Goal: Task Accomplishment & Management: Use online tool/utility

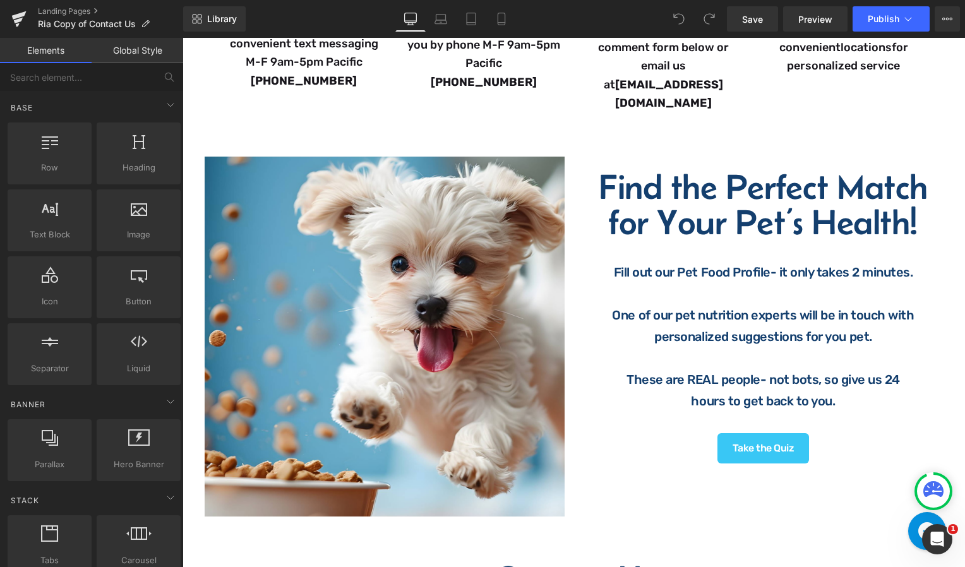
scroll to position [445, 0]
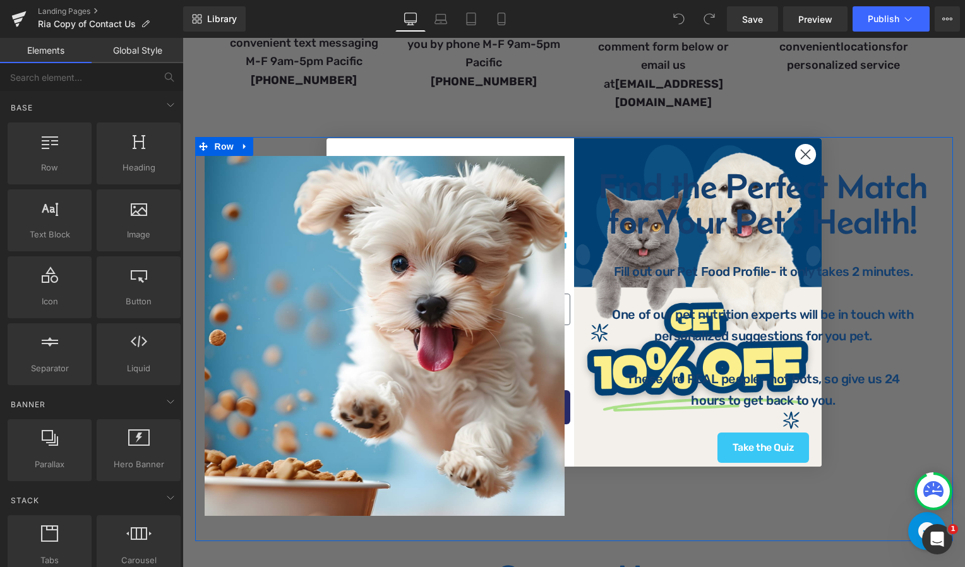
click at [801, 156] on div "Find the Perfect Match for Your Pet’s Health! Heading Fill out our Pet Food Pro…" at bounding box center [763, 319] width 379 height 326
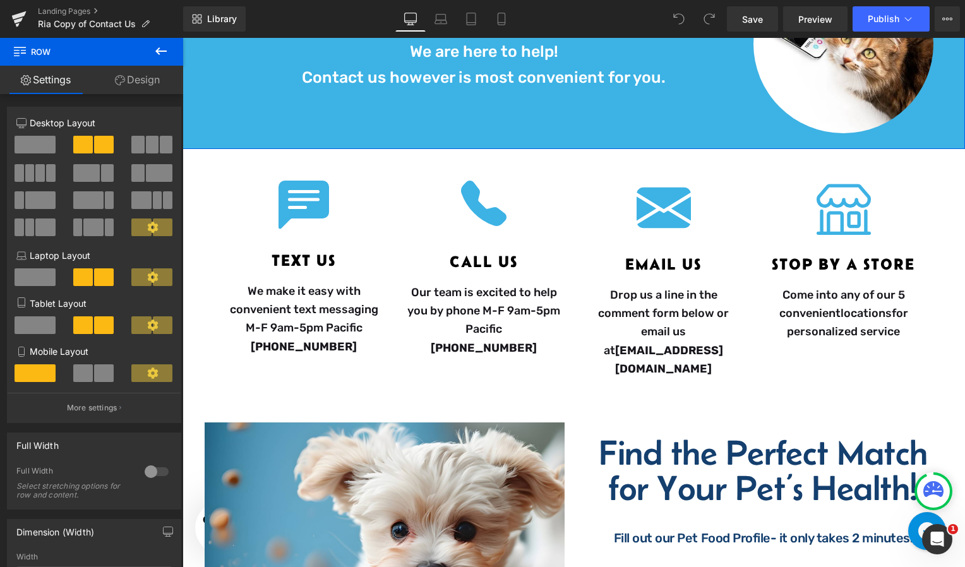
scroll to position [0, 0]
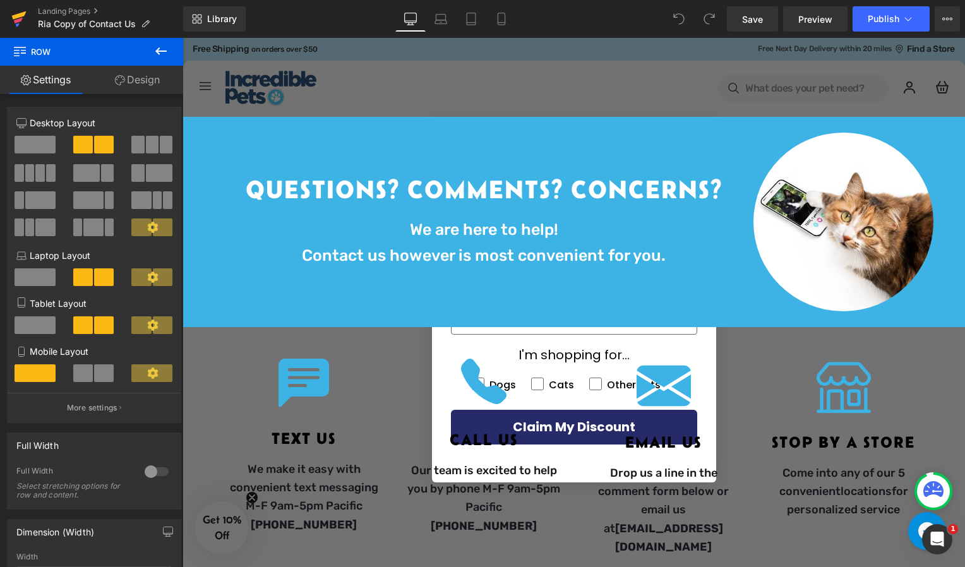
click at [16, 15] on icon at bounding box center [19, 15] width 15 height 8
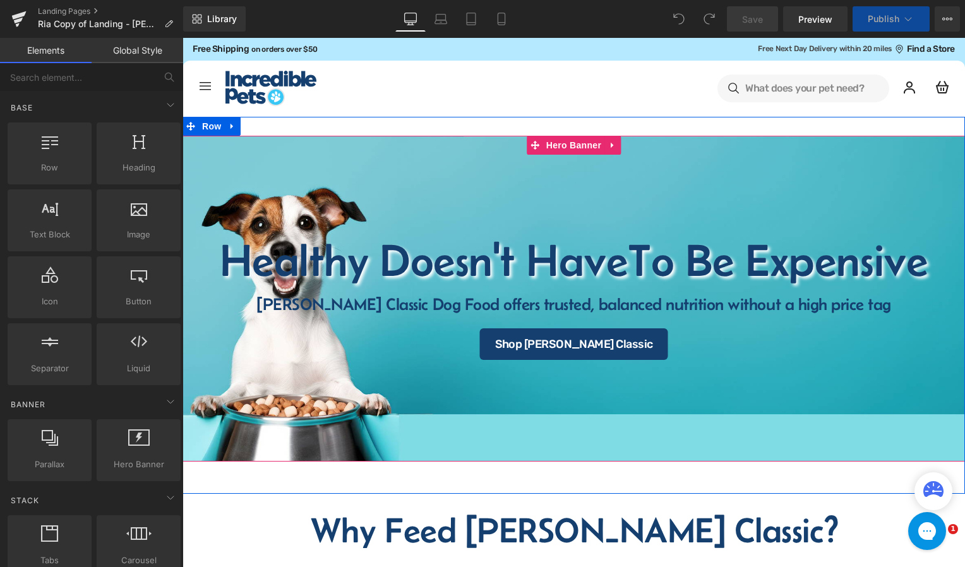
select select "30-lb"
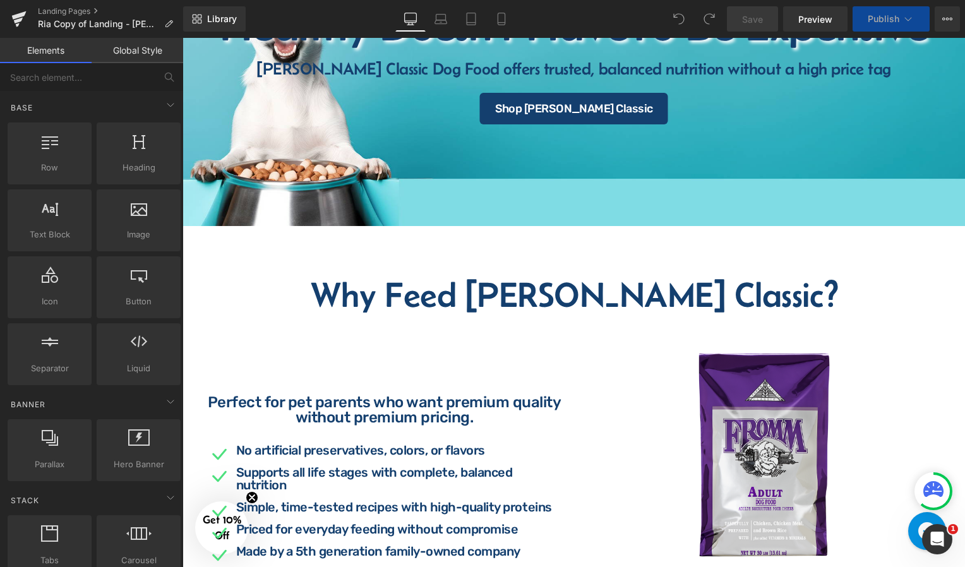
select select "15-lb"
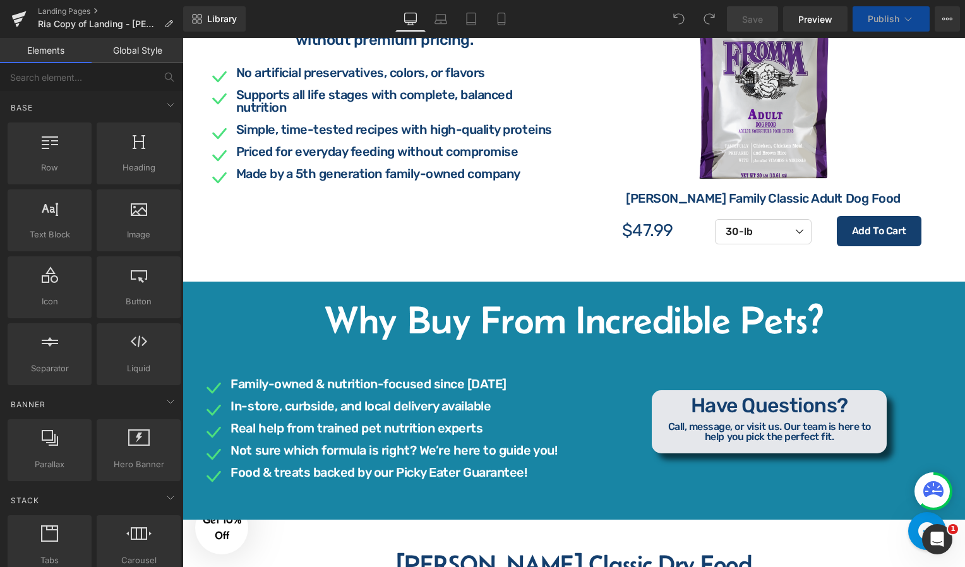
select select "15-lb"
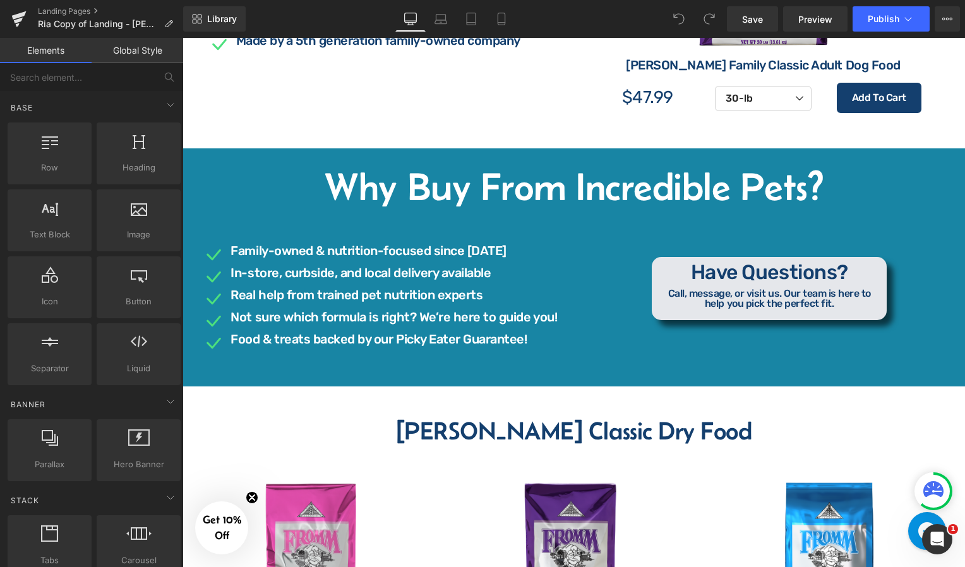
scroll to position [686, 0]
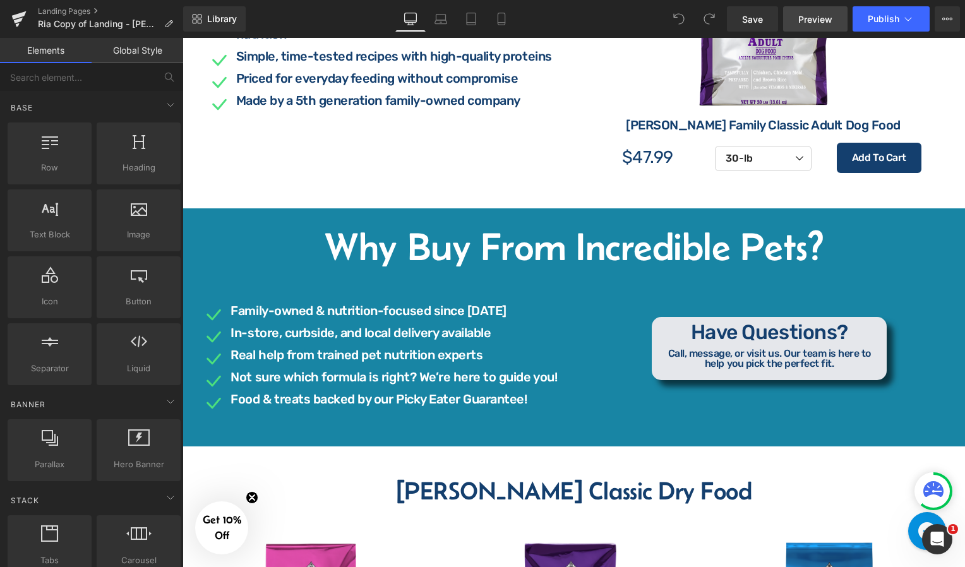
click at [791, 10] on link "Preview" at bounding box center [815, 18] width 64 height 25
click at [504, 18] on icon at bounding box center [501, 19] width 13 height 13
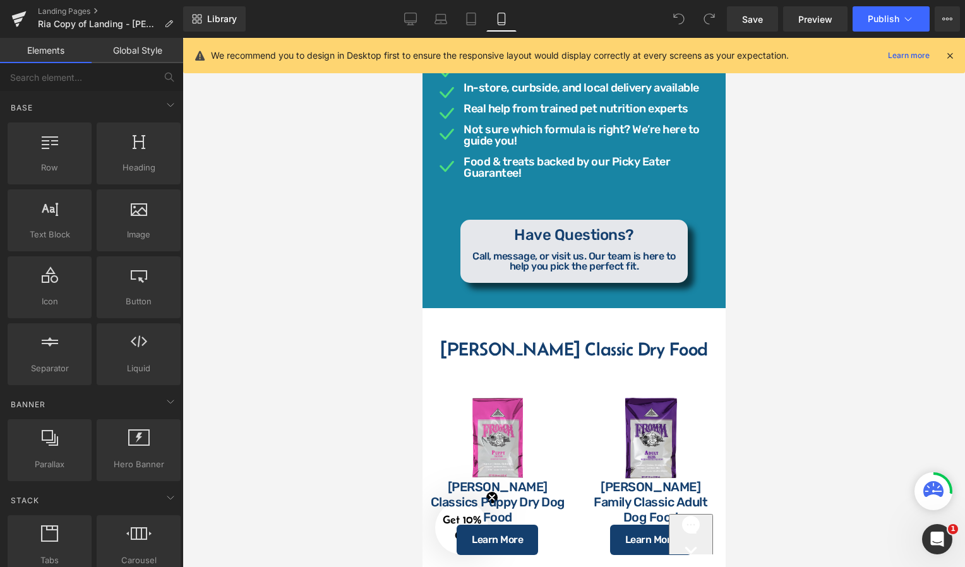
scroll to position [1005, 0]
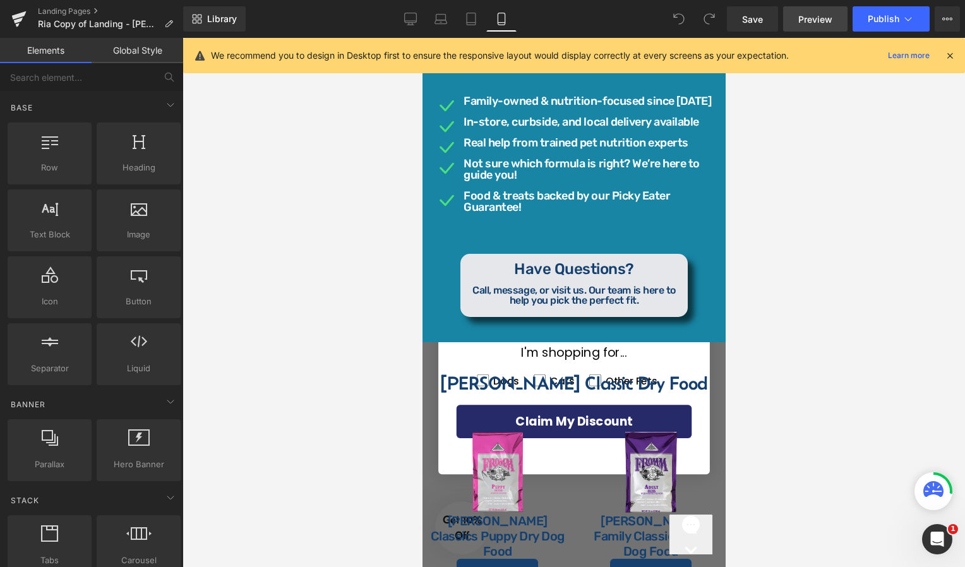
click at [830, 15] on span "Preview" at bounding box center [815, 19] width 34 height 13
click at [24, 18] on icon at bounding box center [18, 19] width 15 height 32
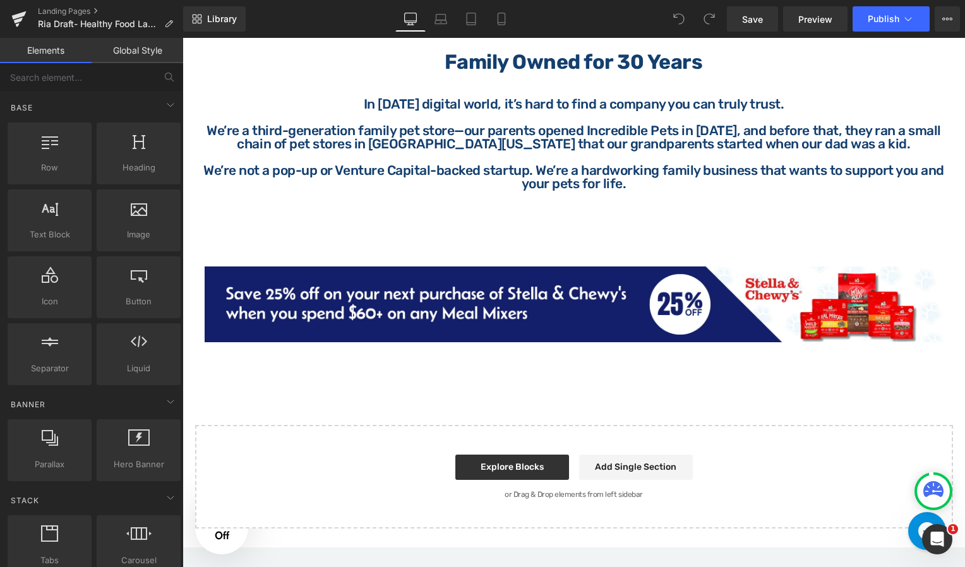
scroll to position [1533, 0]
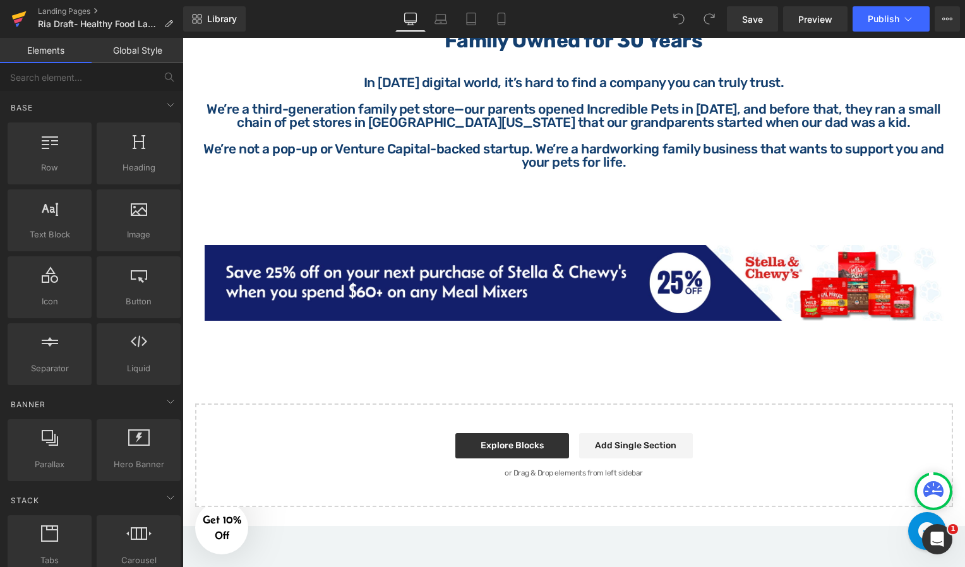
click at [20, 15] on icon at bounding box center [19, 15] width 15 height 8
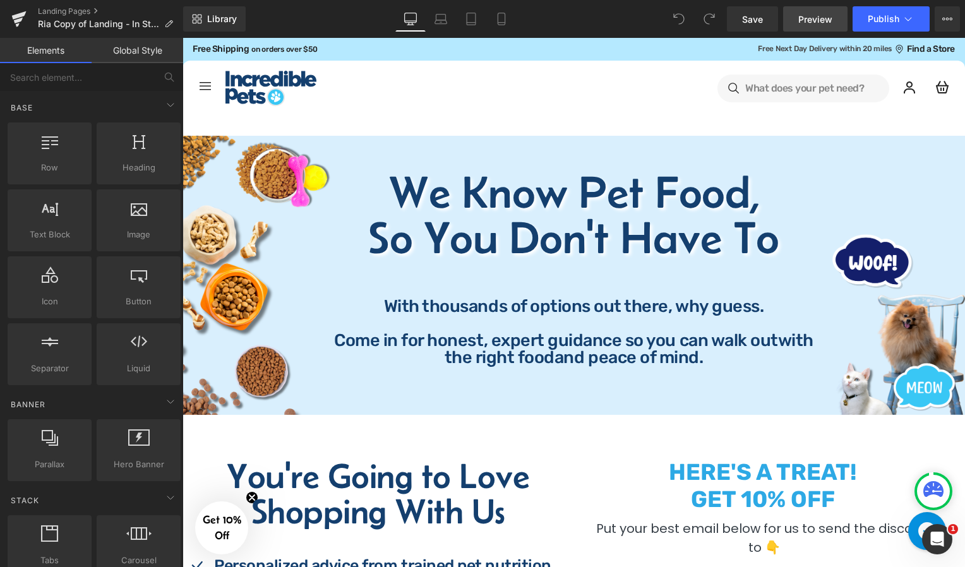
click at [805, 11] on link "Preview" at bounding box center [815, 18] width 64 height 25
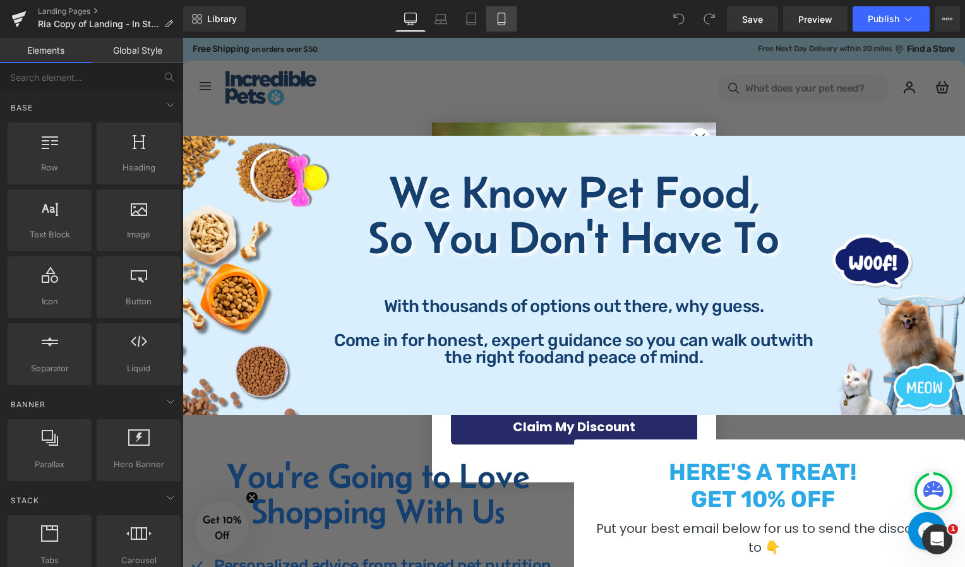
click at [496, 14] on icon at bounding box center [501, 19] width 13 height 13
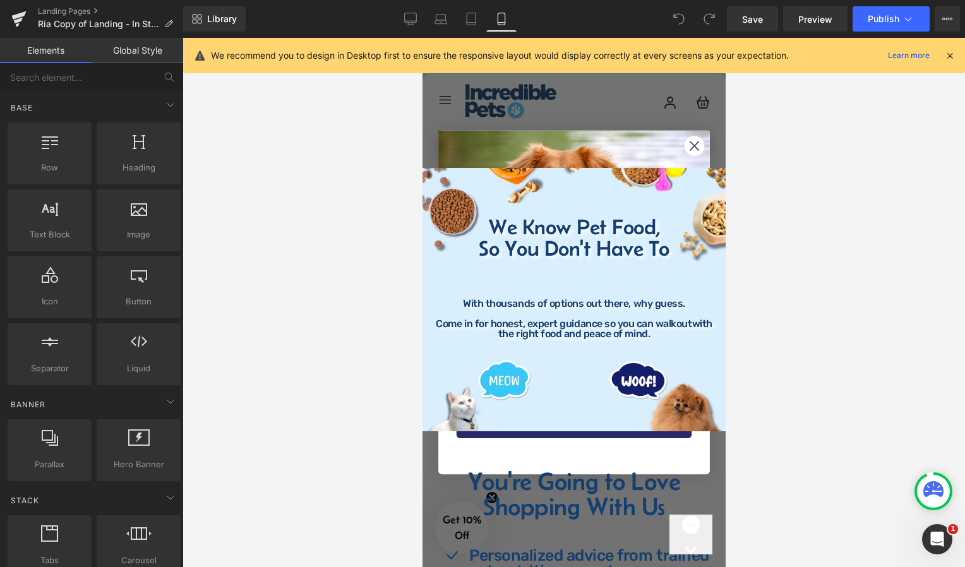
click at [691, 150] on circle "Close dialog" at bounding box center [694, 146] width 20 height 20
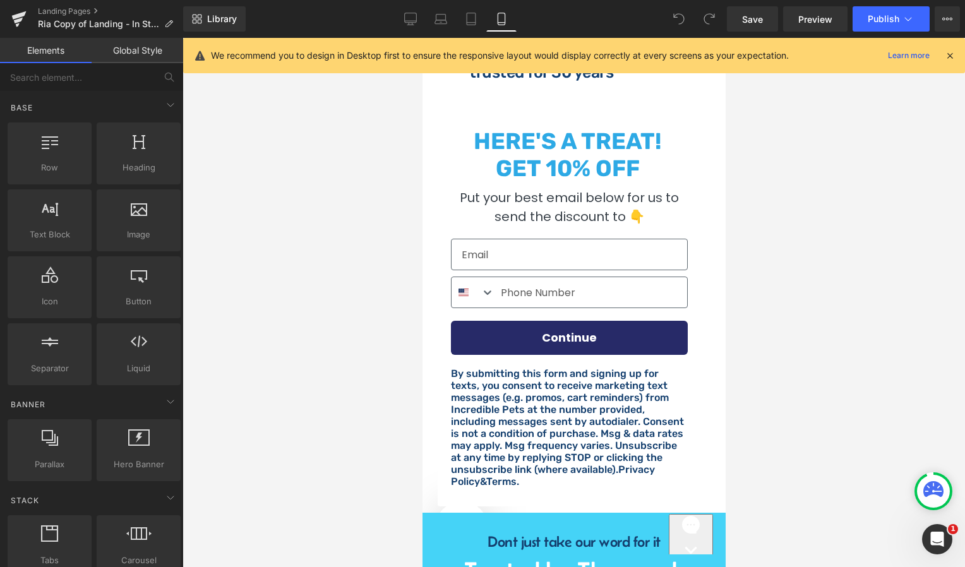
scroll to position [650, 0]
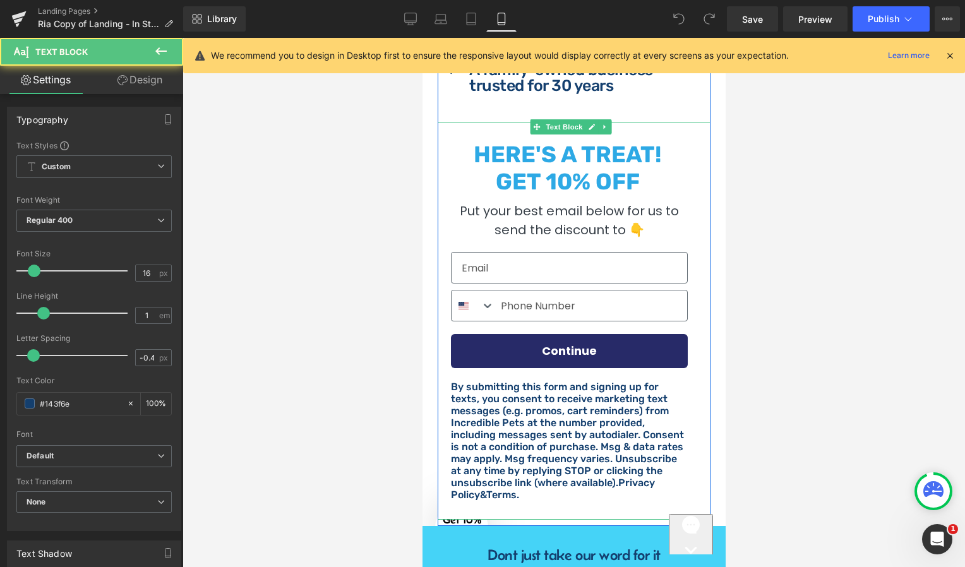
click at [558, 270] on input "Email" at bounding box center [568, 268] width 237 height 32
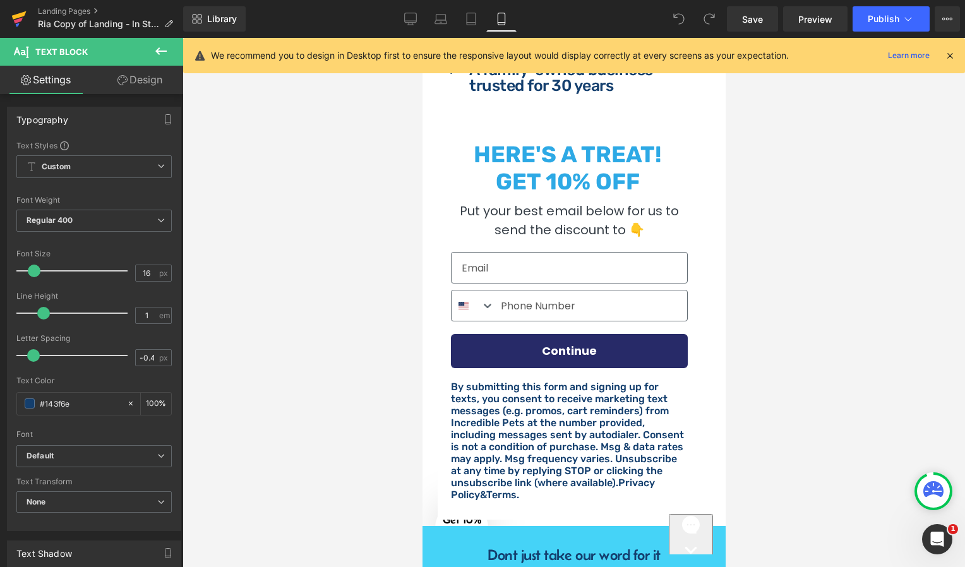
click at [18, 23] on icon at bounding box center [18, 19] width 15 height 32
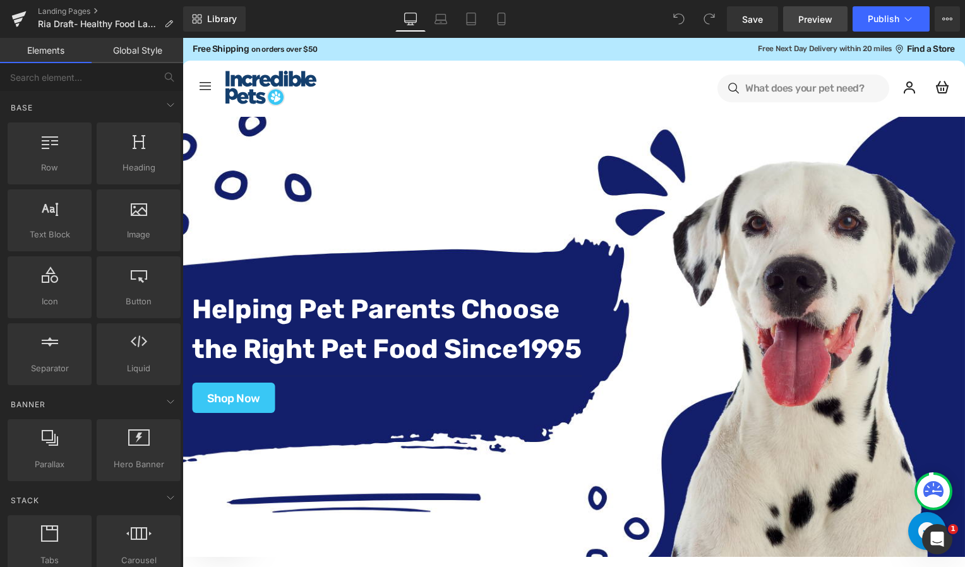
click at [810, 14] on span "Preview" at bounding box center [815, 19] width 34 height 13
click at [8, 25] on link at bounding box center [19, 19] width 38 height 38
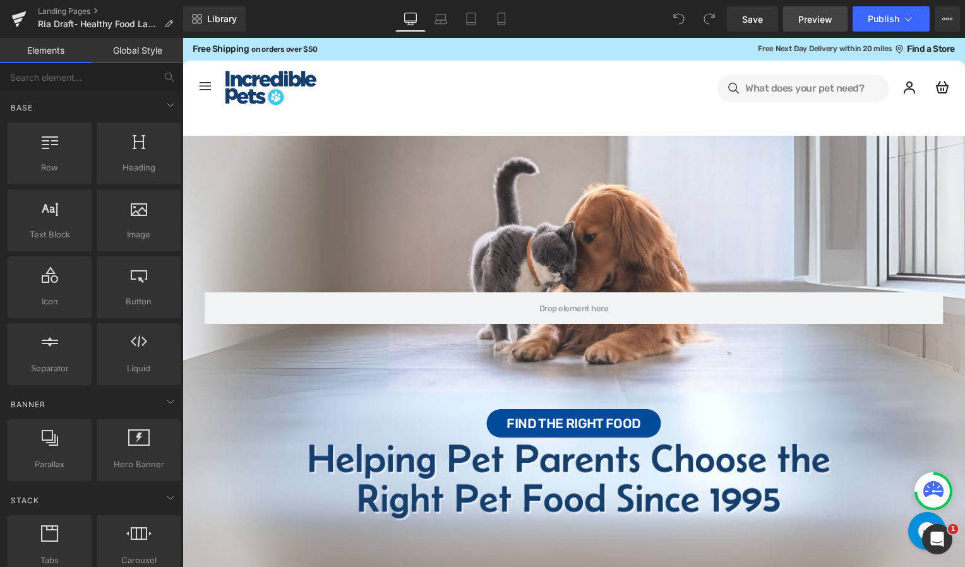
click at [822, 23] on span "Preview" at bounding box center [815, 19] width 34 height 13
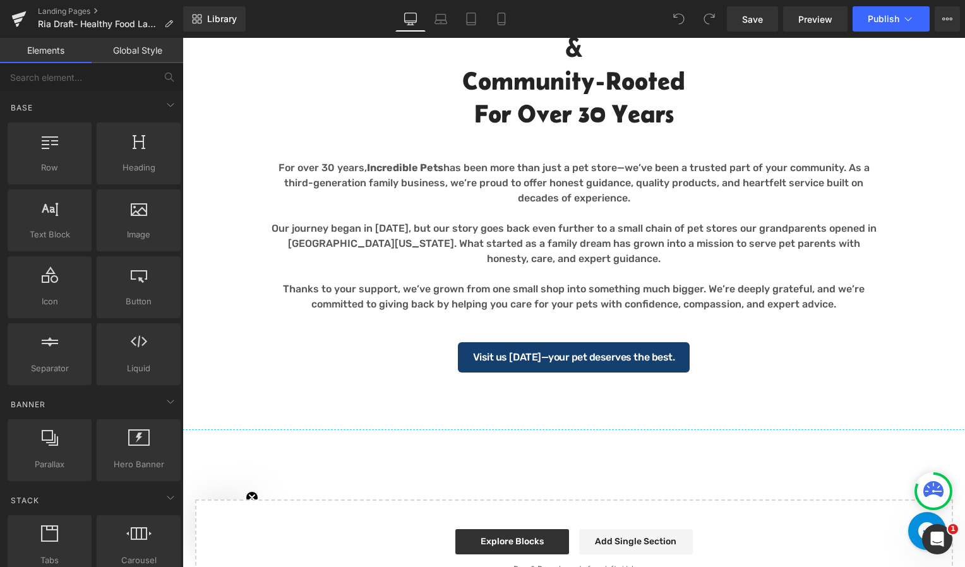
scroll to position [1846, 0]
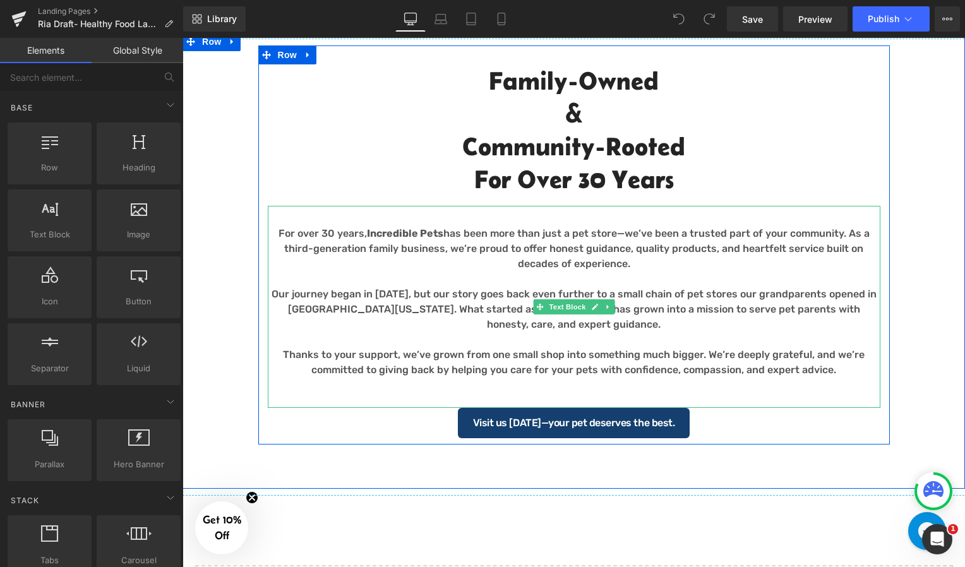
drag, startPoint x: 649, startPoint y: 266, endPoint x: 687, endPoint y: 353, distance: 95.3
click at [649, 266] on p "For over 30 years, Incredible Pets has been more than just a pet store—we’ve be…" at bounding box center [574, 248] width 613 height 45
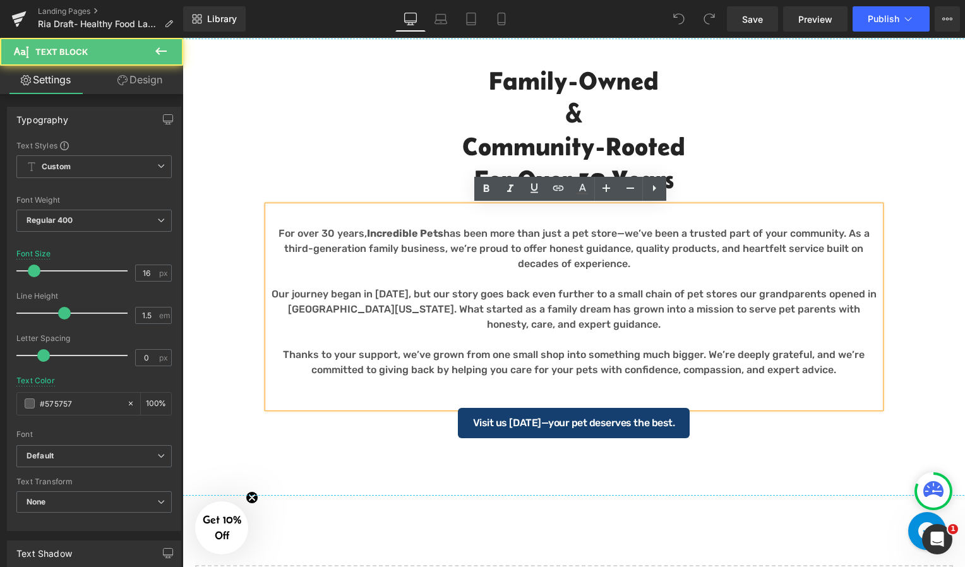
click at [268, 234] on p "For over 30 years, Incredible Pets has been more than just a pet store—we’ve be…" at bounding box center [574, 248] width 613 height 45
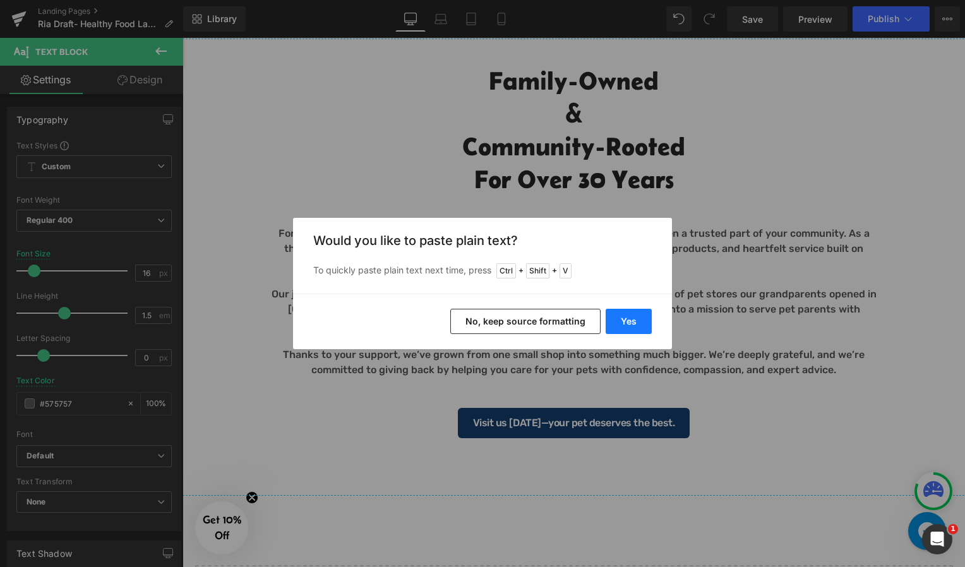
click at [624, 325] on button "Yes" at bounding box center [629, 321] width 46 height 25
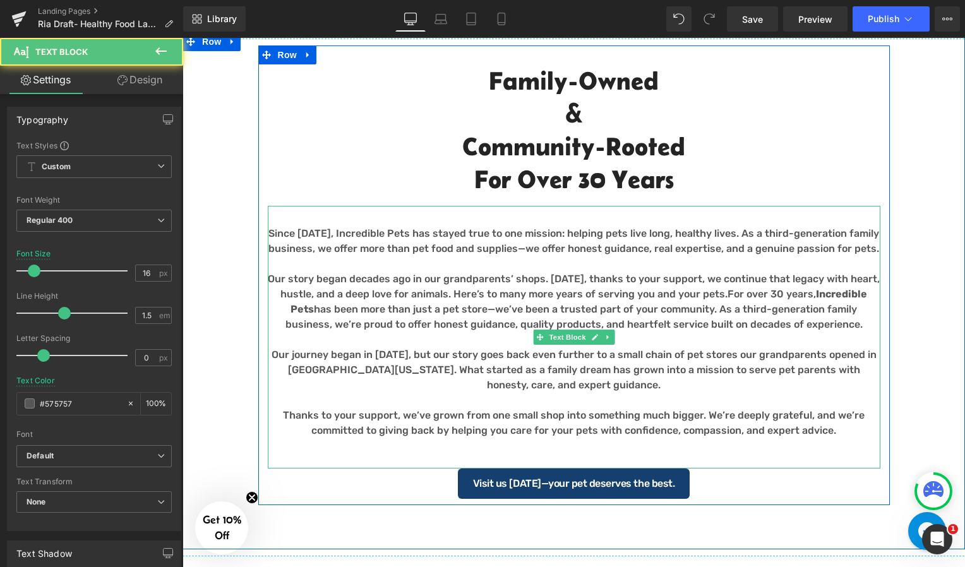
click at [705, 290] on p "Our story began decades ago in our grandparents’ shops. Today, thanks to your s…" at bounding box center [574, 302] width 613 height 61
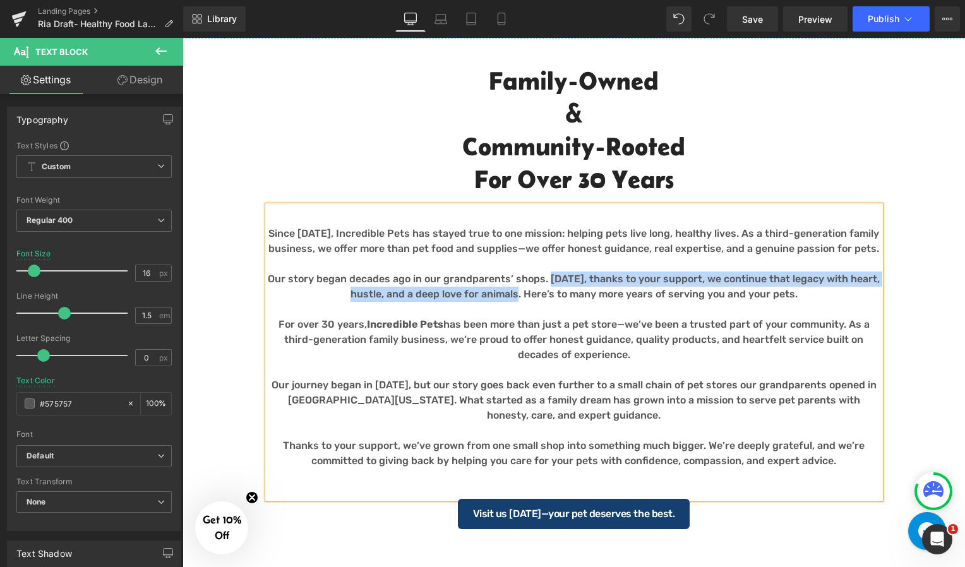
drag, startPoint x: 549, startPoint y: 275, endPoint x: 520, endPoint y: 292, distance: 33.5
click at [520, 292] on p "Our story began decades ago in our grandparents’ shops. Today, thanks to your s…" at bounding box center [574, 287] width 613 height 30
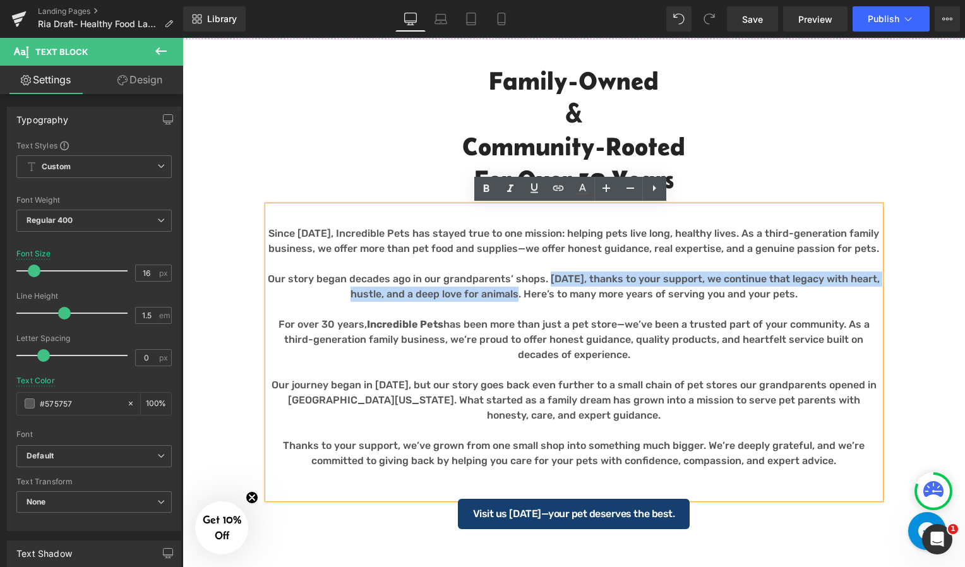
copy p "Today, thanks to your support, we continue that legacy with heart, hustle, and …"
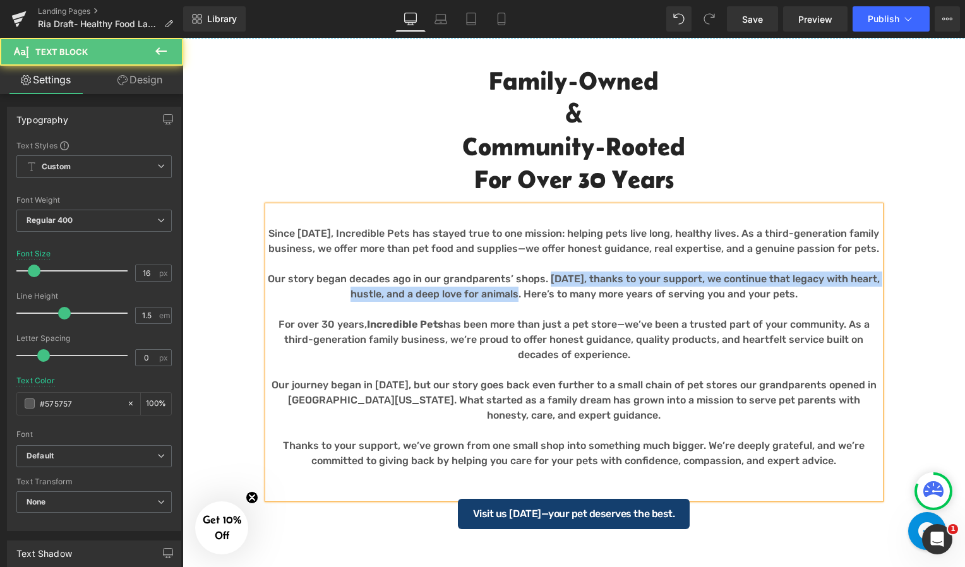
click at [551, 279] on p "Our story began decades ago in our grandparents’ shops. Today, thanks to your s…" at bounding box center [574, 287] width 613 height 30
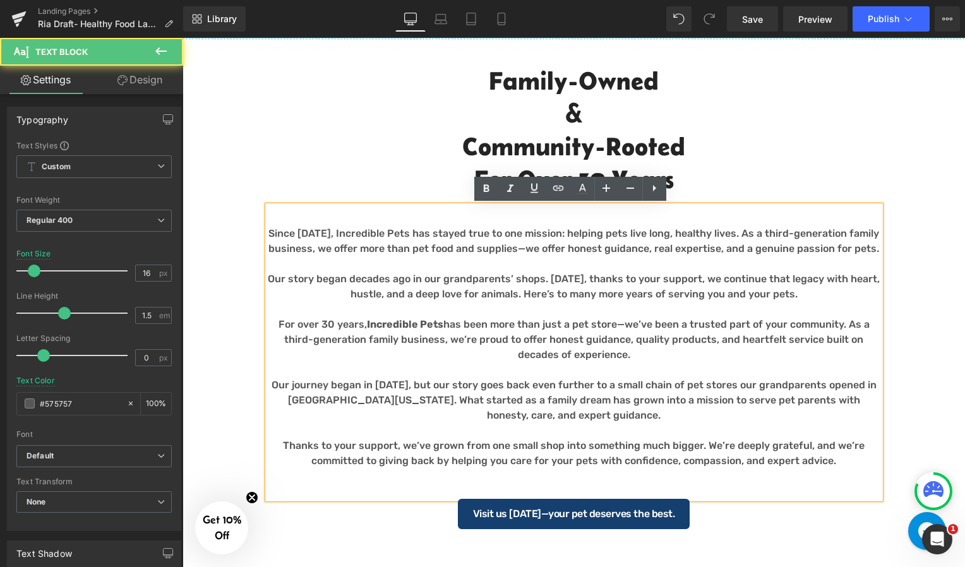
click at [549, 278] on p "Our story began decades ago in our grandparents’ shops. Today, thanks to your s…" at bounding box center [574, 287] width 613 height 30
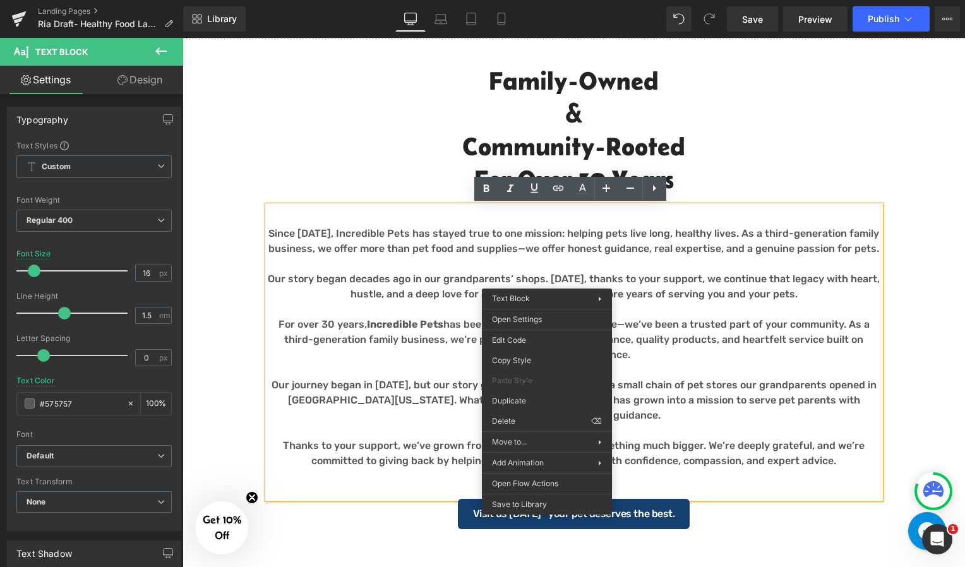
click at [547, 279] on p "Our story began decades ago in our grandparents’ shops. Today, thanks to your s…" at bounding box center [574, 287] width 613 height 30
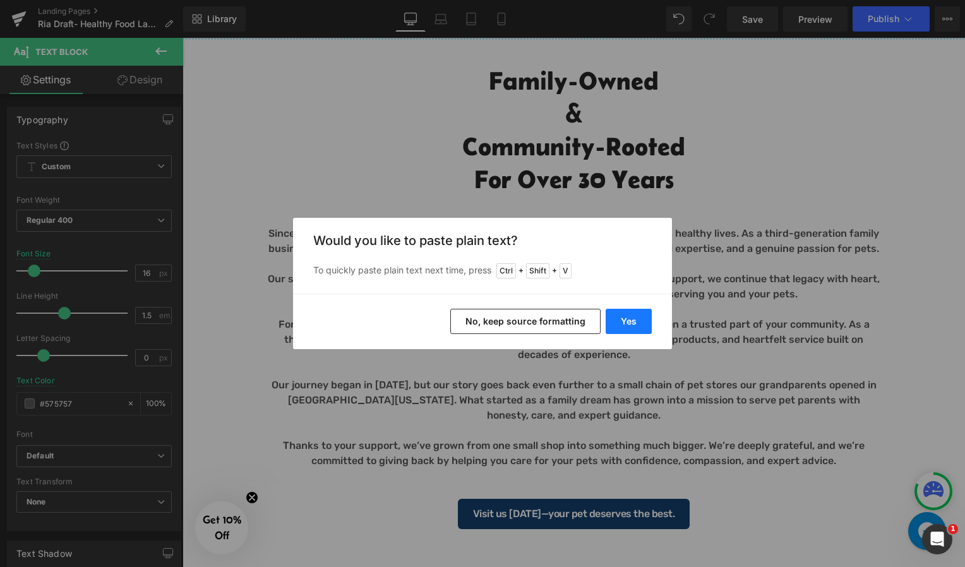
click at [613, 318] on button "Yes" at bounding box center [629, 321] width 46 height 25
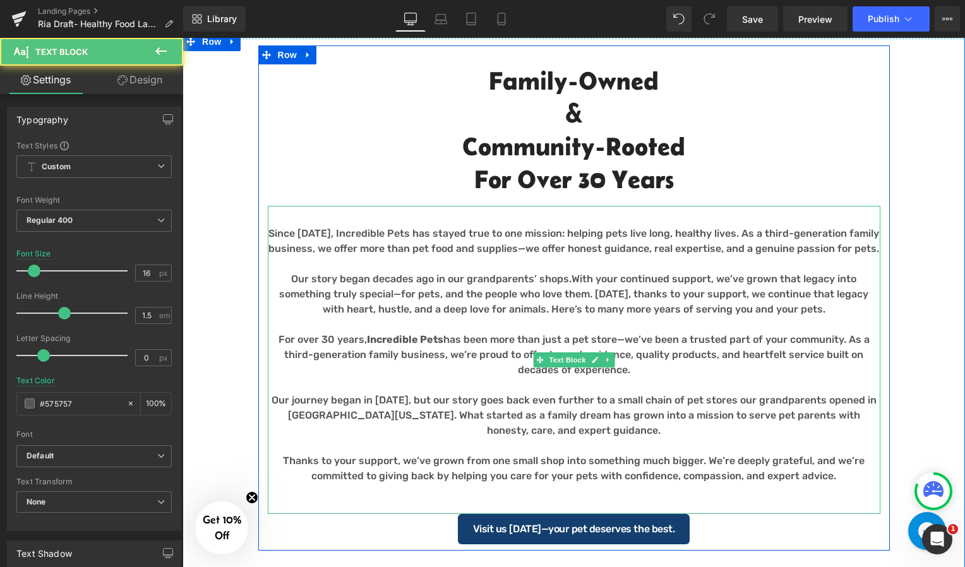
click at [543, 281] on p "Our story began decades ago in our grandparents’ shops.With your continued supp…" at bounding box center [574, 294] width 613 height 45
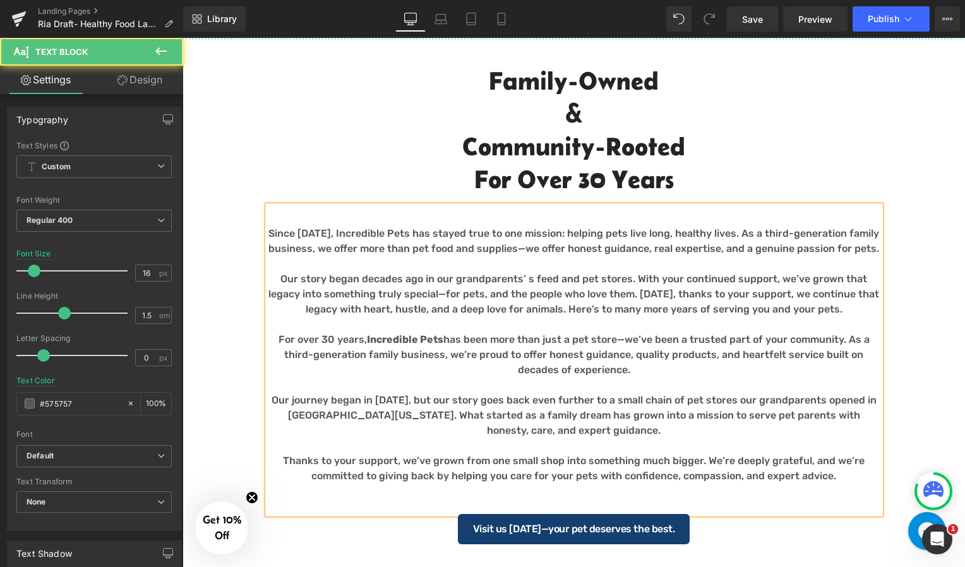
click at [524, 278] on p "Our story began decades ago in our grandparents’ s feed and pet stores. With yo…" at bounding box center [574, 294] width 613 height 45
click at [644, 278] on p "Our story began decades ago in our grandparents’ s small feed and pet stores. W…" at bounding box center [574, 294] width 613 height 45
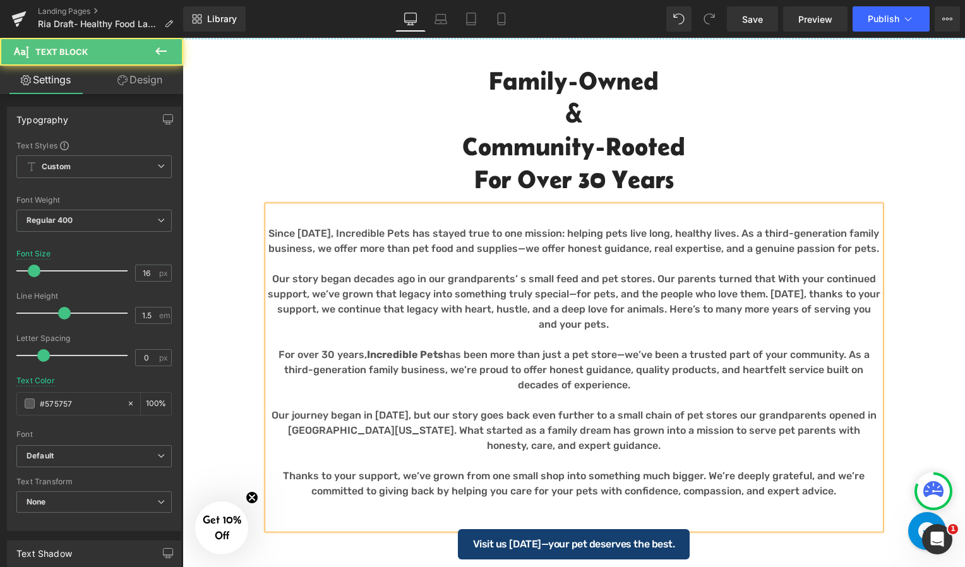
click at [397, 280] on p "Our story began decades ago in our grandparents’ s small feed and pet stores. O…" at bounding box center [574, 302] width 613 height 61
click at [304, 281] on p "Our story began almost 70 years ago in our grandparents’ s small feed and pet s…" at bounding box center [574, 302] width 613 height 61
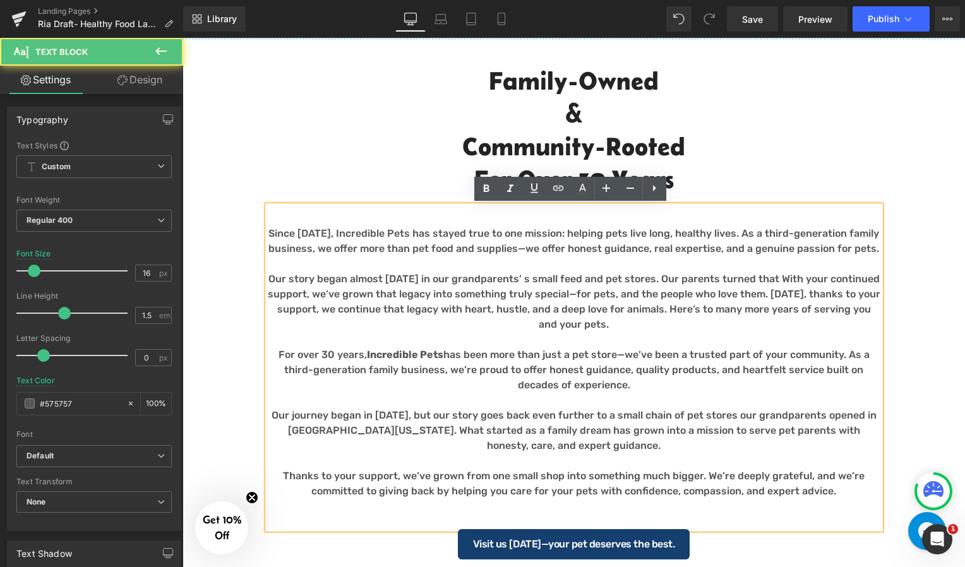
click at [808, 278] on p "Our story began almost 70 years ago in our grandparents’ s small feed and pet s…" at bounding box center [574, 302] width 613 height 61
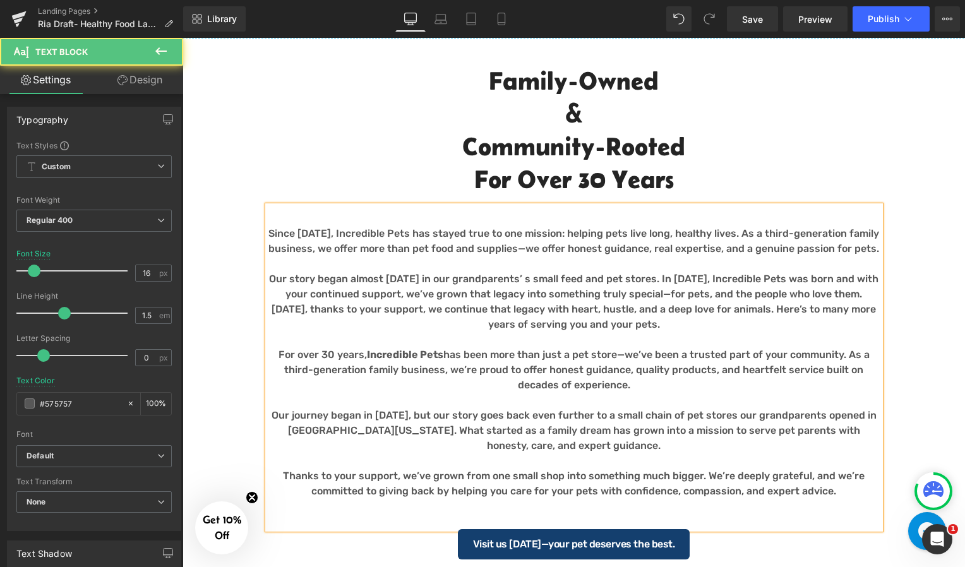
click at [649, 295] on p "Our story began almost 70 years ago in our grandparents’ s small feed and pet s…" at bounding box center [574, 302] width 613 height 61
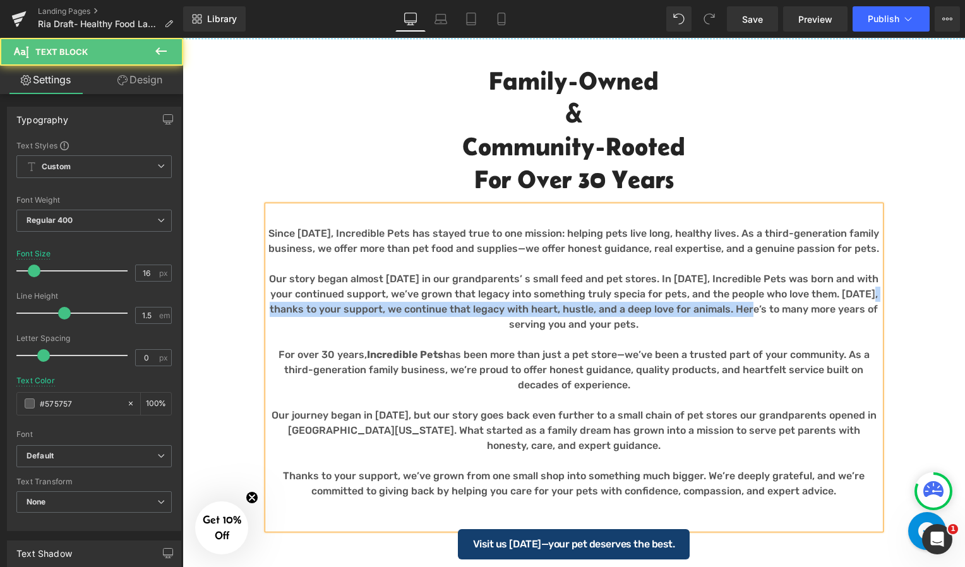
drag, startPoint x: 727, startPoint y: 308, endPoint x: 842, endPoint y: 294, distance: 115.7
click at [842, 294] on p "Our story began almost 70 years ago in our grandparents’ s small feed and pet s…" at bounding box center [574, 302] width 613 height 61
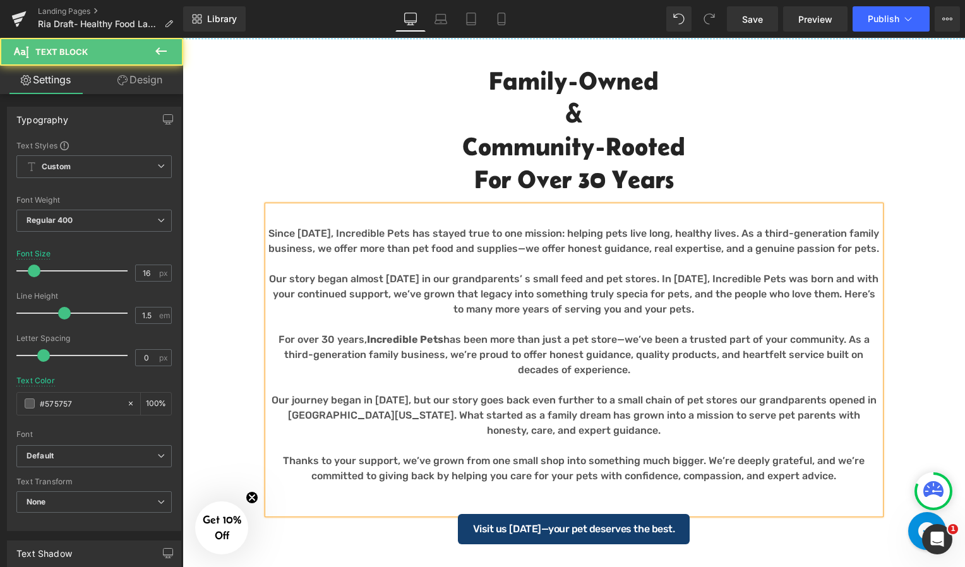
click at [332, 237] on p "Since 1995, Incredible Pets has stayed true to one mission: helping pets live l…" at bounding box center [574, 241] width 613 height 30
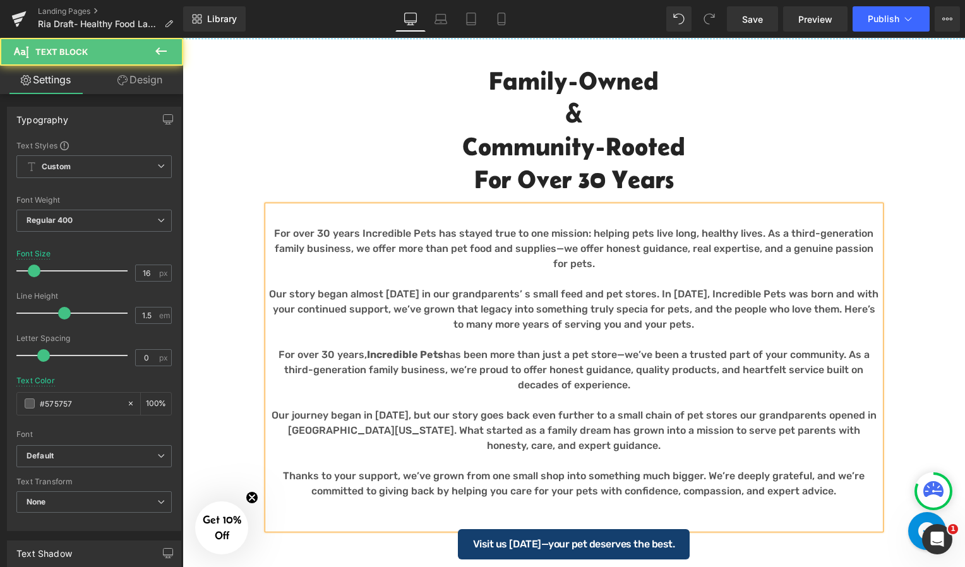
click at [635, 309] on p "Our story began almost 70 years ago in our grandparents’ s small feed and pet s…" at bounding box center [574, 309] width 613 height 45
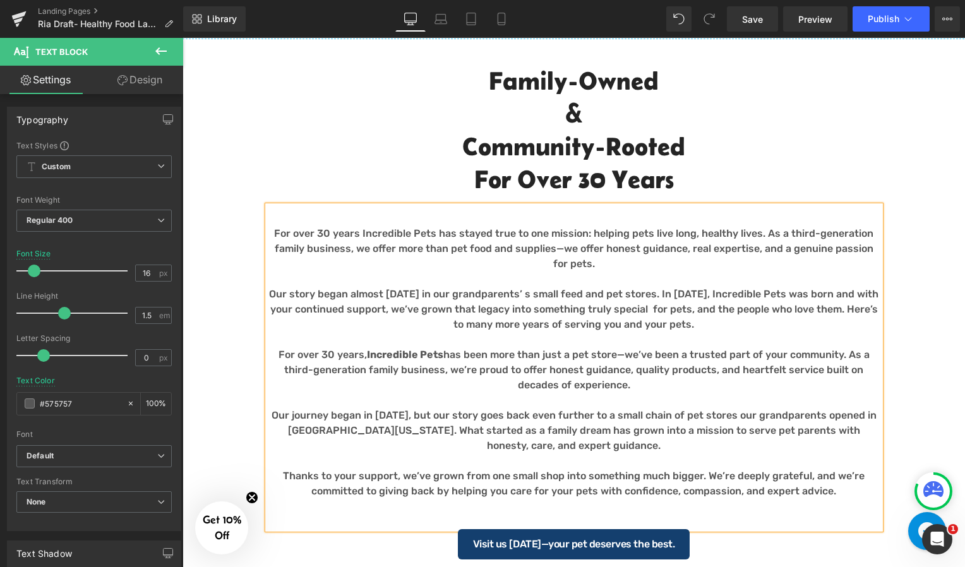
drag, startPoint x: 695, startPoint y: 326, endPoint x: 232, endPoint y: 222, distance: 474.3
click at [232, 222] on div "Separator Family-Owned & Community-Rooted for Over 30 Years Heading For over 30…" at bounding box center [574, 299] width 782 height 534
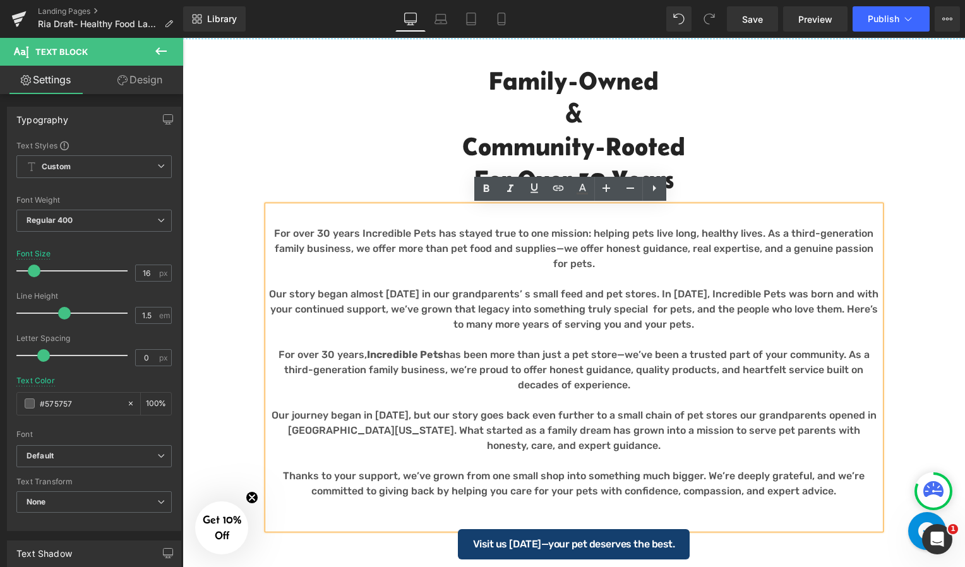
copy div "For over 30 years Incredible Pets has stayed true to one mission: helping pets …"
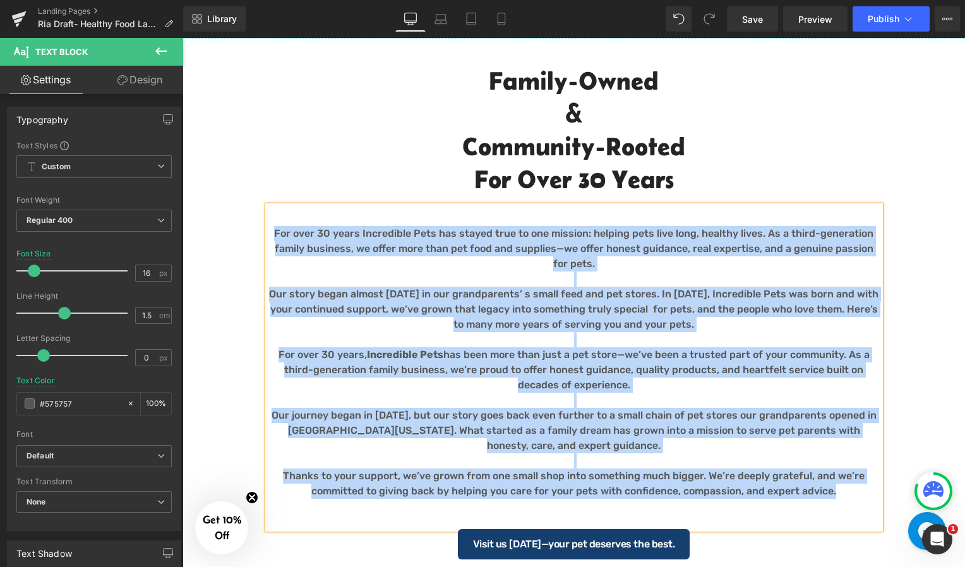
drag, startPoint x: 838, startPoint y: 498, endPoint x: 274, endPoint y: 235, distance: 622.1
click at [274, 235] on div "For over 30 years Incredible Pets has stayed true to one mission: helping pets …" at bounding box center [574, 367] width 613 height 323
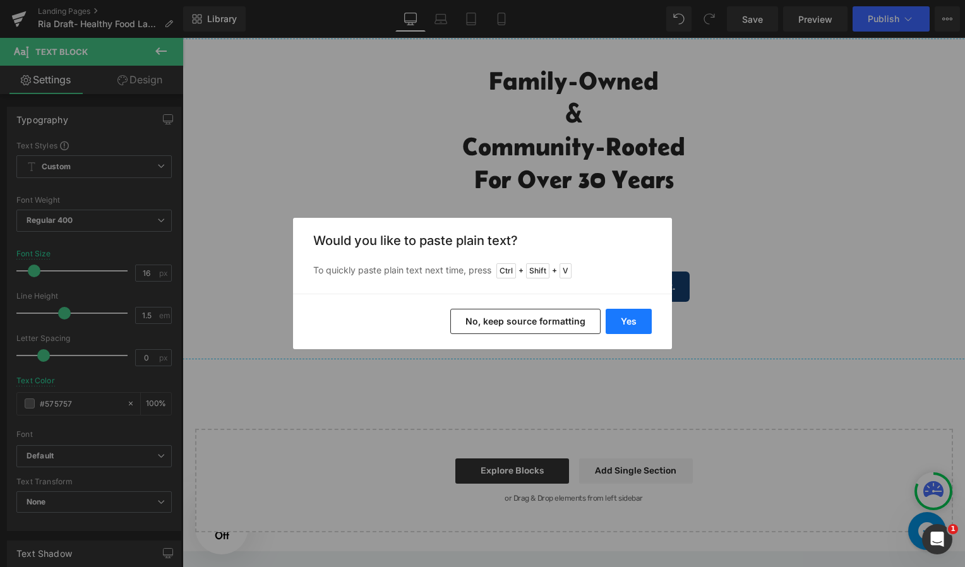
click at [620, 314] on button "Yes" at bounding box center [629, 321] width 46 height 25
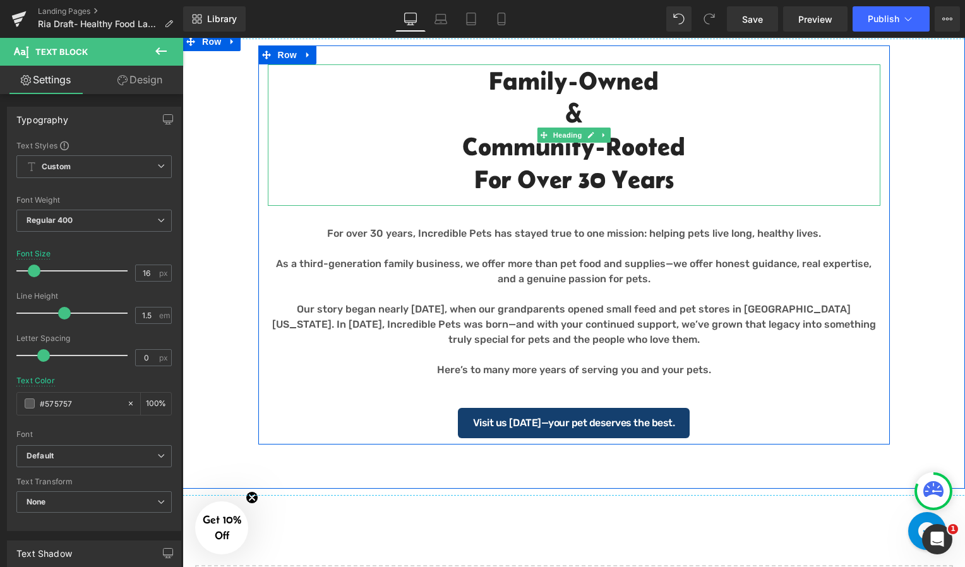
click at [664, 185] on h2 "for Over 30 Years" at bounding box center [574, 179] width 613 height 33
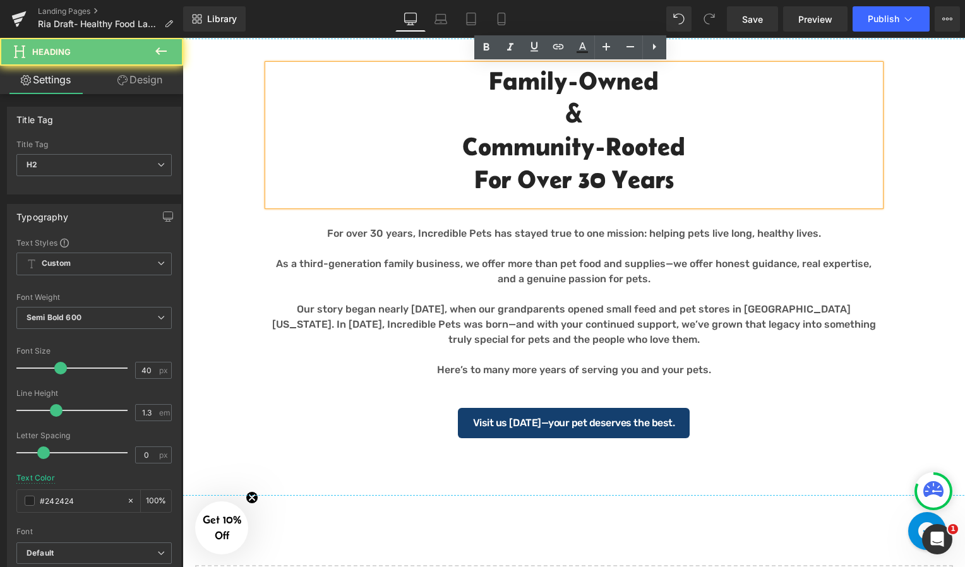
click at [674, 184] on h2 "for Over 30 Years" at bounding box center [574, 179] width 613 height 33
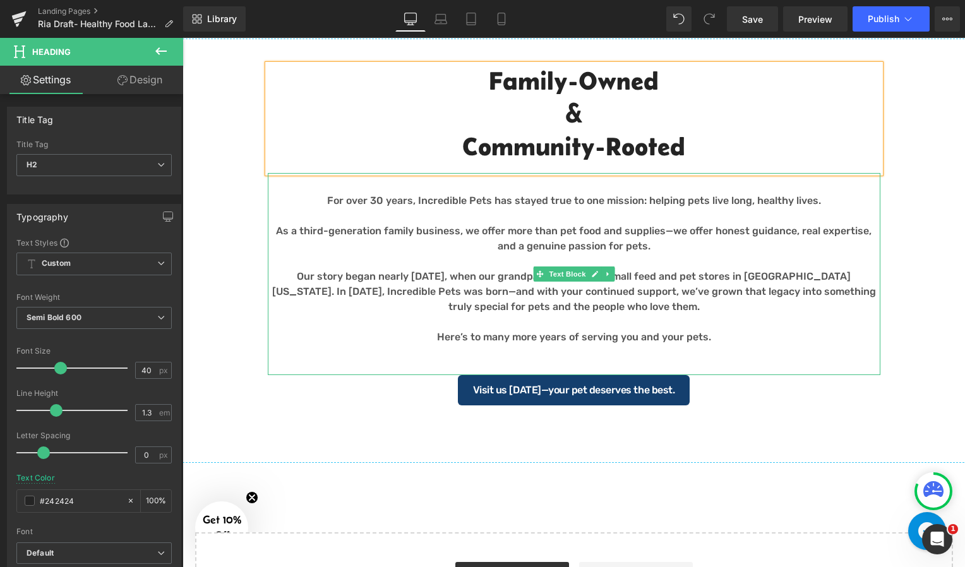
click at [700, 232] on p "As a third-generation family business, we offer more than pet food and supplies…" at bounding box center [574, 239] width 613 height 30
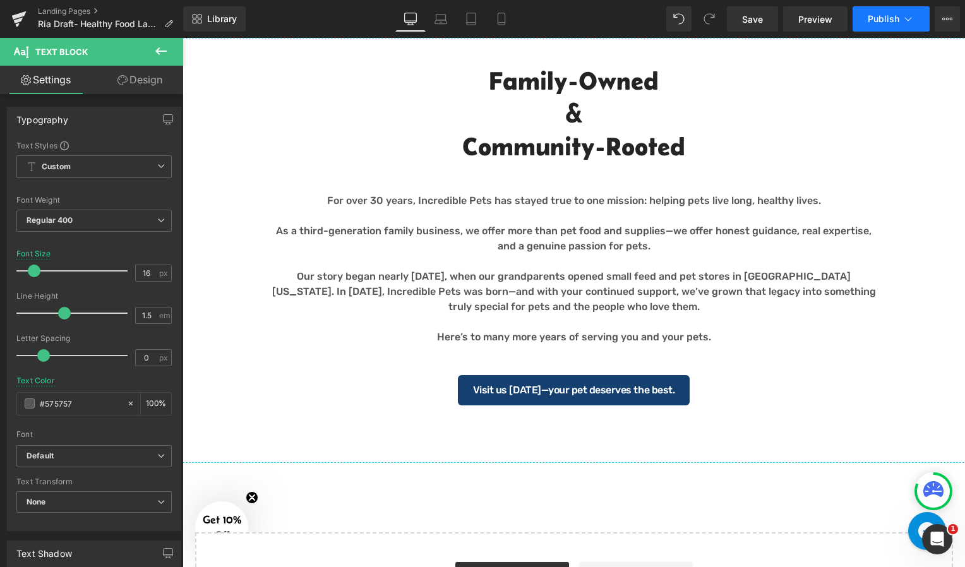
click at [877, 9] on button "Publish" at bounding box center [891, 18] width 77 height 25
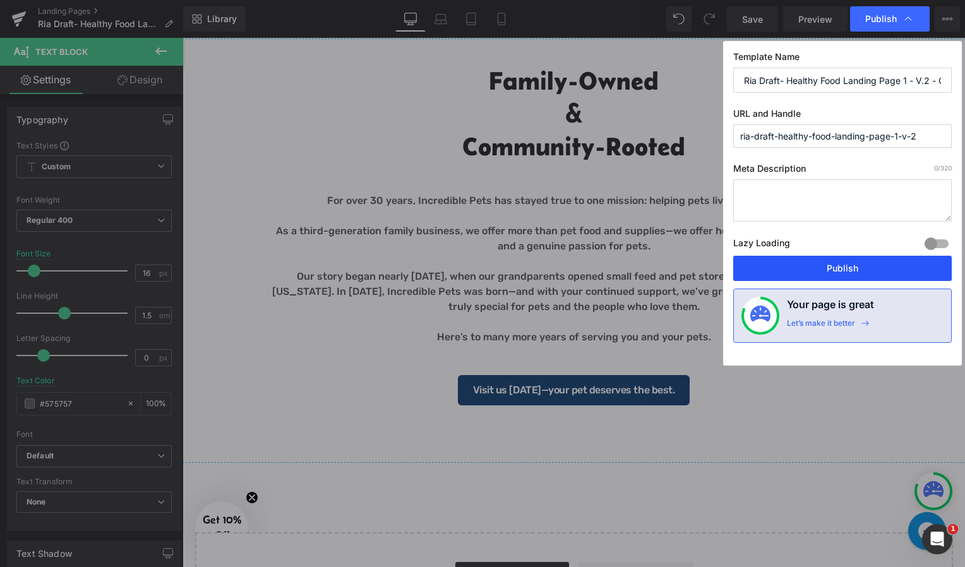
click at [822, 280] on button "Publish" at bounding box center [842, 268] width 219 height 25
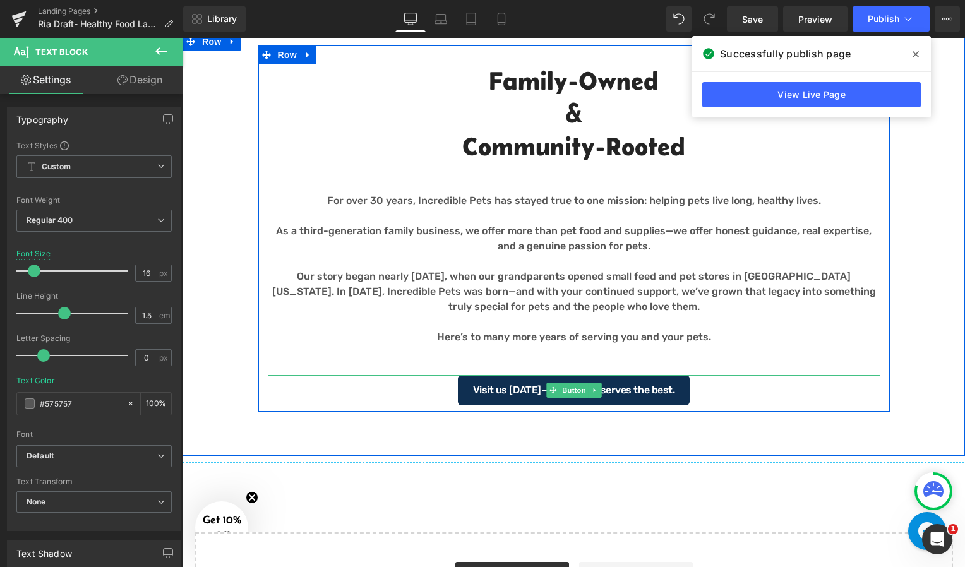
click at [532, 391] on span "Visit us today—your pet deserves the best." at bounding box center [573, 390] width 201 height 10
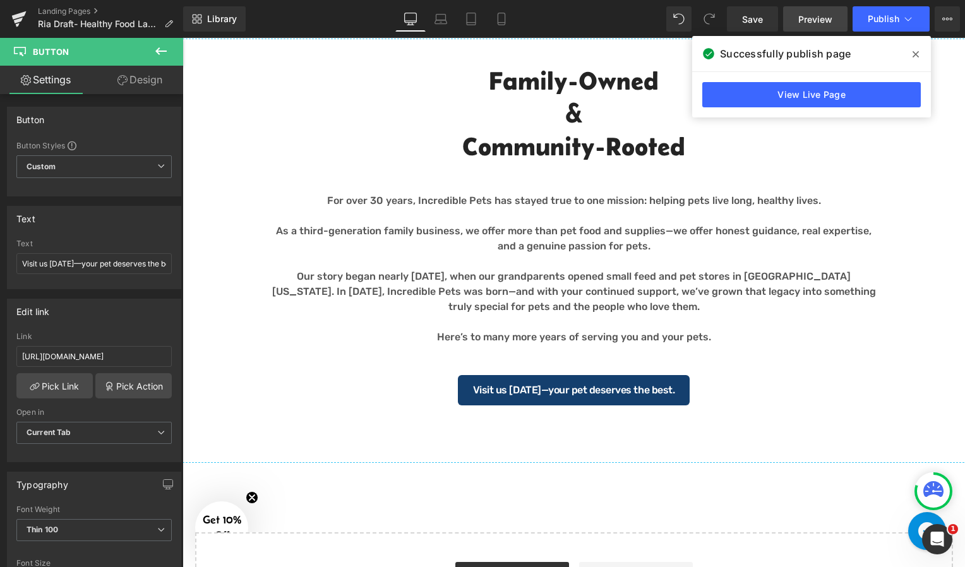
click at [818, 24] on span "Preview" at bounding box center [815, 19] width 34 height 13
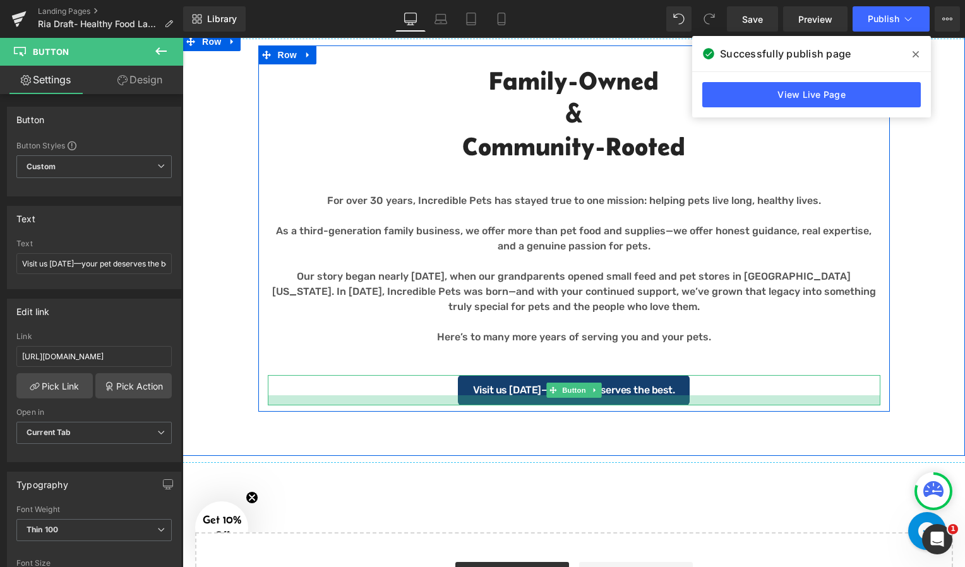
click at [549, 404] on div at bounding box center [574, 400] width 613 height 10
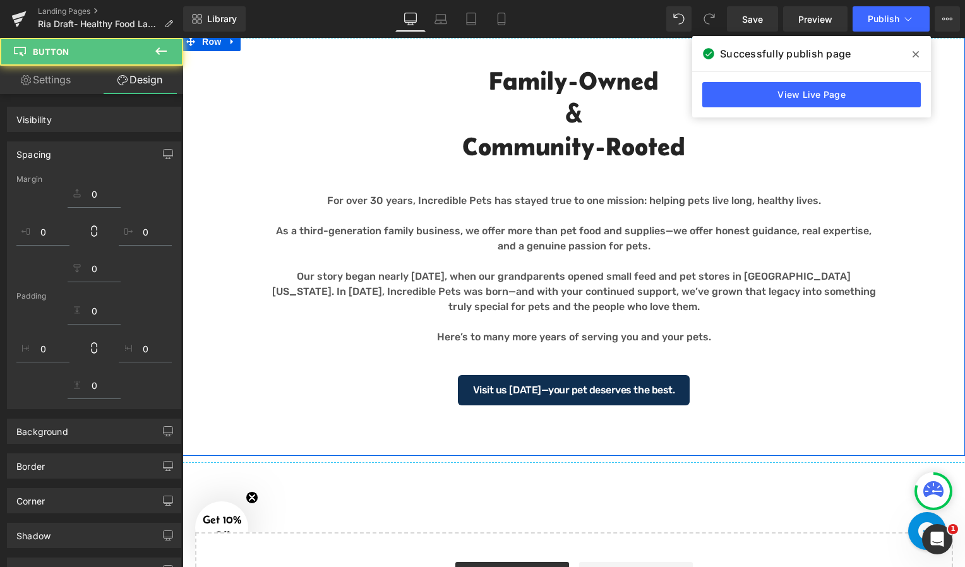
click at [487, 386] on span "Visit us today—your pet deserves the best." at bounding box center [573, 390] width 201 height 10
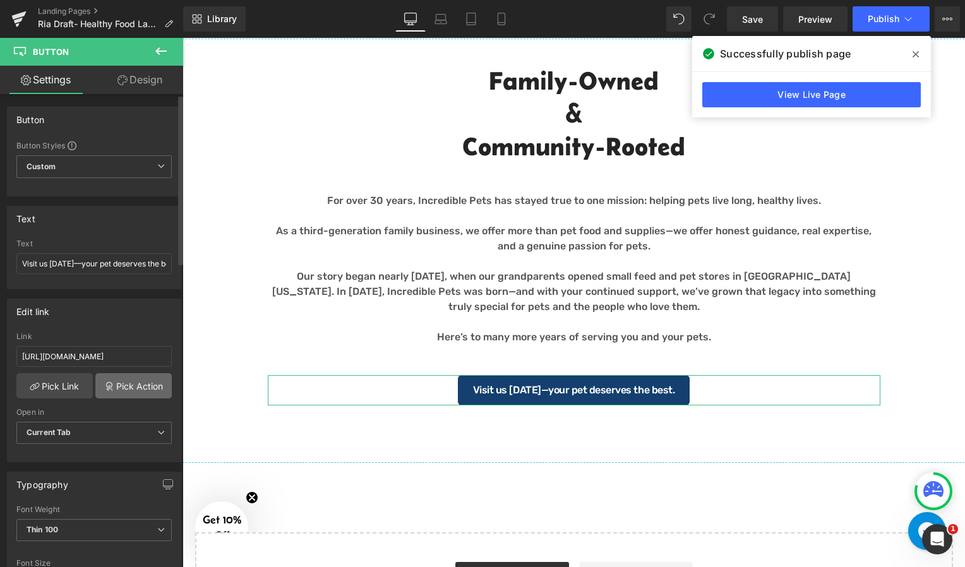
click at [136, 390] on link "Pick Action" at bounding box center [133, 385] width 76 height 25
click at [123, 361] on div "Edit link https://incredpets.com/pages/locations Link https://incredpets.com/pa…" at bounding box center [94, 375] width 189 height 173
drag, startPoint x: 98, startPoint y: 448, endPoint x: 94, endPoint y: 436, distance: 12.6
click at [94, 436] on div "Current Tab Current Tab New Tab" at bounding box center [93, 436] width 155 height 28
click at [94, 436] on span "Current Tab" at bounding box center [93, 433] width 155 height 22
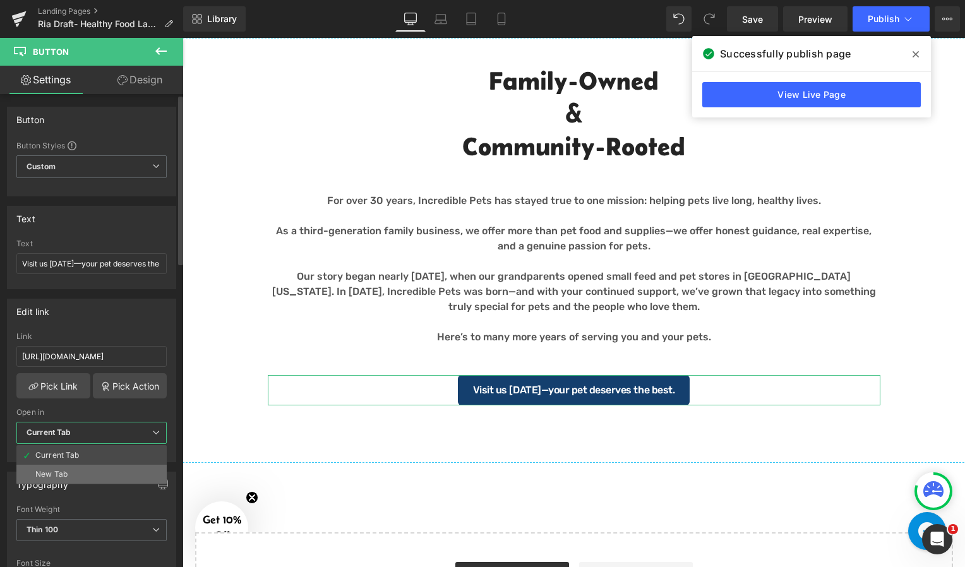
click at [73, 473] on li "New Tab" at bounding box center [91, 474] width 150 height 19
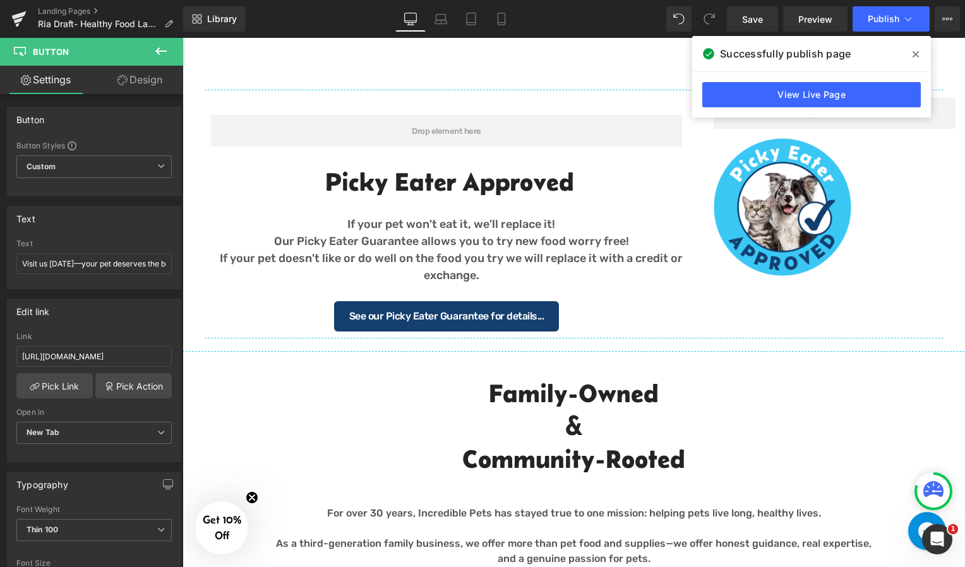
scroll to position [1533, 0]
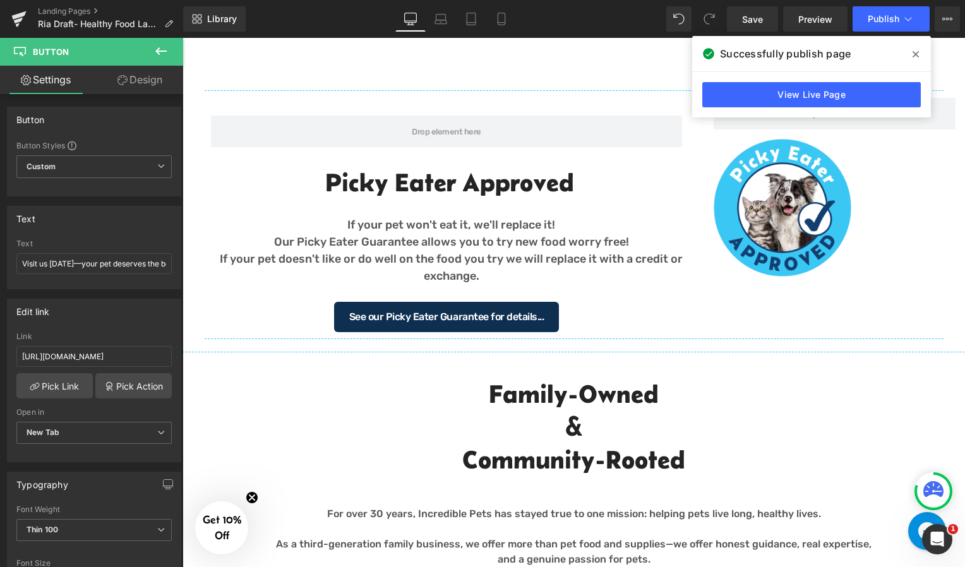
click at [524, 323] on link "See our Picky Eater Guarantee for details..." at bounding box center [446, 317] width 225 height 30
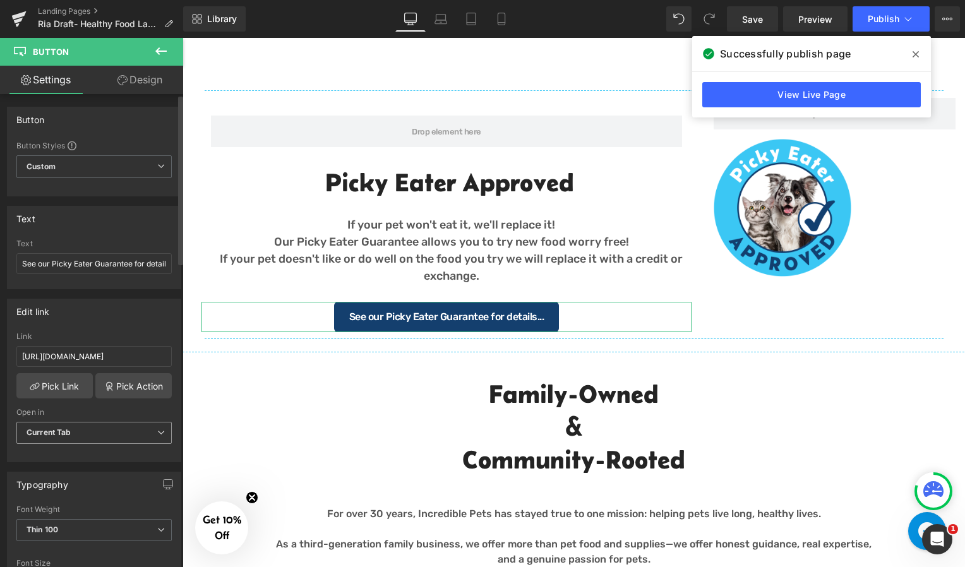
click at [136, 439] on span "Current Tab" at bounding box center [93, 433] width 155 height 22
click at [94, 471] on li "New Tab" at bounding box center [91, 474] width 150 height 19
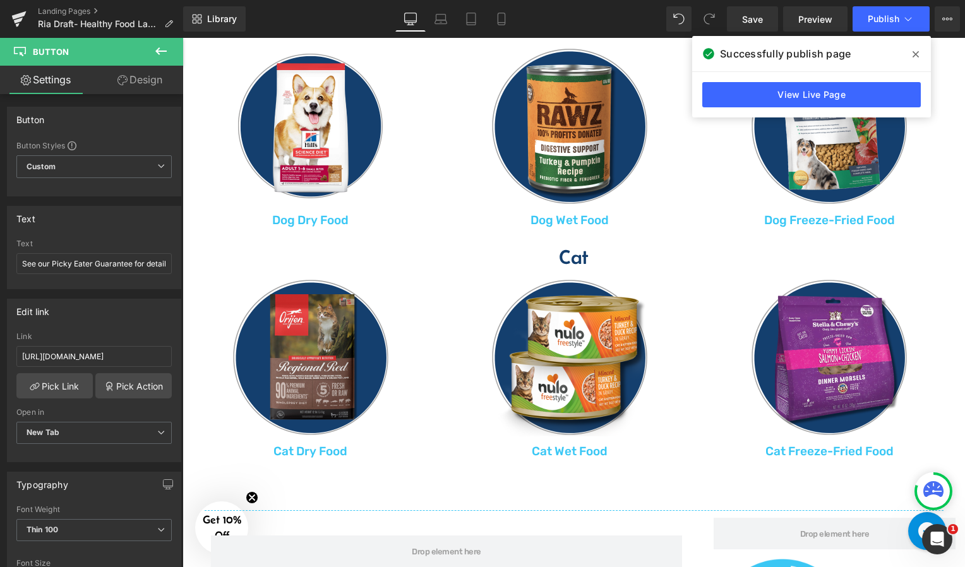
scroll to position [1112, 0]
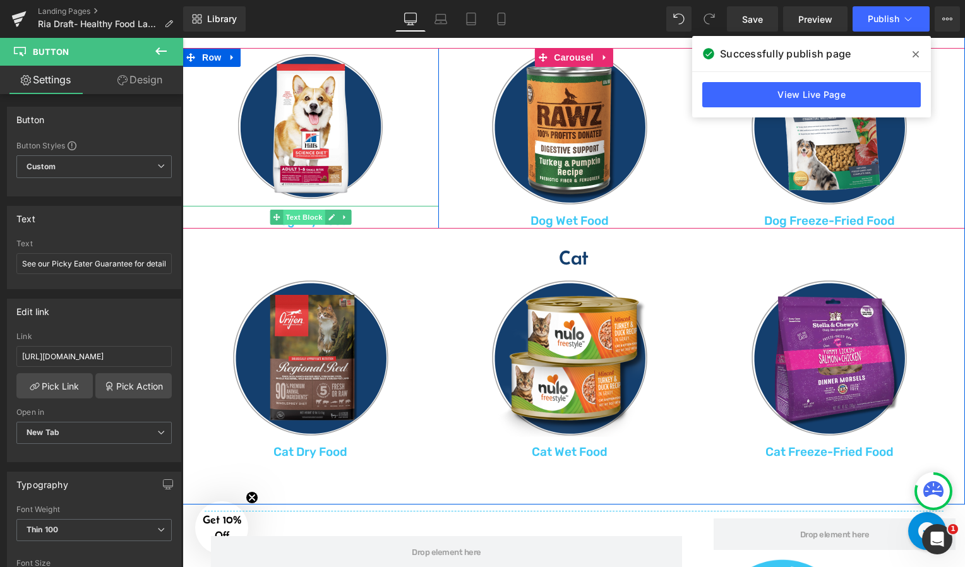
click at [299, 219] on span "Text Block" at bounding box center [304, 217] width 42 height 15
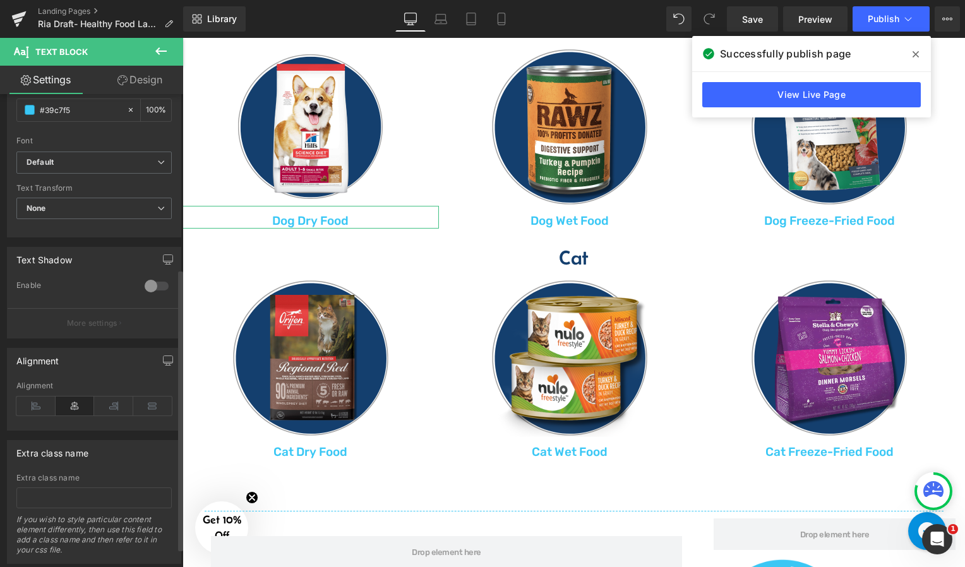
scroll to position [326, 0]
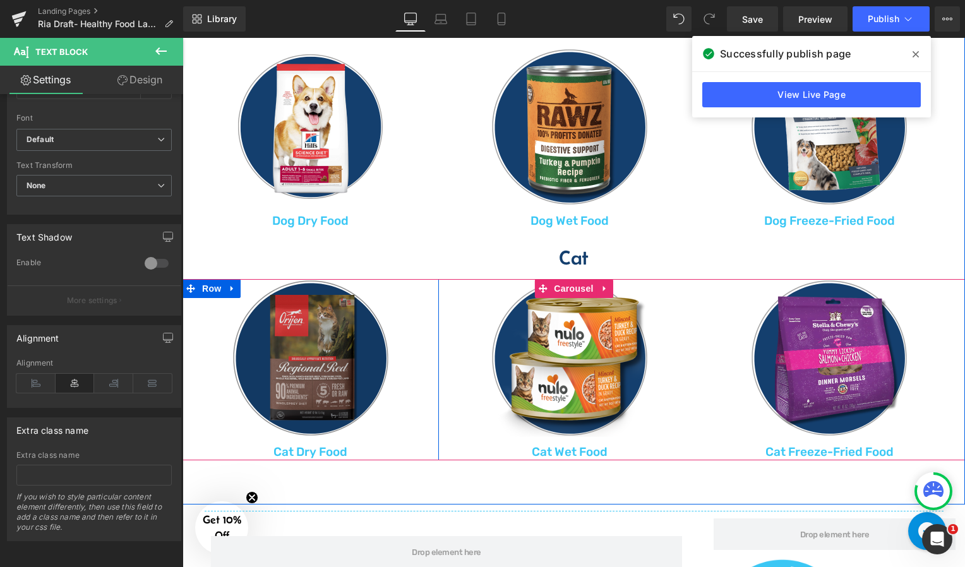
click at [302, 392] on img at bounding box center [311, 358] width 158 height 158
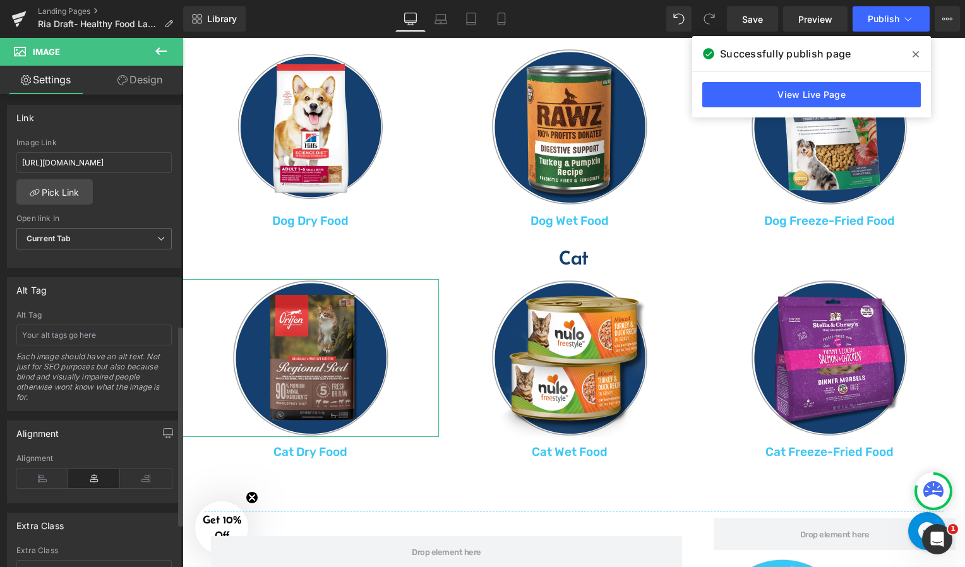
scroll to position [545, 0]
click at [73, 241] on span "Current Tab" at bounding box center [93, 238] width 155 height 22
click at [66, 272] on li "New Tab" at bounding box center [91, 278] width 150 height 19
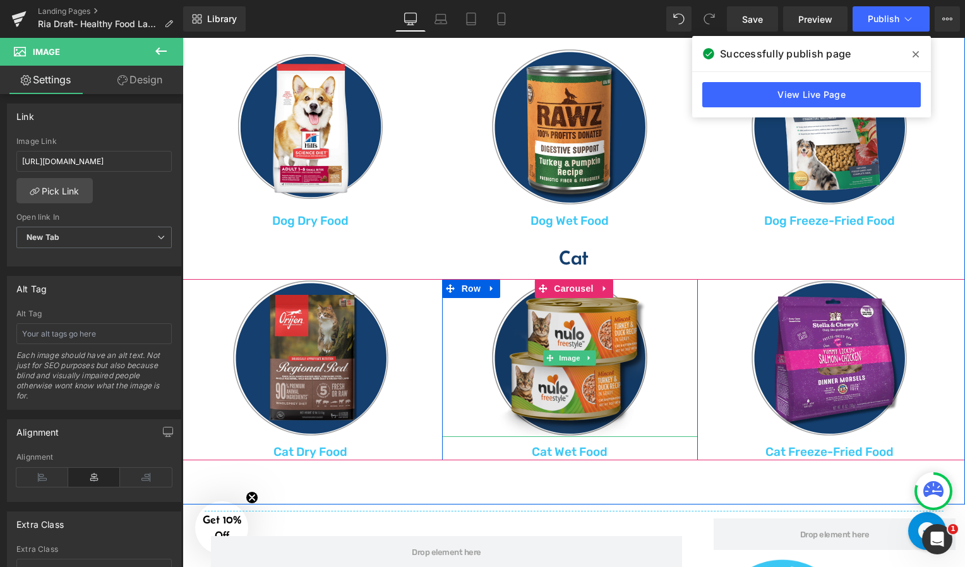
click at [536, 342] on img at bounding box center [570, 358] width 158 height 158
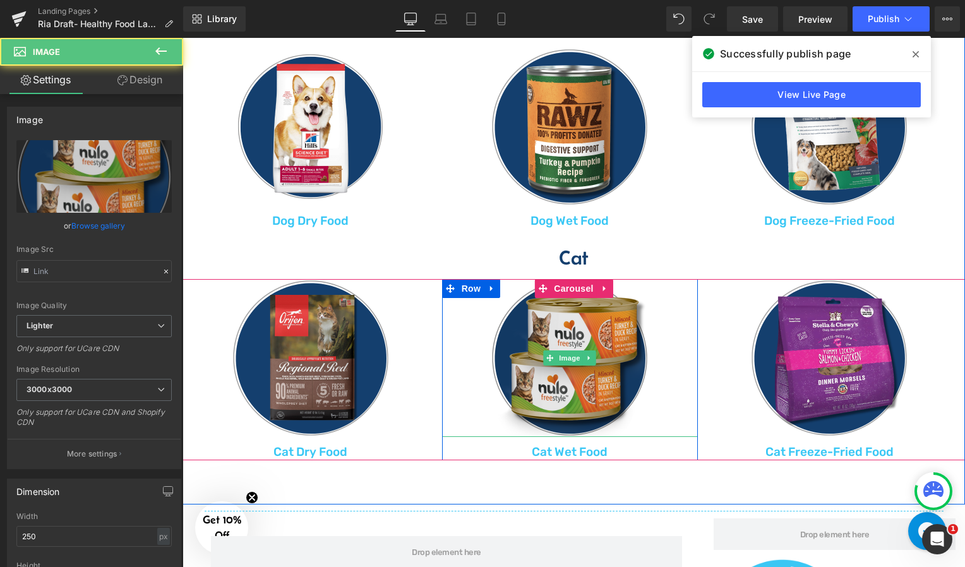
type input "https://ucarecdn.com/4e1c7b80-b61c-4218-b4f7-78ef9aaf1c6c/-/format/auto/-/previ…"
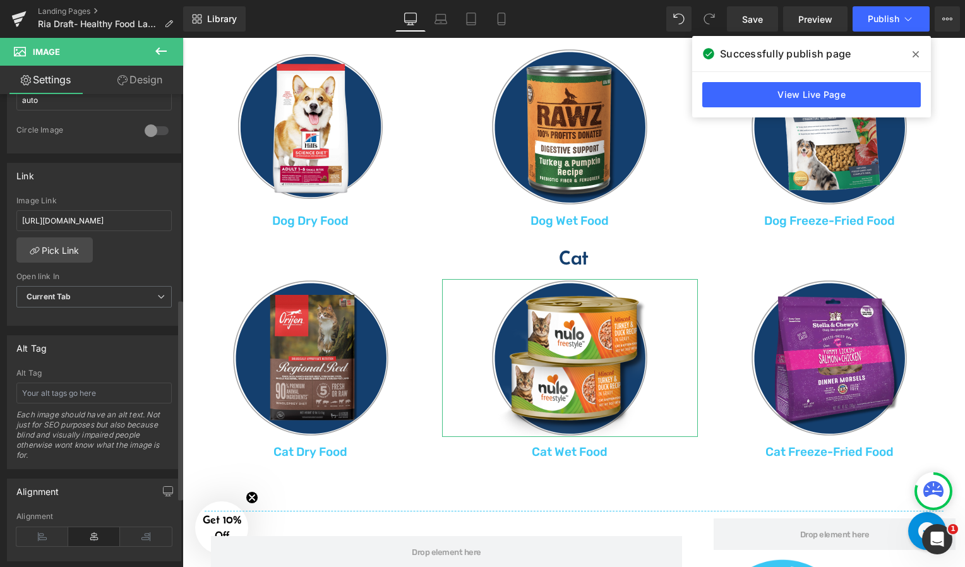
scroll to position [486, 0]
click at [75, 293] on span "Current Tab" at bounding box center [93, 296] width 155 height 22
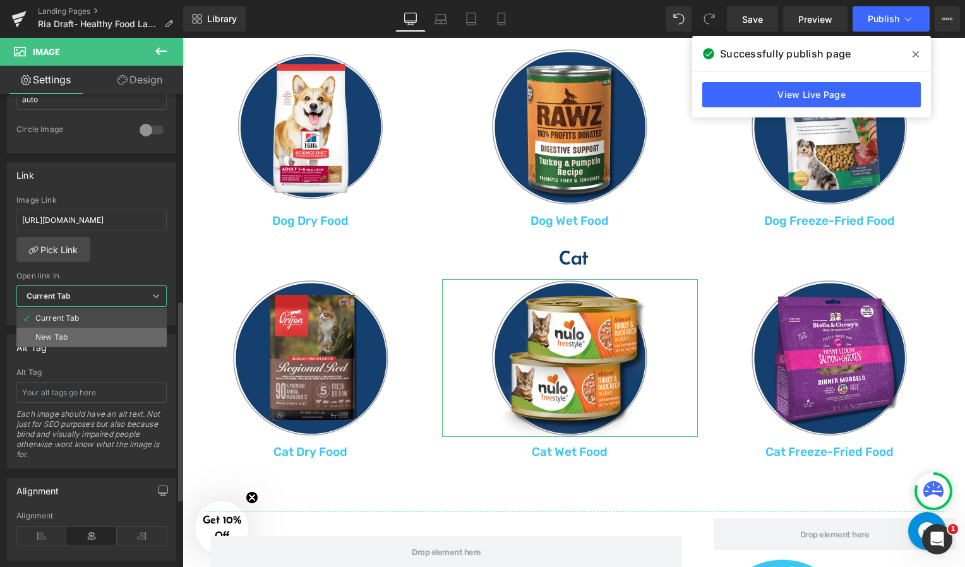
click at [68, 340] on li "New Tab" at bounding box center [91, 337] width 150 height 19
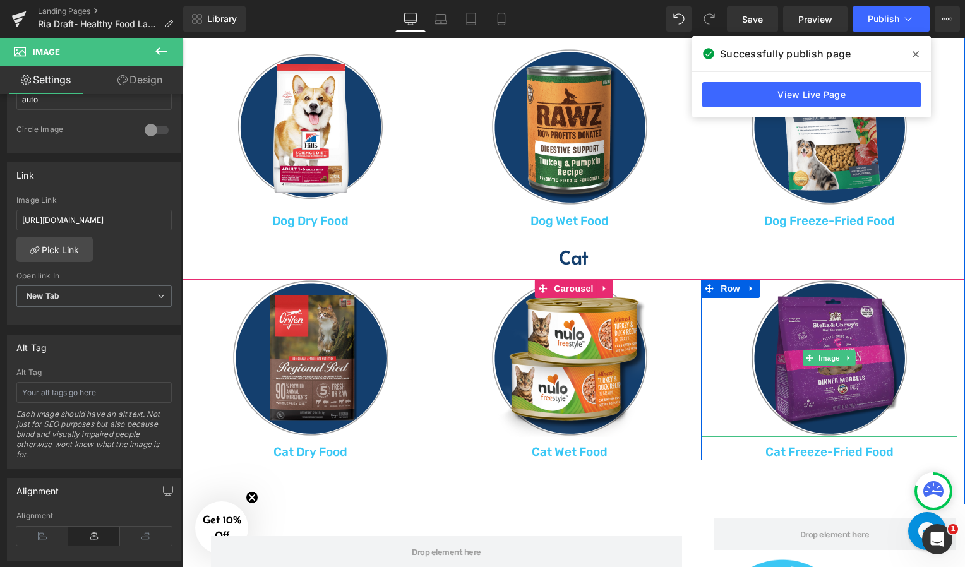
click at [805, 330] on img at bounding box center [829, 358] width 158 height 158
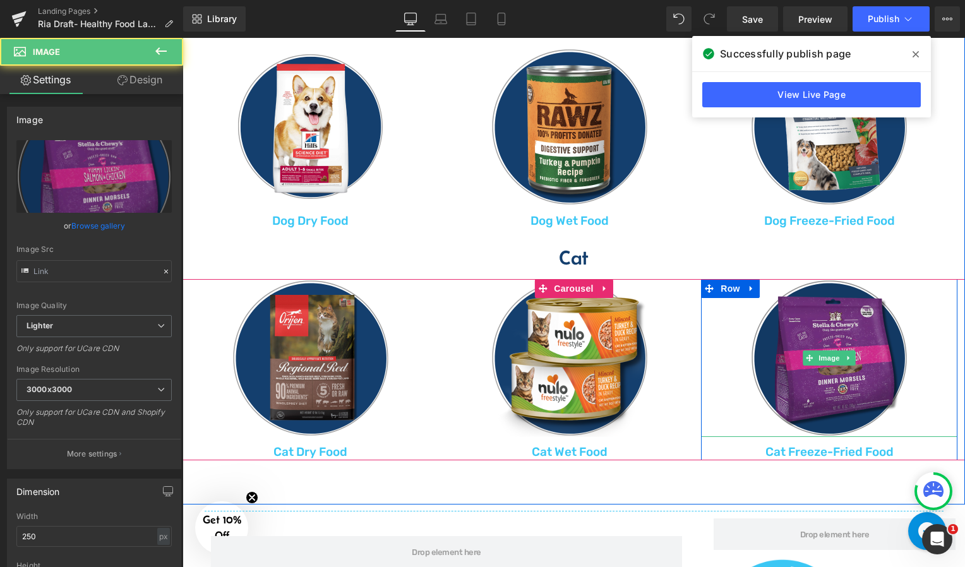
type input "https://ucarecdn.com/32901bf7-2e13-4db2-ac8b-c4393b82237f/-/format/auto/-/previ…"
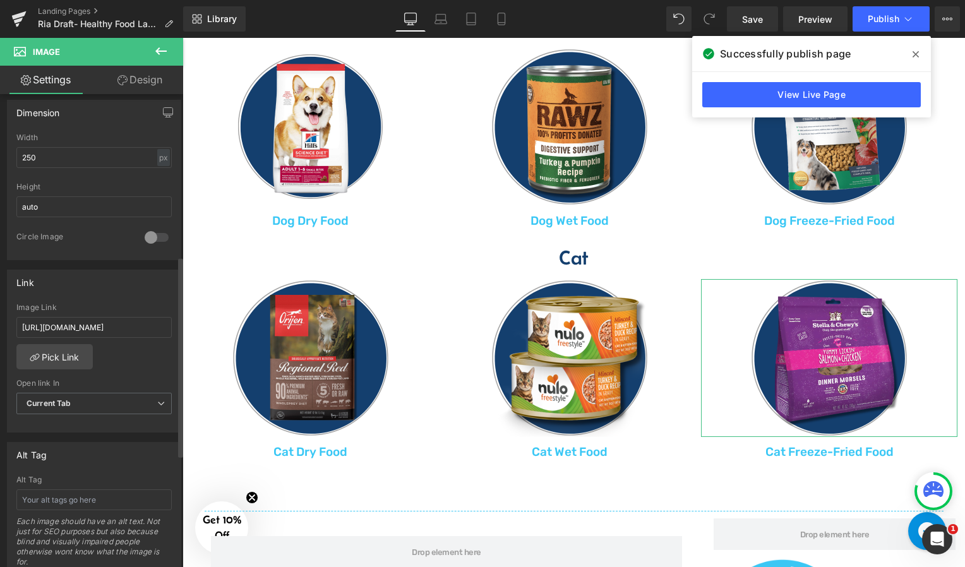
scroll to position [501, 0]
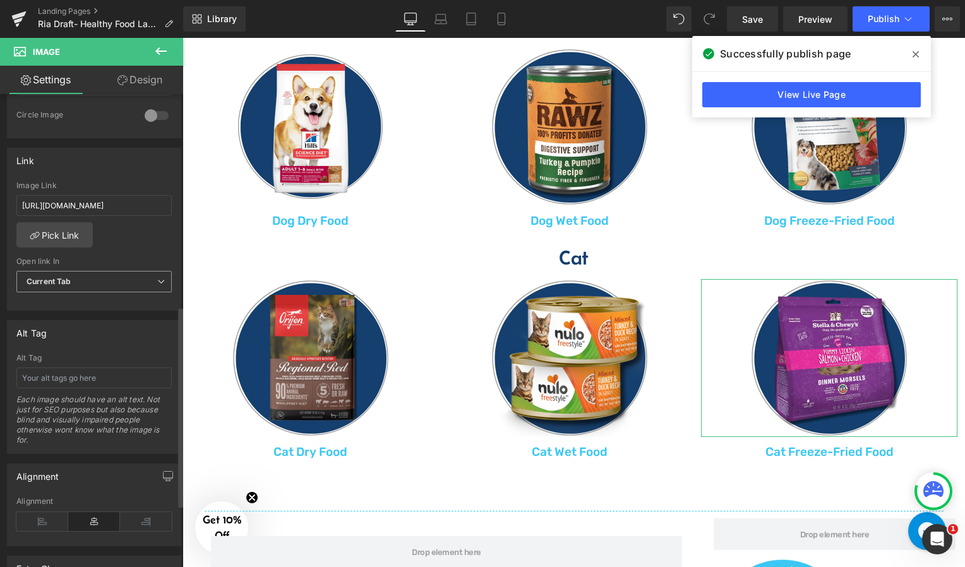
click at [79, 283] on span "Current Tab" at bounding box center [93, 282] width 155 height 22
click at [68, 329] on li "New Tab" at bounding box center [91, 322] width 150 height 19
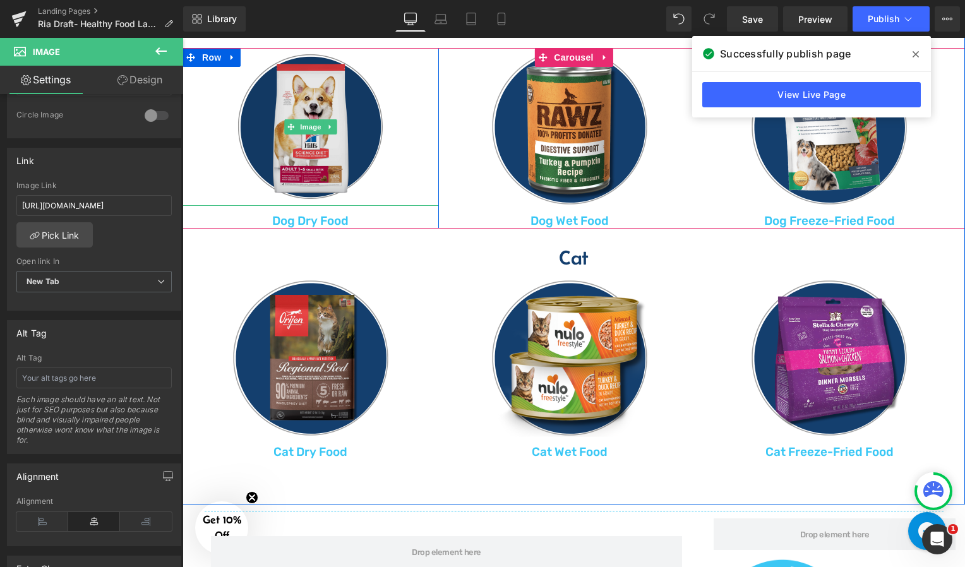
click at [344, 147] on img at bounding box center [311, 127] width 158 height 158
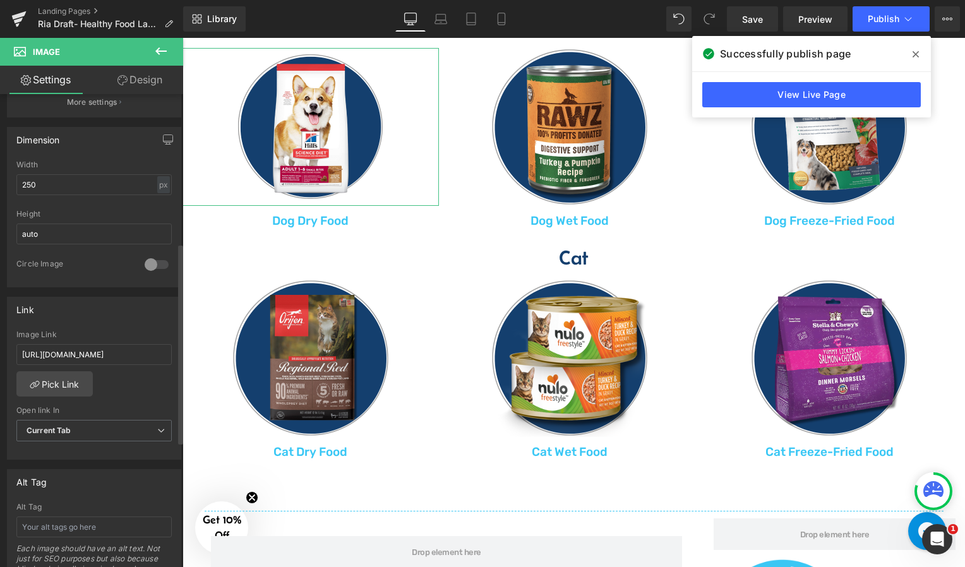
scroll to position [352, 0]
click at [61, 428] on b "Current Tab" at bounding box center [49, 429] width 45 height 9
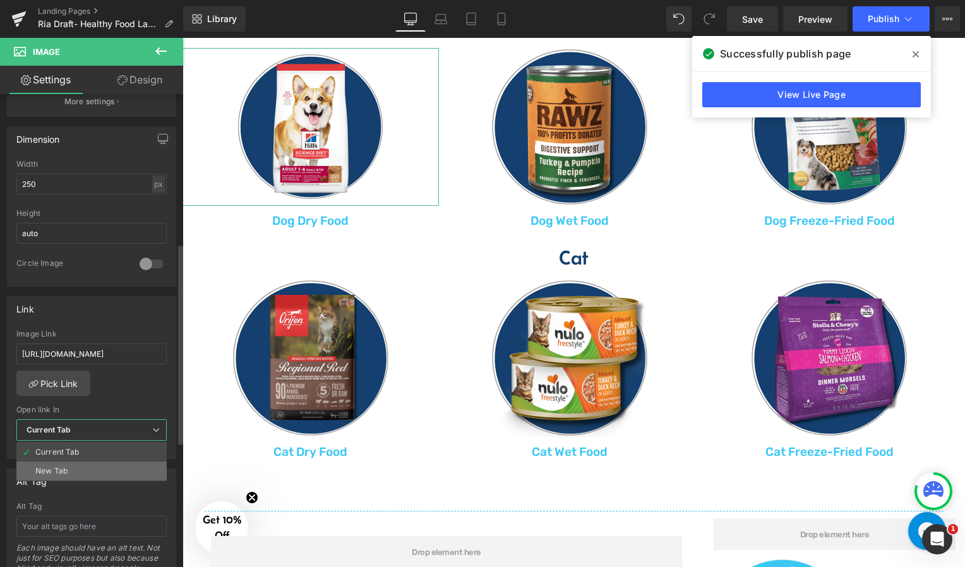
click at [52, 474] on div "New Tab" at bounding box center [51, 471] width 32 height 9
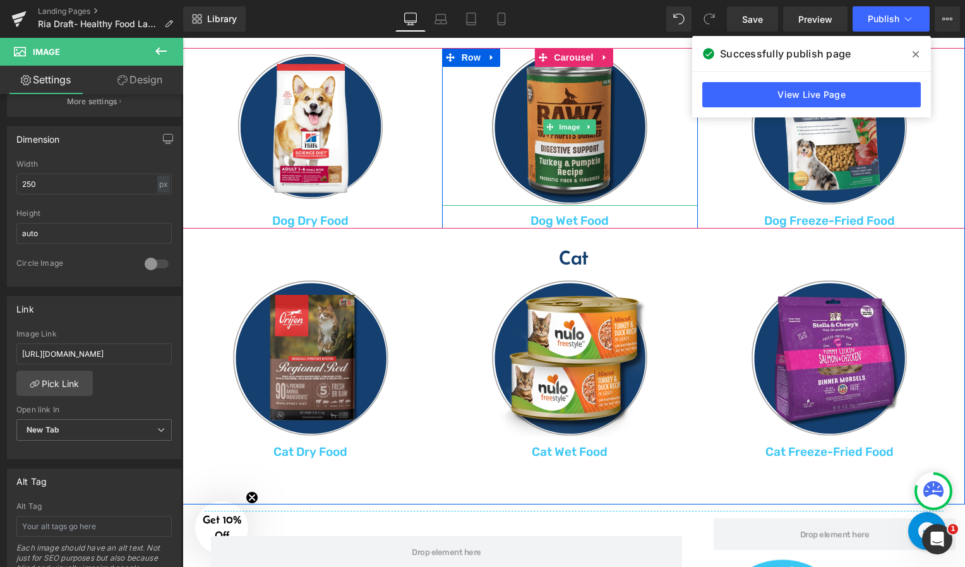
click at [560, 183] on img at bounding box center [570, 127] width 158 height 158
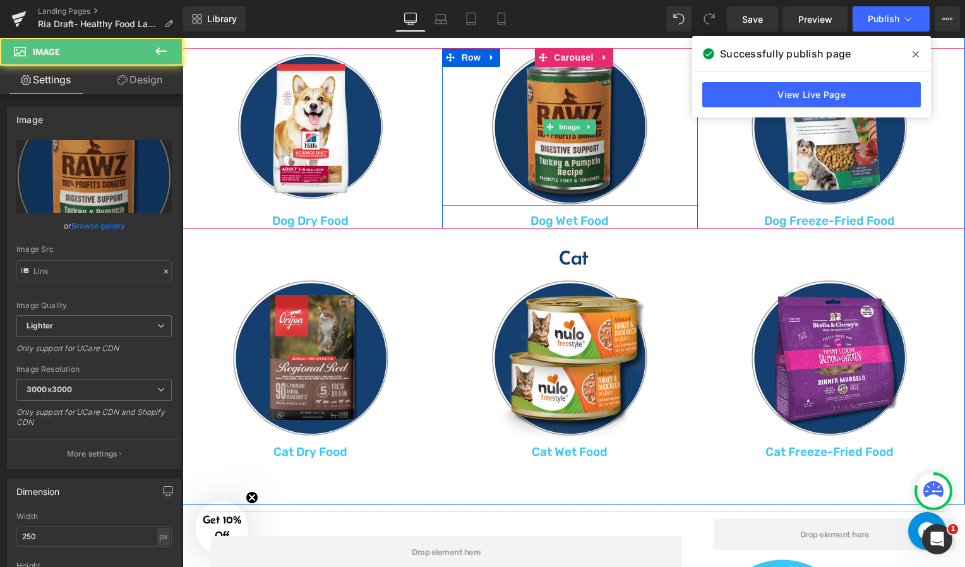
type input "https://ucarecdn.com/3bc60157-600c-48dd-bc31-8972e38bfcc3/-/format/auto/-/previ…"
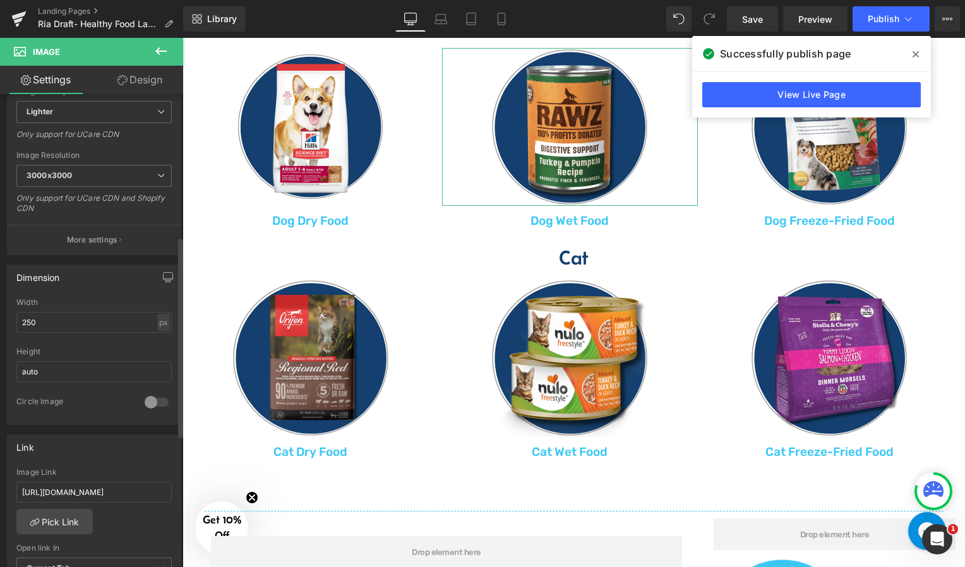
scroll to position [419, 0]
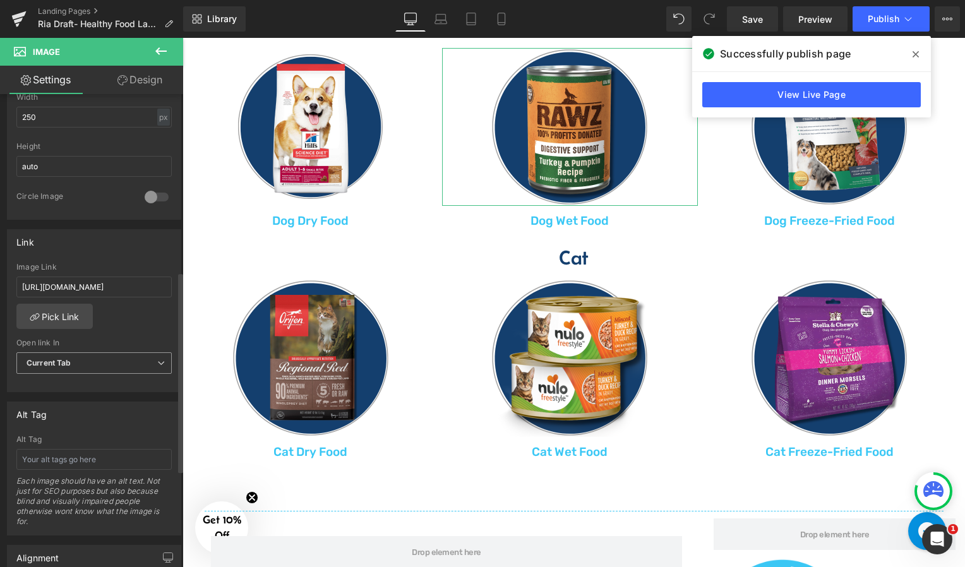
click at [77, 368] on span "Current Tab" at bounding box center [93, 363] width 155 height 22
click at [67, 409] on div "New Tab" at bounding box center [51, 404] width 32 height 9
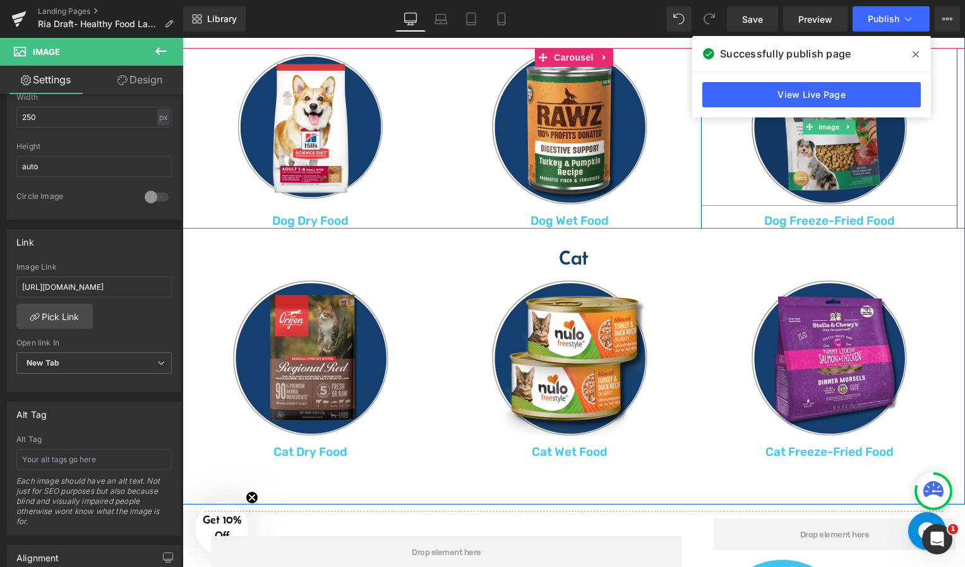
click at [772, 140] on img at bounding box center [829, 127] width 158 height 158
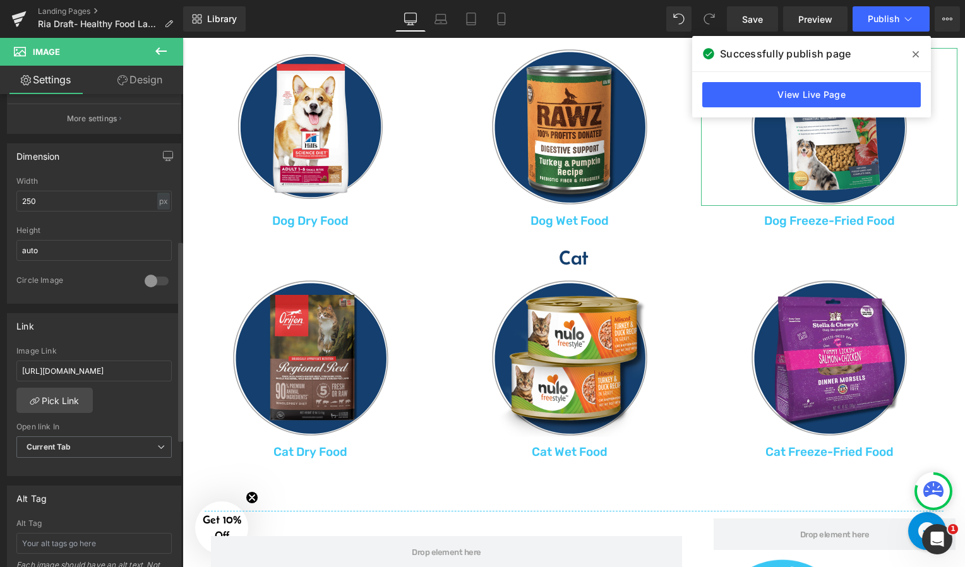
scroll to position [345, 0]
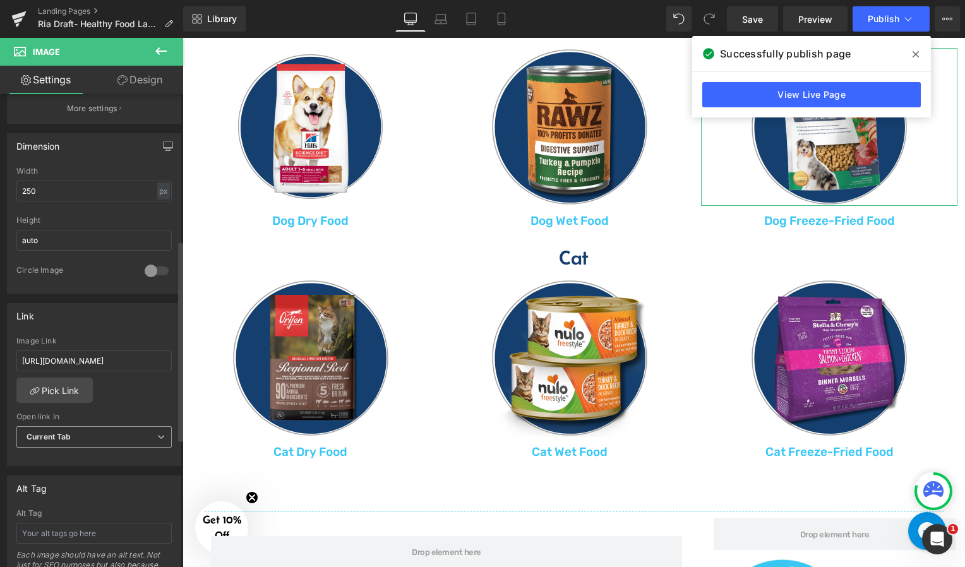
click at [78, 428] on span "Current Tab" at bounding box center [93, 437] width 155 height 22
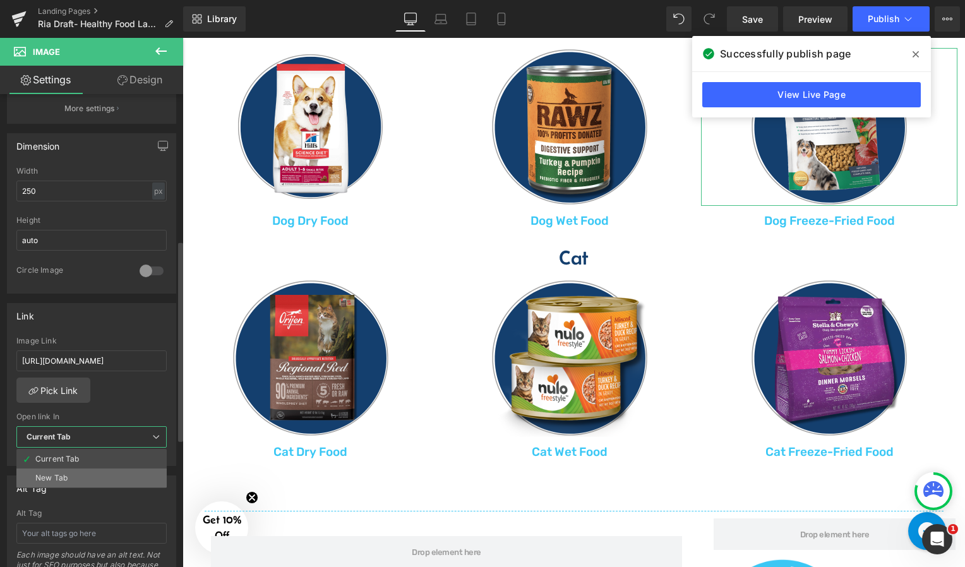
click at [61, 471] on li "New Tab" at bounding box center [91, 478] width 150 height 19
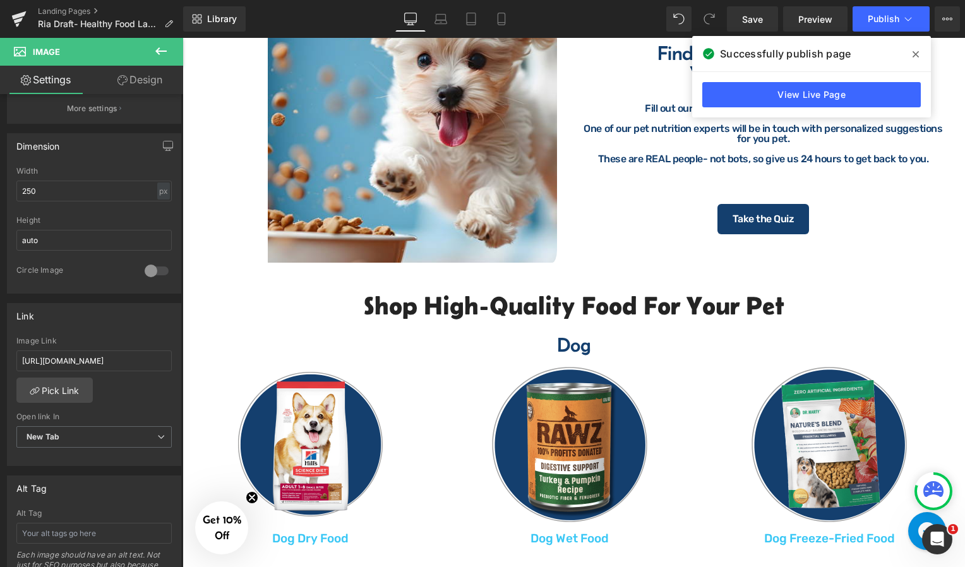
scroll to position [791, 0]
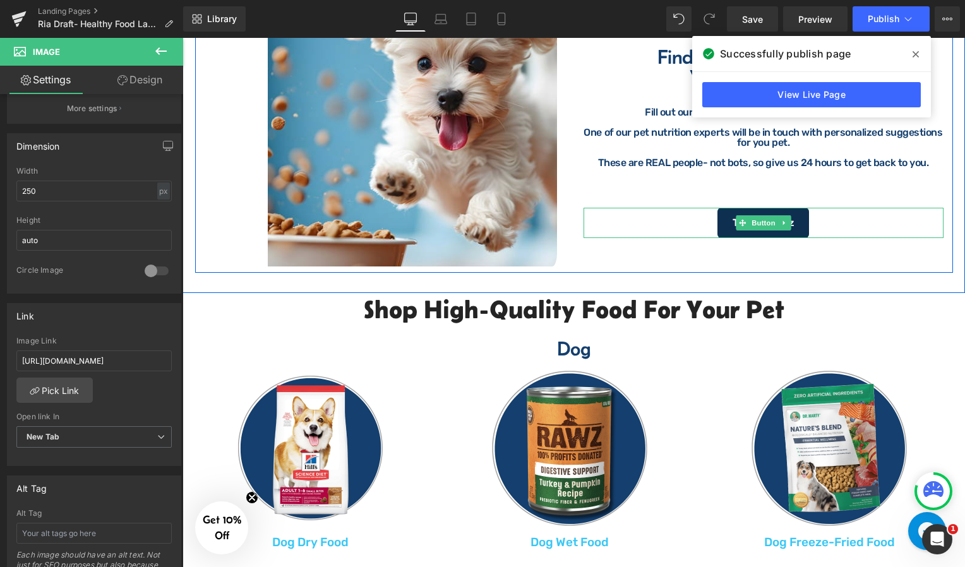
click at [733, 228] on span "Take the Quiz" at bounding box center [764, 223] width 62 height 10
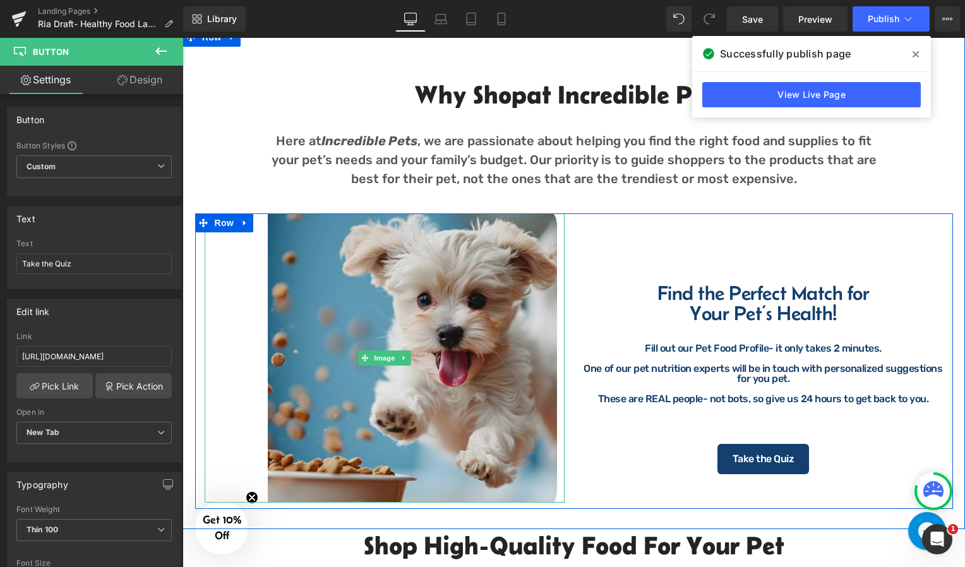
scroll to position [518, 0]
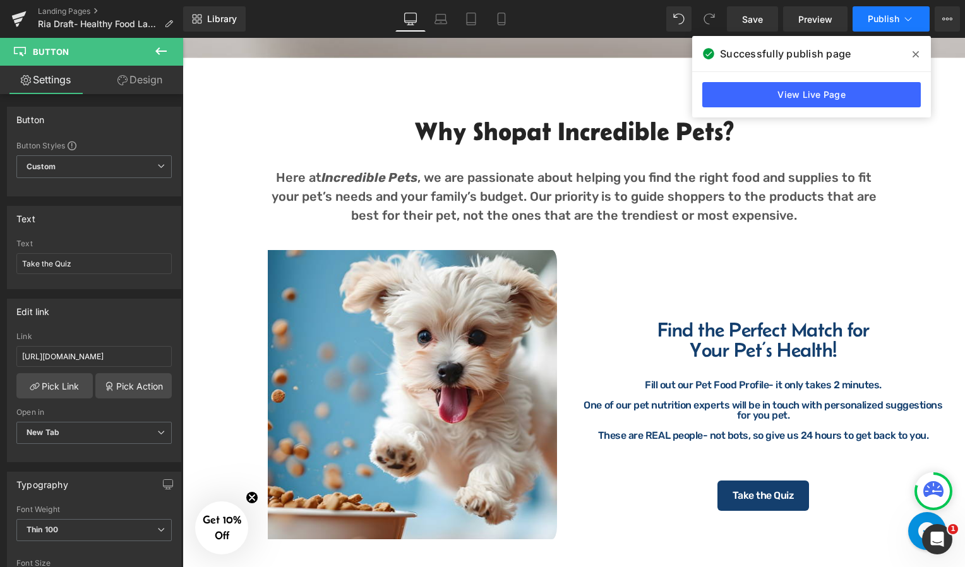
click at [888, 17] on span "Publish" at bounding box center [884, 19] width 32 height 10
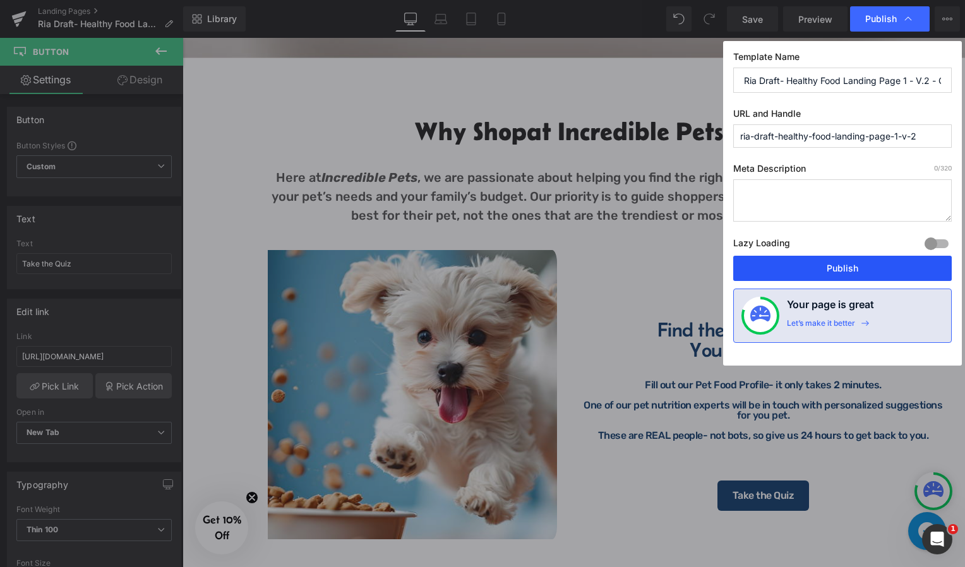
click at [794, 268] on button "Publish" at bounding box center [842, 268] width 219 height 25
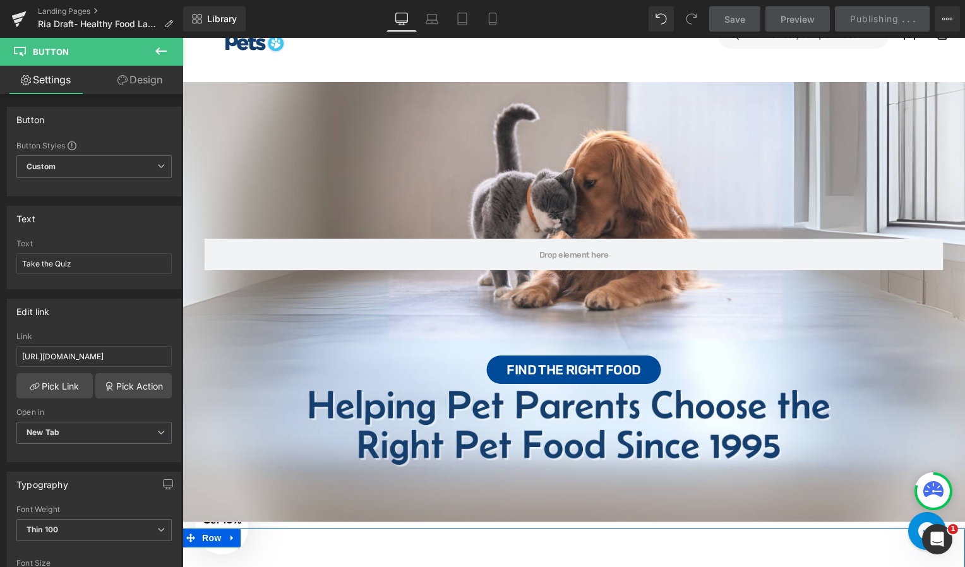
scroll to position [0, 0]
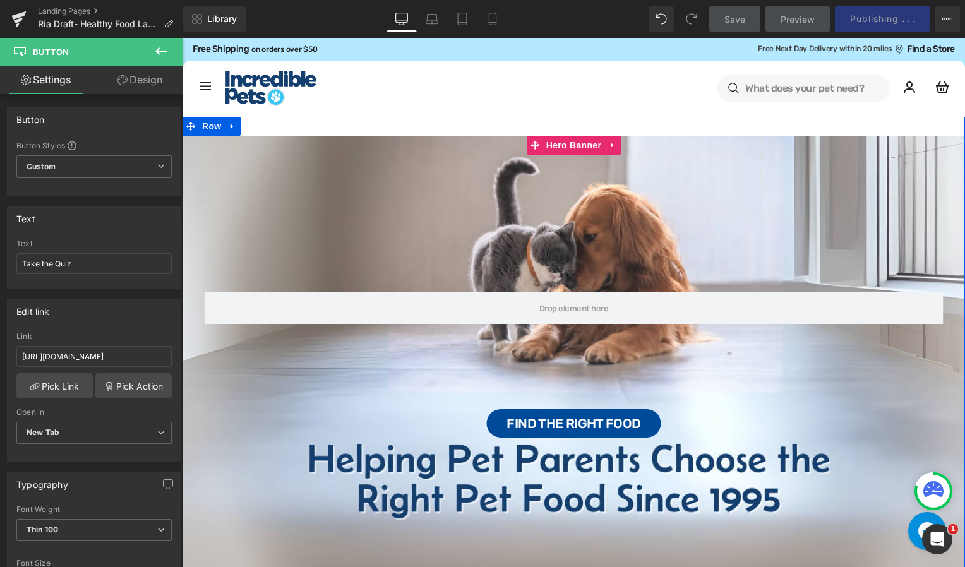
click at [794, 268] on div "Row Find the Right Food Button" at bounding box center [574, 356] width 782 height 440
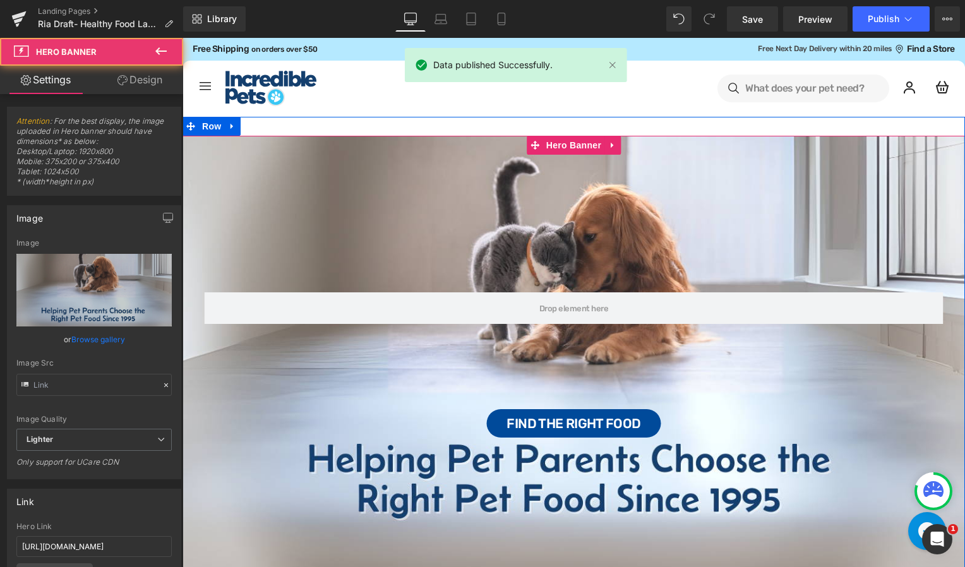
type input "https://ucarecdn.com/ddb8c5f6-b9d6-4477-99e9-95df2a13145a/-/format/auto/-/previ…"
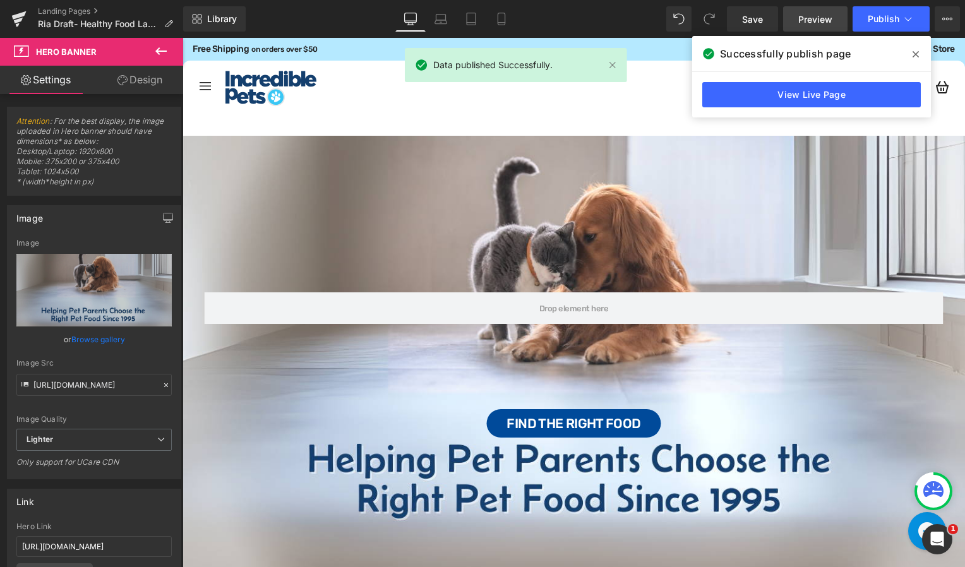
click at [822, 17] on span "Preview" at bounding box center [815, 19] width 34 height 13
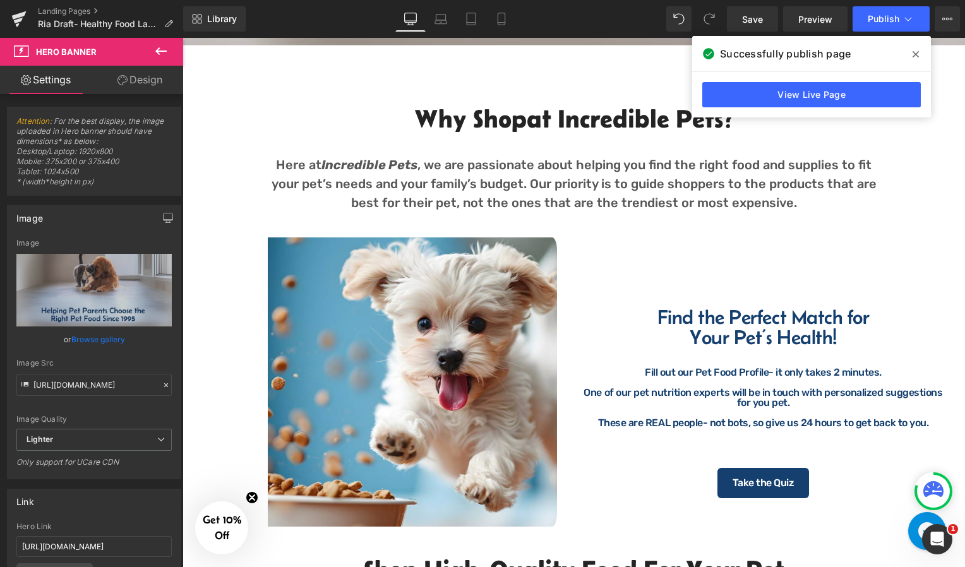
scroll to position [472, 0]
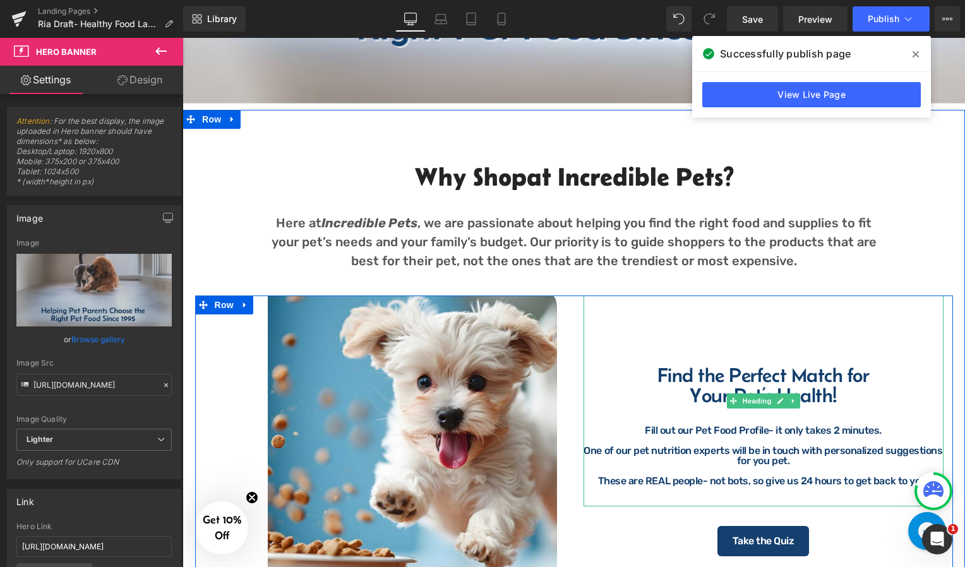
click at [833, 395] on h2 "Your Pet’s Health!" at bounding box center [764, 395] width 360 height 20
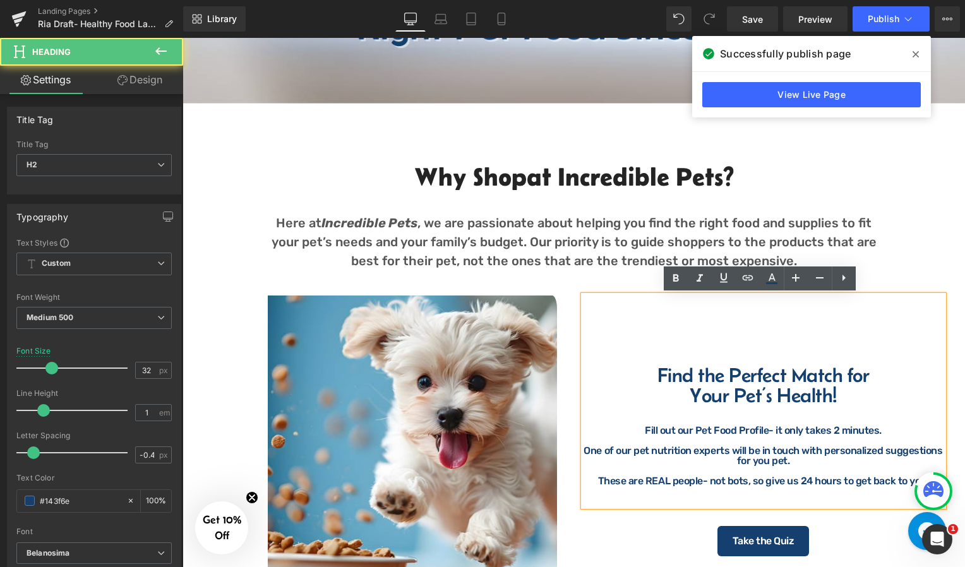
click at [829, 397] on h2 "Your Pet’s Health!" at bounding box center [764, 395] width 360 height 20
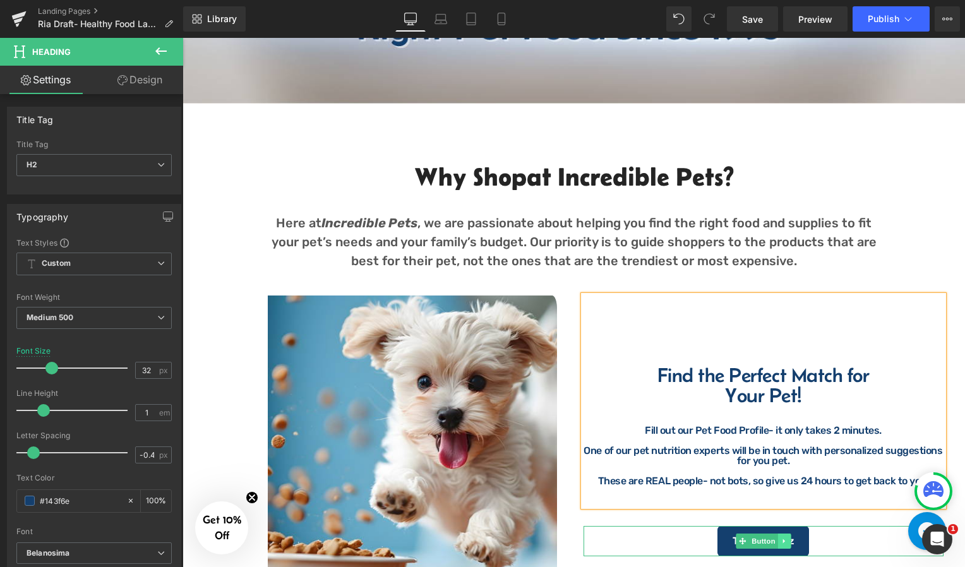
click at [777, 539] on link at bounding box center [783, 541] width 13 height 15
click at [746, 530] on link "Take the Quiz" at bounding box center [763, 541] width 92 height 30
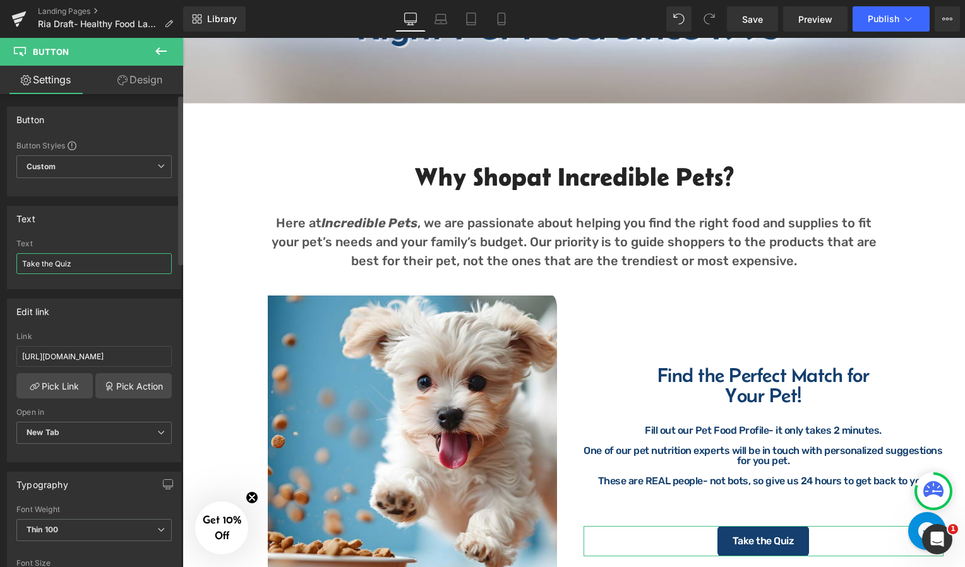
click at [98, 270] on input "Take the Quiz" at bounding box center [93, 263] width 155 height 21
click at [96, 267] on input "Take the Quiz" at bounding box center [93, 263] width 155 height 21
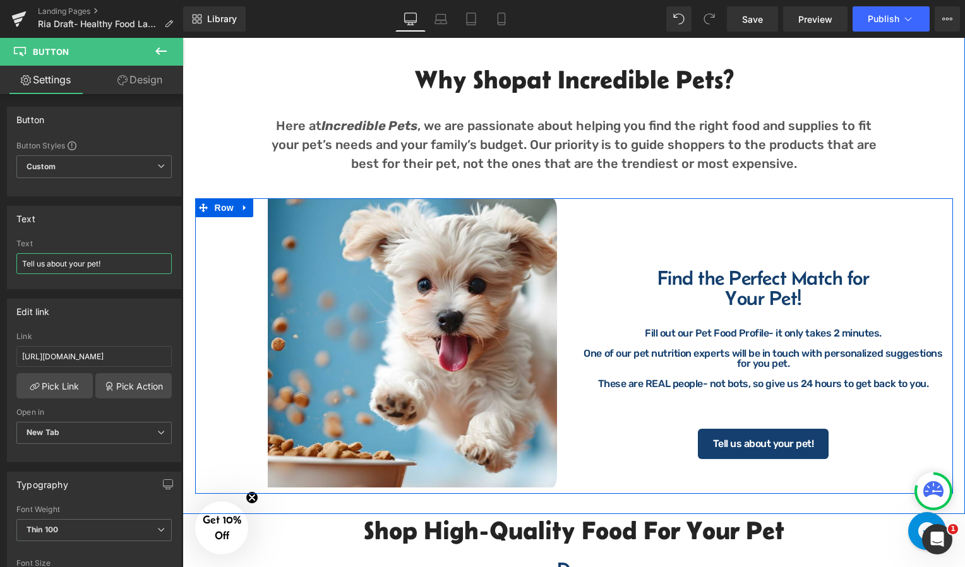
scroll to position [570, 0]
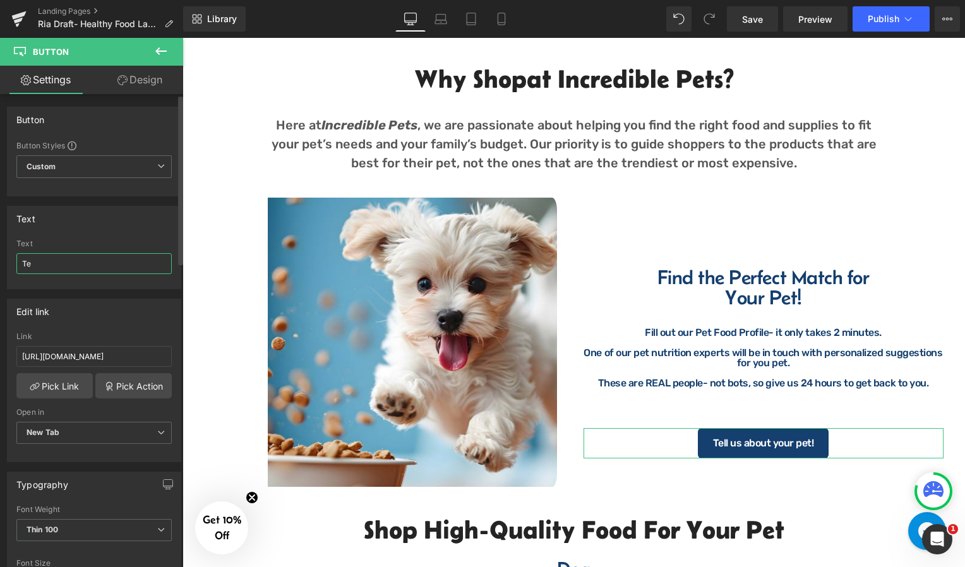
type input "T"
type input "Start My Pet's Profile"
click at [863, 104] on div "Here at Incredible Pets , we are passionate about helping you find the right fo…" at bounding box center [574, 143] width 613 height 96
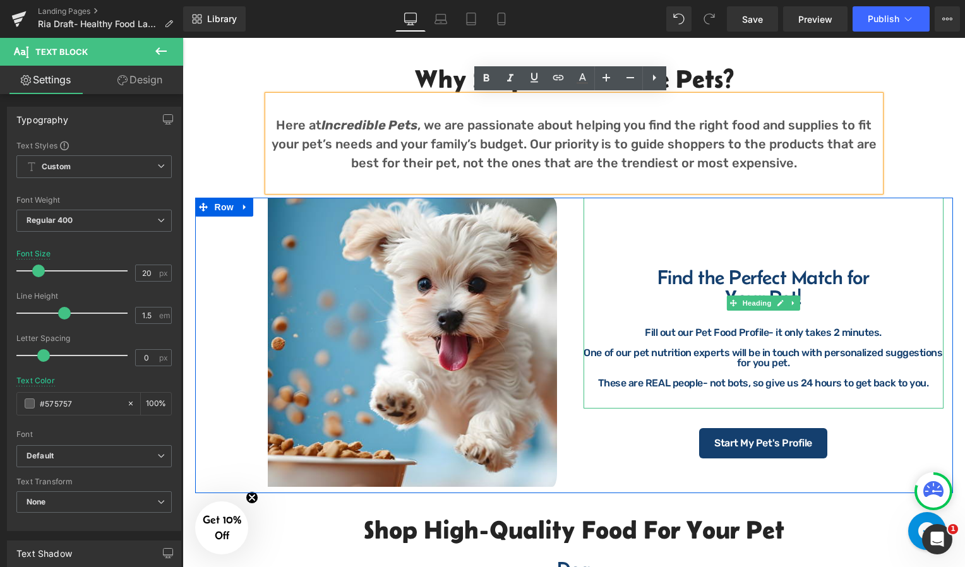
click at [818, 345] on div at bounding box center [764, 343] width 360 height 10
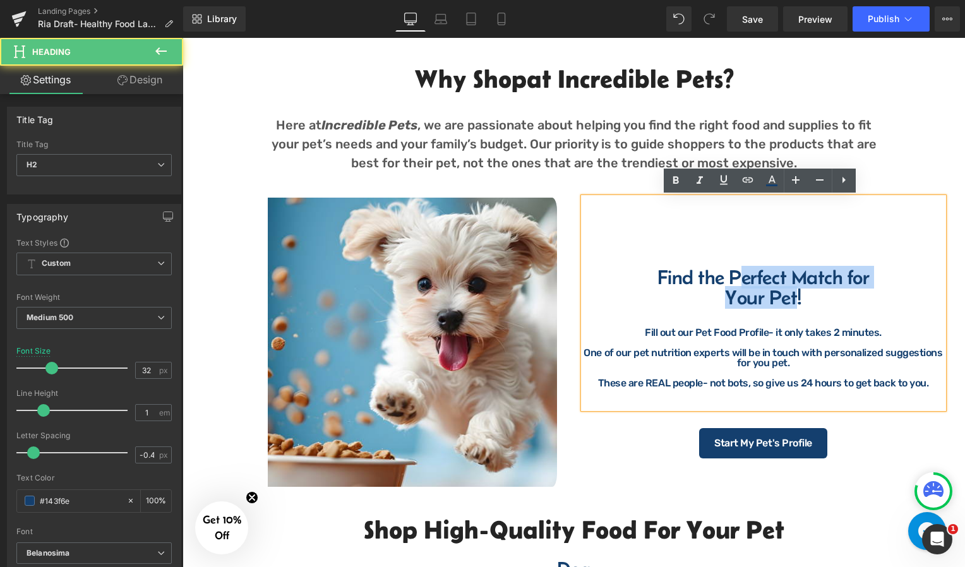
drag, startPoint x: 793, startPoint y: 298, endPoint x: 732, endPoint y: 285, distance: 62.7
click at [732, 285] on div "Find the Perfect Match for Your Pet! Fill out our Pet Food Profile- it only tak…" at bounding box center [764, 303] width 360 height 211
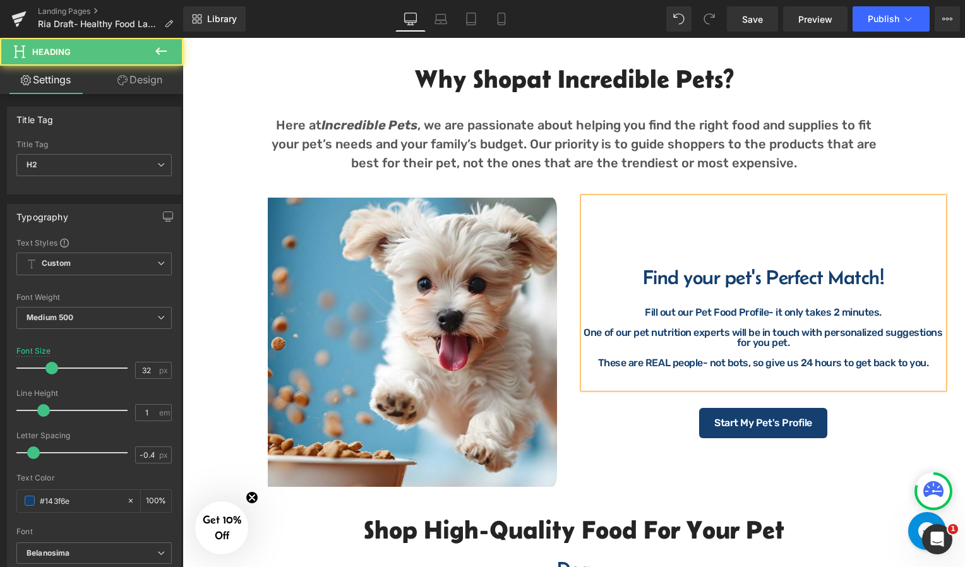
click at [691, 283] on h2 "Find your pet's Perfect Match !" at bounding box center [764, 277] width 360 height 20
click at [731, 273] on h2 "Find Your pet's Perfect Match !" at bounding box center [764, 277] width 360 height 20
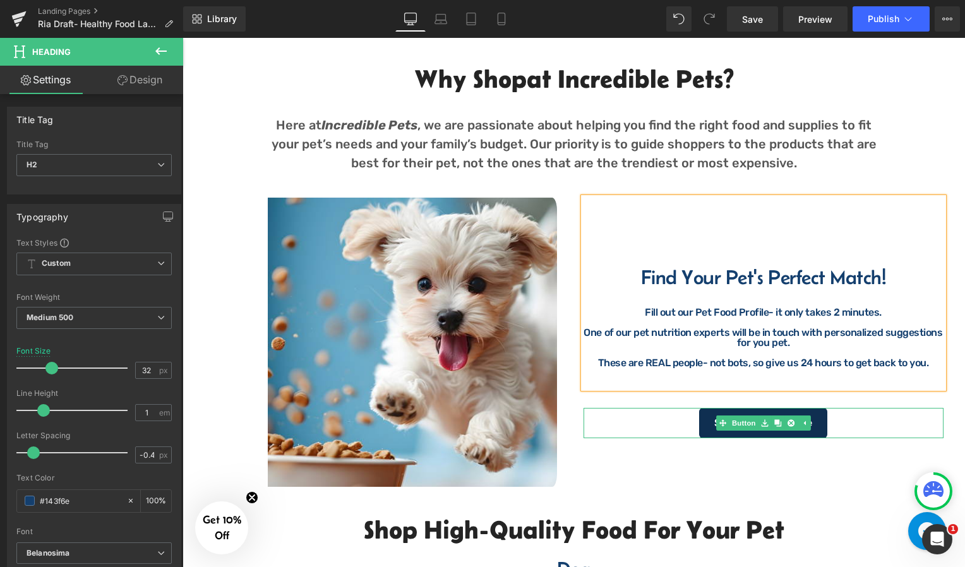
click at [705, 414] on link "Start My Pet's Profile" at bounding box center [763, 423] width 128 height 30
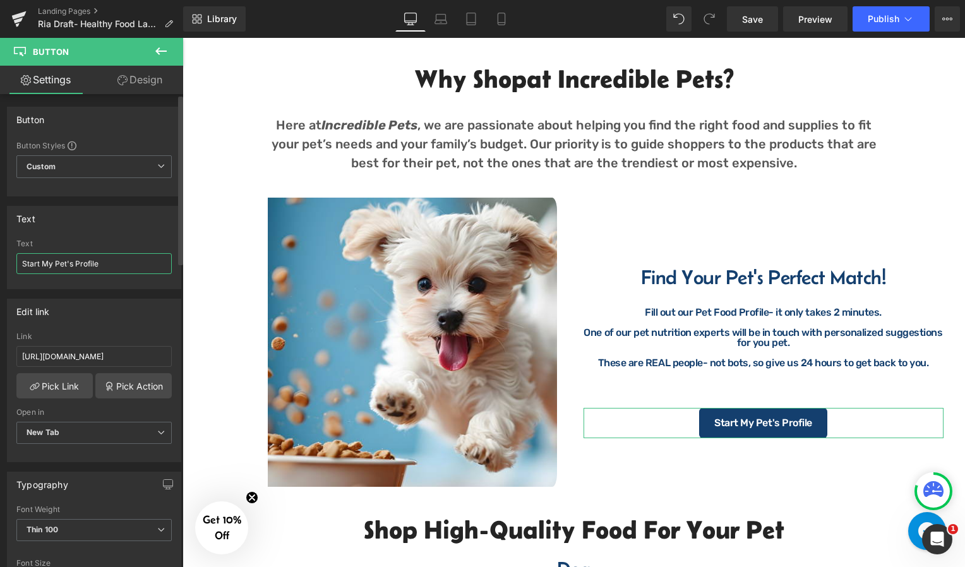
click at [106, 266] on input "Start My Pet's Profile" at bounding box center [93, 263] width 155 height 21
type input "Get Started"
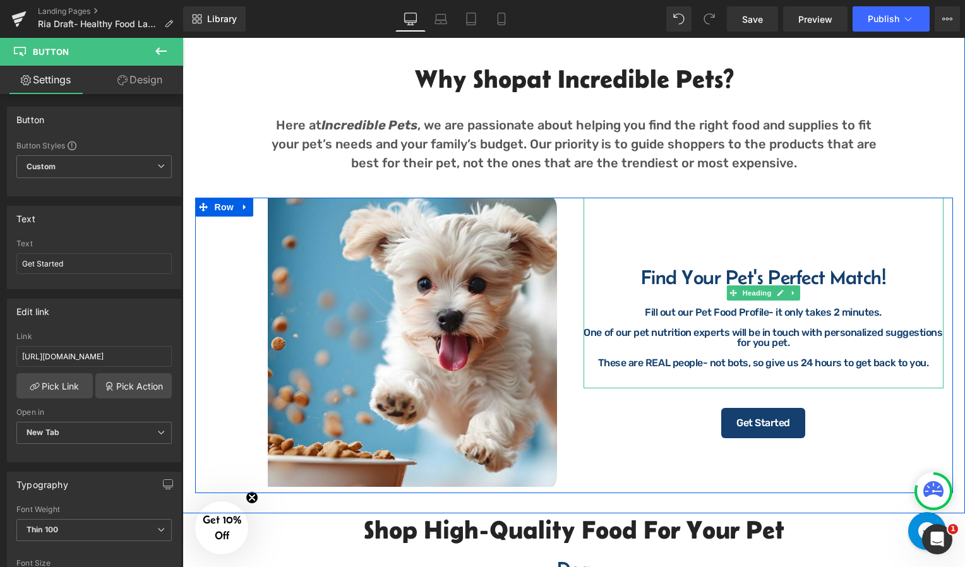
drag, startPoint x: 873, startPoint y: 329, endPoint x: 303, endPoint y: 191, distance: 586.8
click at [873, 329] on div "One of our pet nutrition experts will be in touch with personalized suggestions…" at bounding box center [764, 338] width 360 height 20
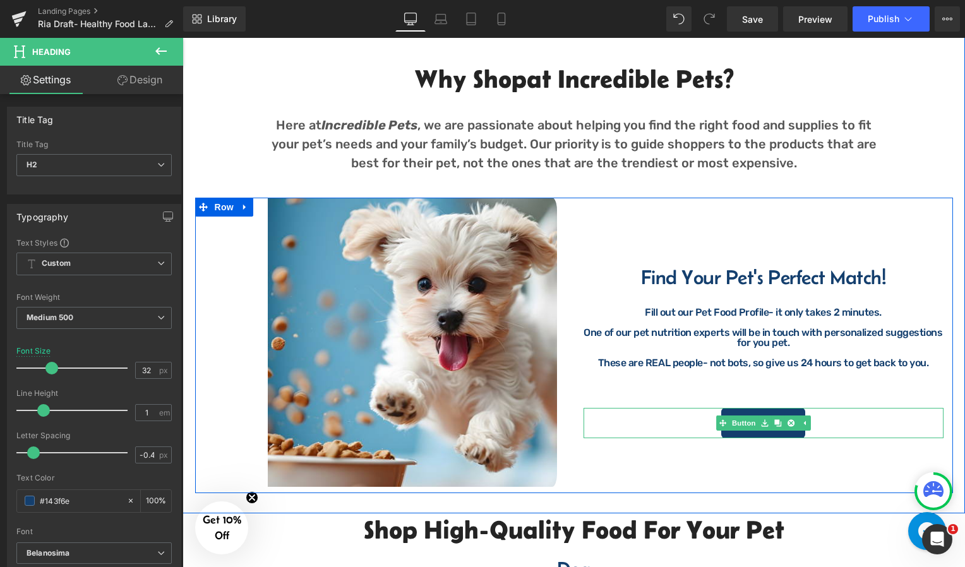
drag, startPoint x: 724, startPoint y: 433, endPoint x: 197, endPoint y: 263, distance: 553.2
click at [724, 433] on link "Get Started" at bounding box center [763, 423] width 84 height 30
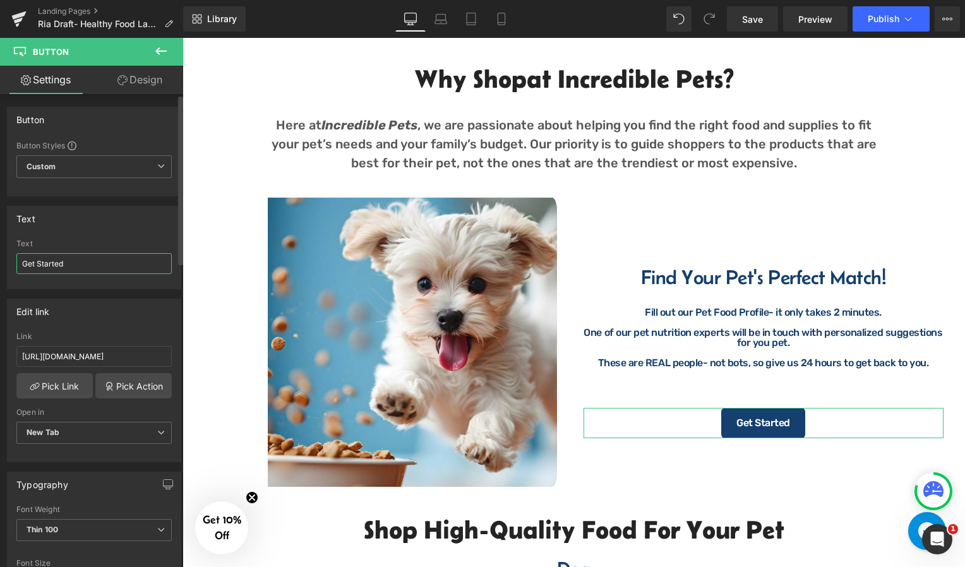
click at [71, 260] on input "Get Started" at bounding box center [93, 263] width 155 height 21
type input "T"
click at [95, 270] on input "Start My Pet's Profile" at bounding box center [93, 263] width 155 height 21
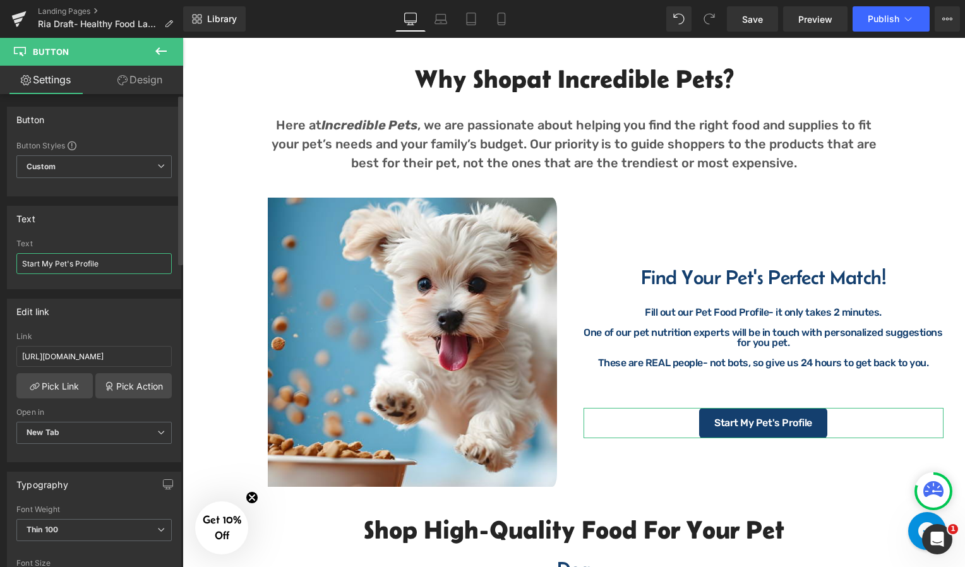
click at [95, 270] on input "Start My Pet's Profile" at bounding box center [93, 263] width 155 height 21
type input "Let's Go!"
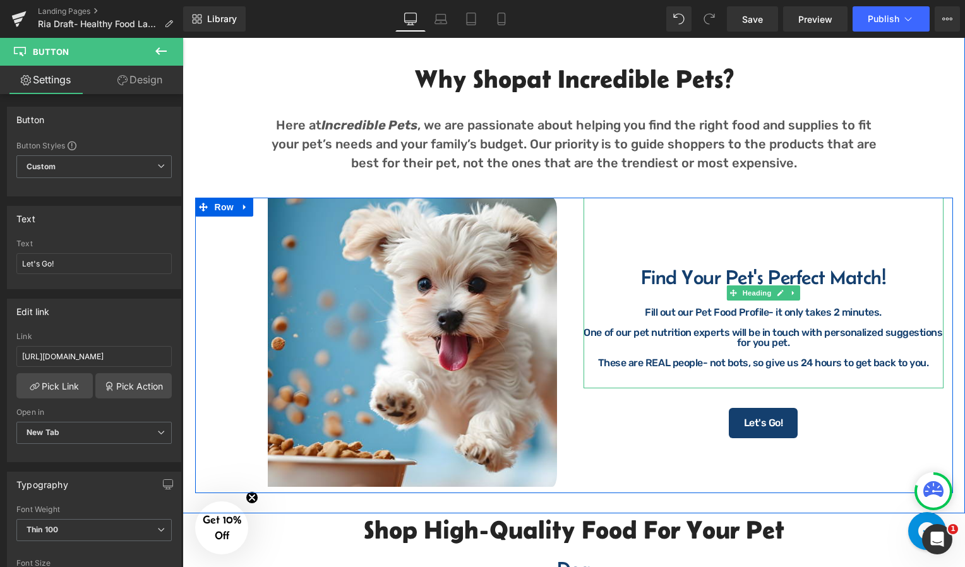
drag, startPoint x: 873, startPoint y: 272, endPoint x: 885, endPoint y: 276, distance: 12.6
click at [873, 272] on h2 "Find Your Pet's Perfect Match !" at bounding box center [764, 277] width 360 height 20
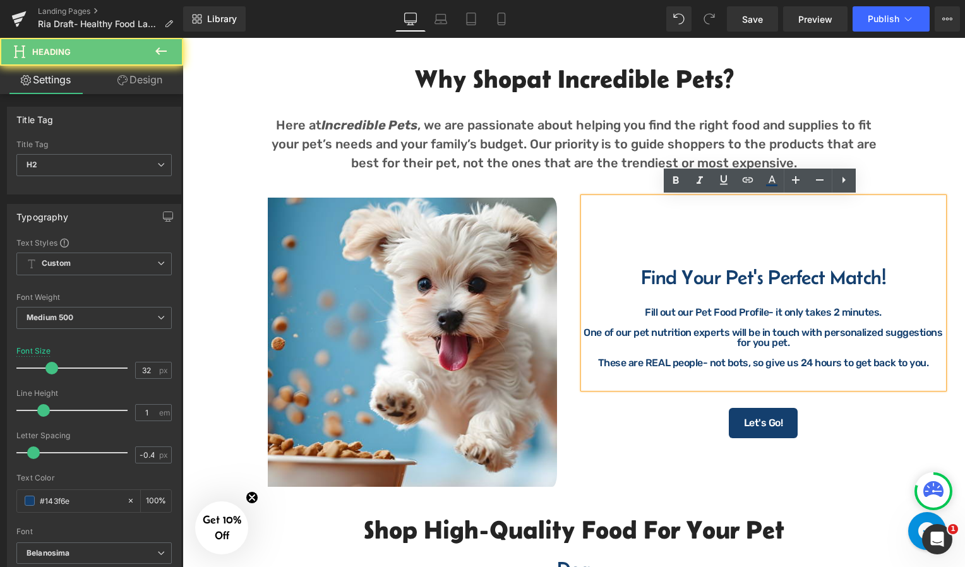
click at [885, 276] on h2 "Find Your Pet's Perfect Match !" at bounding box center [764, 277] width 360 height 20
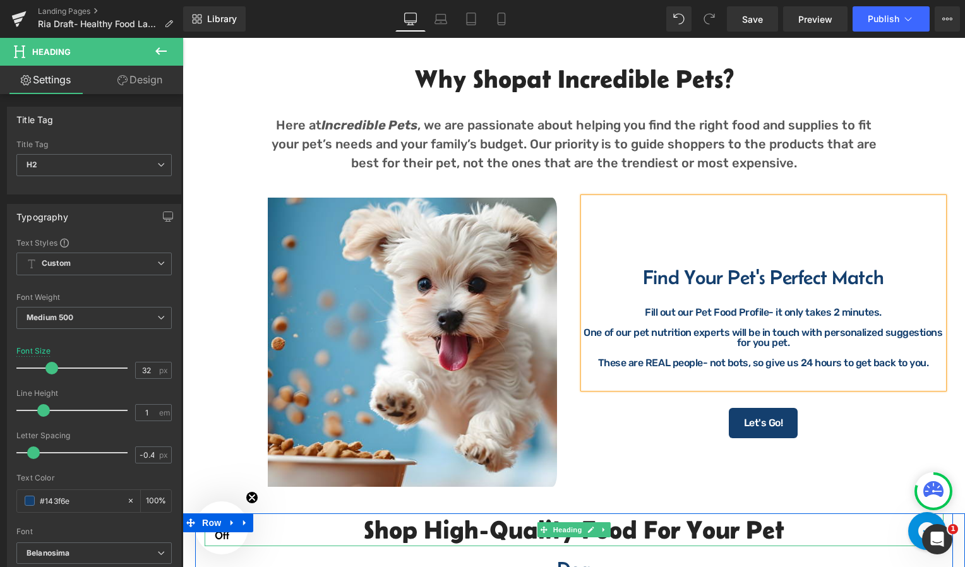
click at [403, 518] on h2 "Shop High-Quality Food For your pet" at bounding box center [574, 529] width 739 height 33
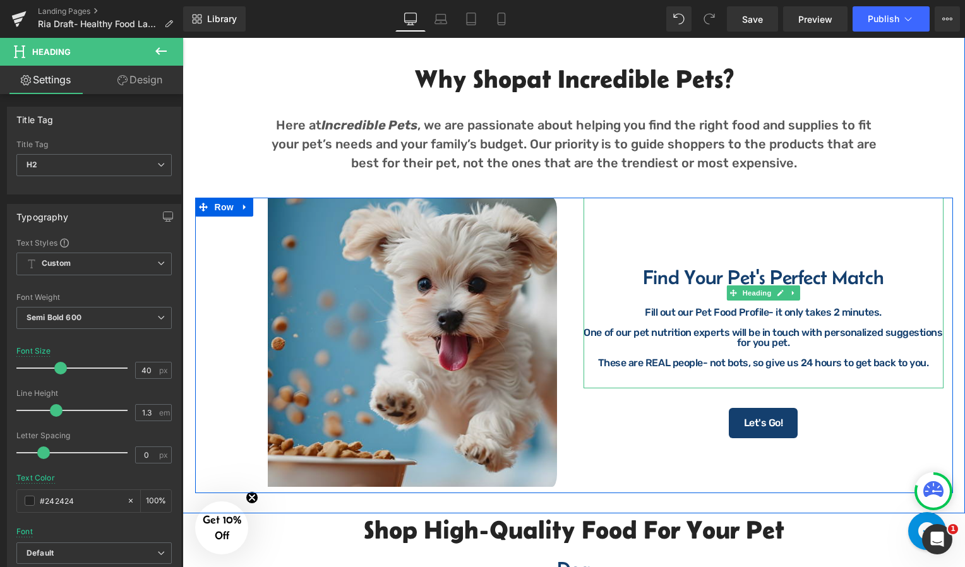
drag, startPoint x: 711, startPoint y: 210, endPoint x: 359, endPoint y: 234, distance: 352.6
click at [711, 210] on div "Find Your Pet's Perfect Match Fill out our Pet Food Profile- it only takes 2 mi…" at bounding box center [764, 293] width 360 height 191
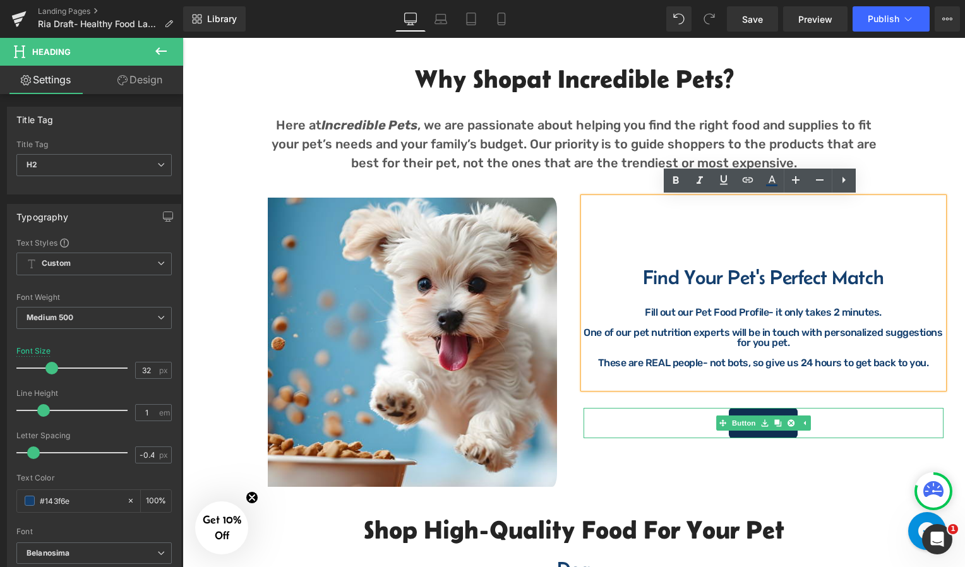
click at [748, 412] on link "Let's Go!" at bounding box center [763, 423] width 69 height 30
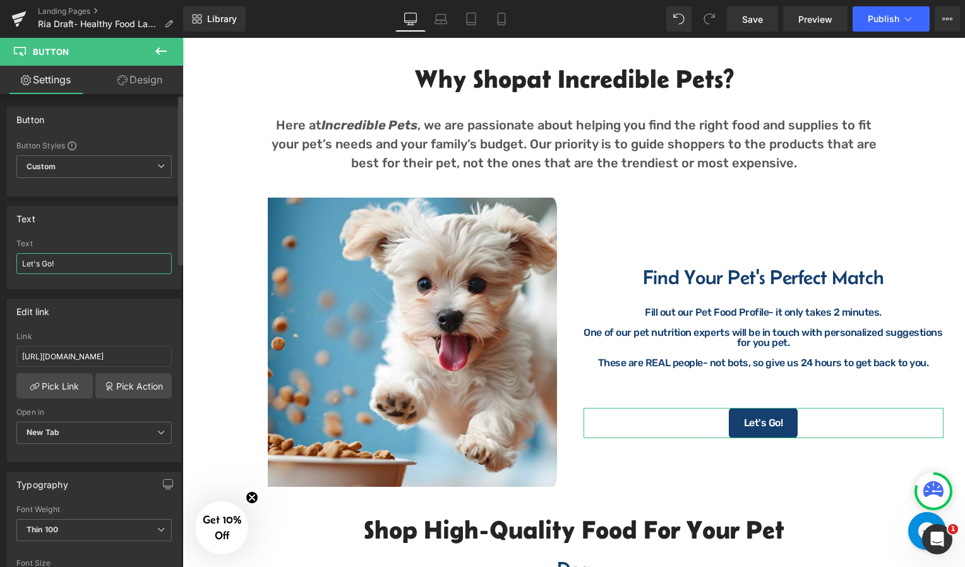
click at [75, 270] on input "Let's Go!" at bounding box center [93, 263] width 155 height 21
click at [73, 266] on input "ll" at bounding box center [93, 263] width 155 height 21
type input "l"
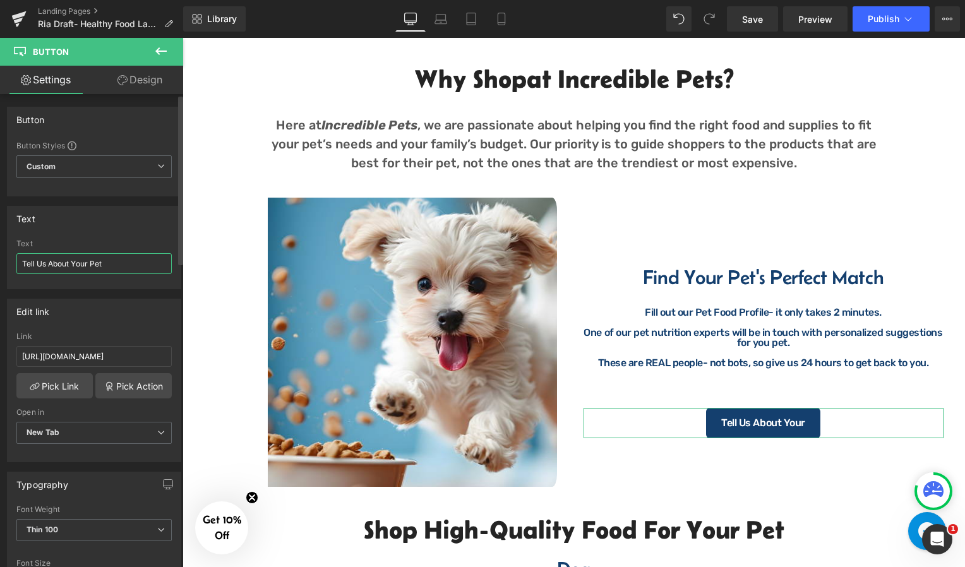
type input "Tell Us About Your Pet!"
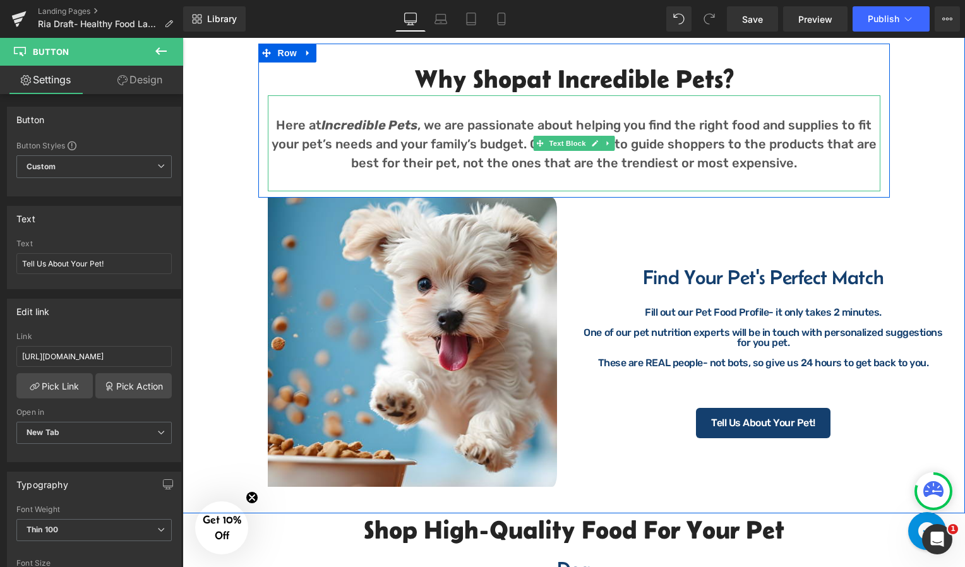
click at [296, 155] on p "Here at Incredible Pets , we are passionate about helping you find the right fo…" at bounding box center [574, 144] width 613 height 57
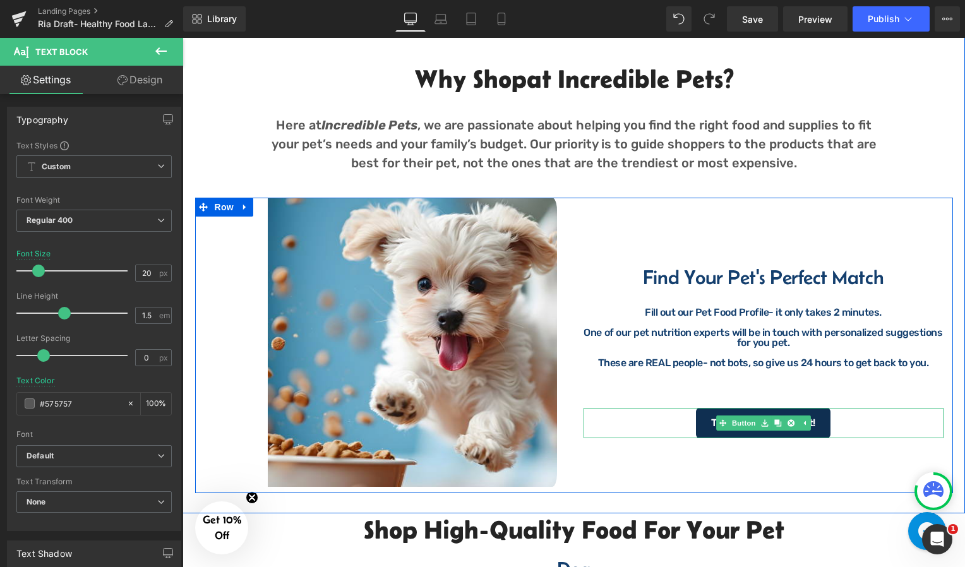
click at [709, 412] on link "Tell Us About Your Pet!" at bounding box center [763, 423] width 135 height 30
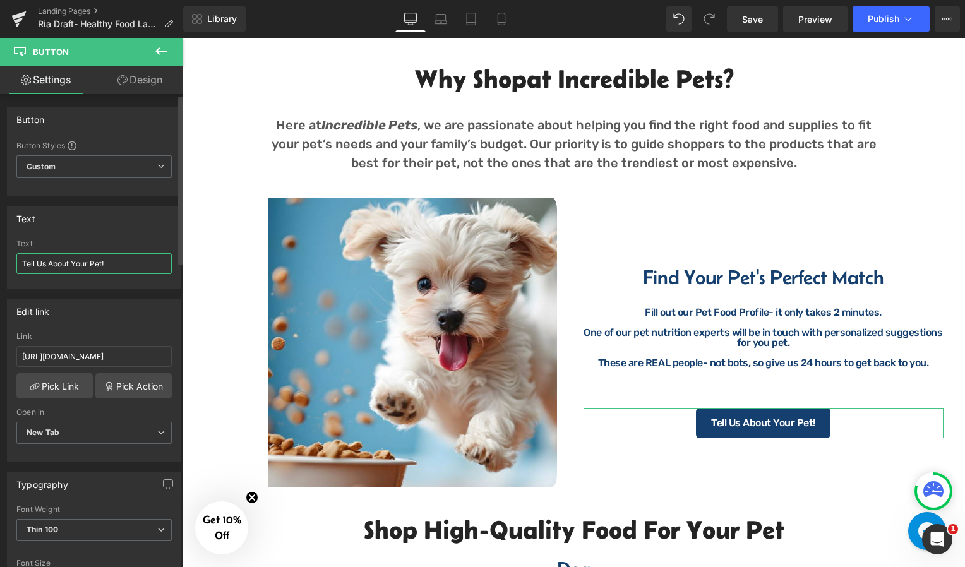
click at [122, 268] on input "Tell Us About Your Pet!" at bounding box center [93, 263] width 155 height 21
type input "Start My Pet's Profile"
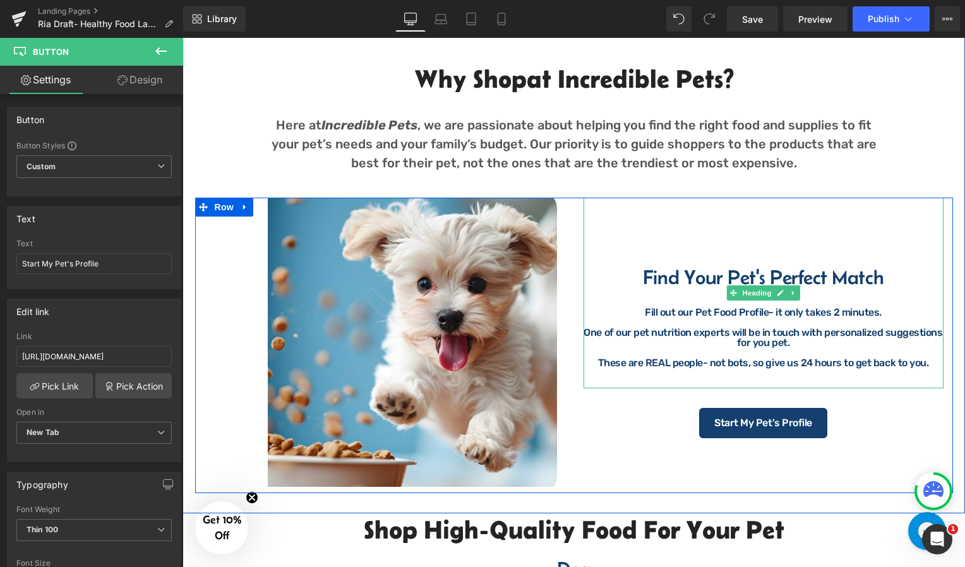
click at [881, 281] on h2 "Find Your Pet's Perfect Match" at bounding box center [764, 277] width 360 height 20
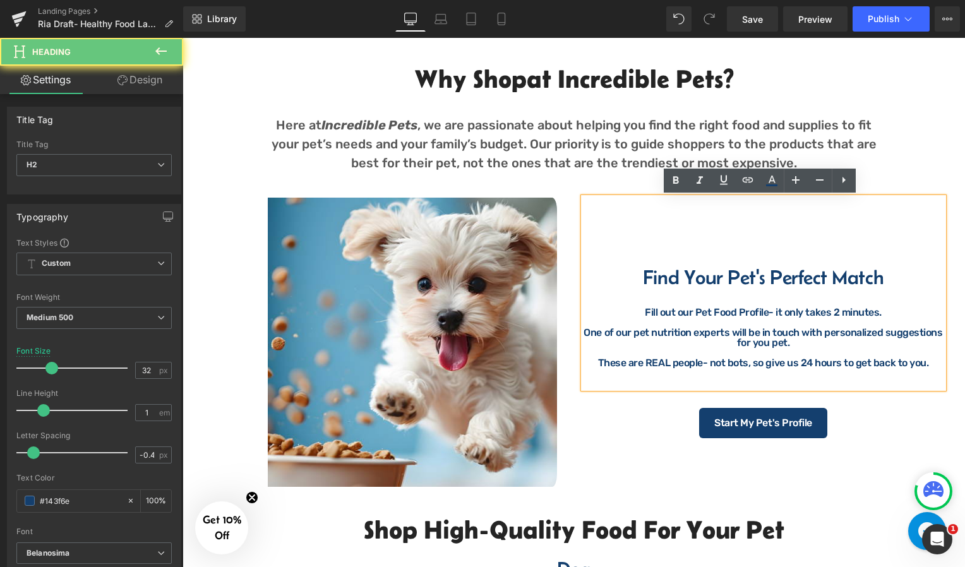
click at [881, 281] on h2 "Find Your Pet's Perfect Match" at bounding box center [764, 277] width 360 height 20
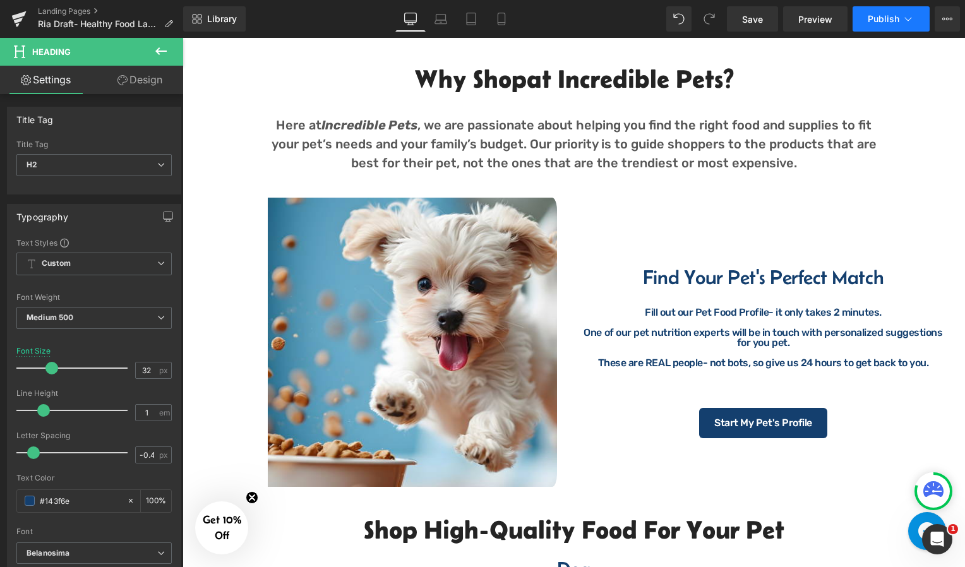
click at [877, 13] on button "Publish" at bounding box center [891, 18] width 77 height 25
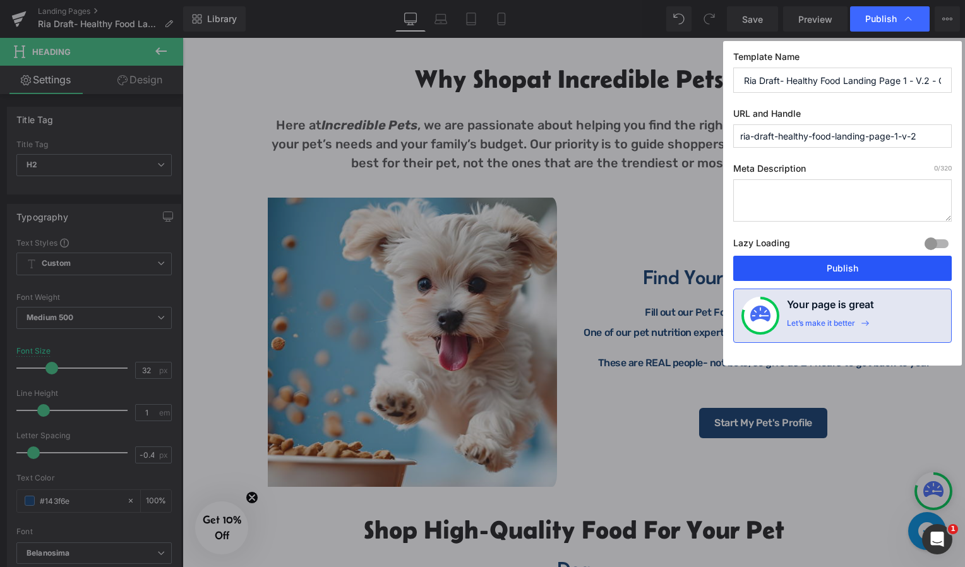
click at [827, 276] on button "Publish" at bounding box center [842, 268] width 219 height 25
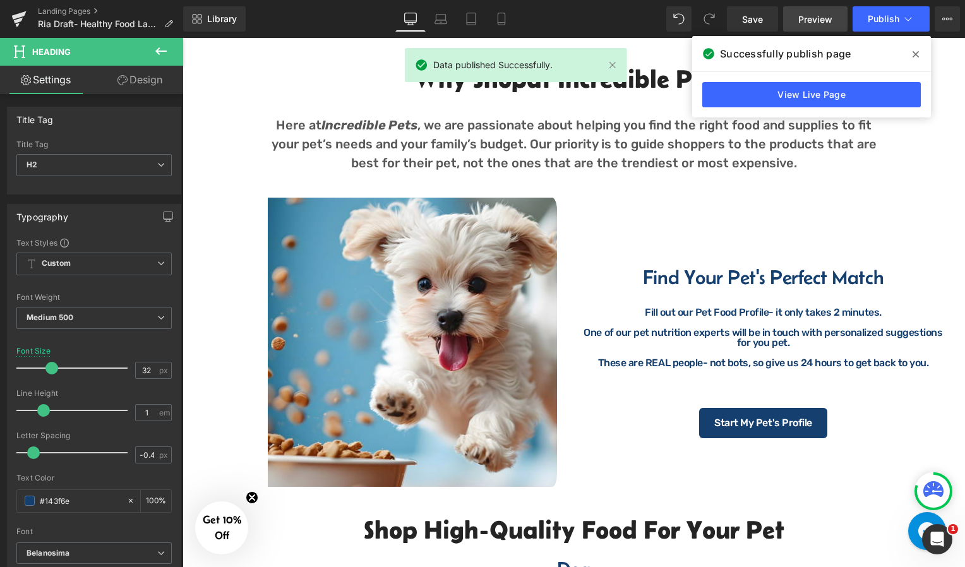
click at [798, 16] on link "Preview" at bounding box center [815, 18] width 64 height 25
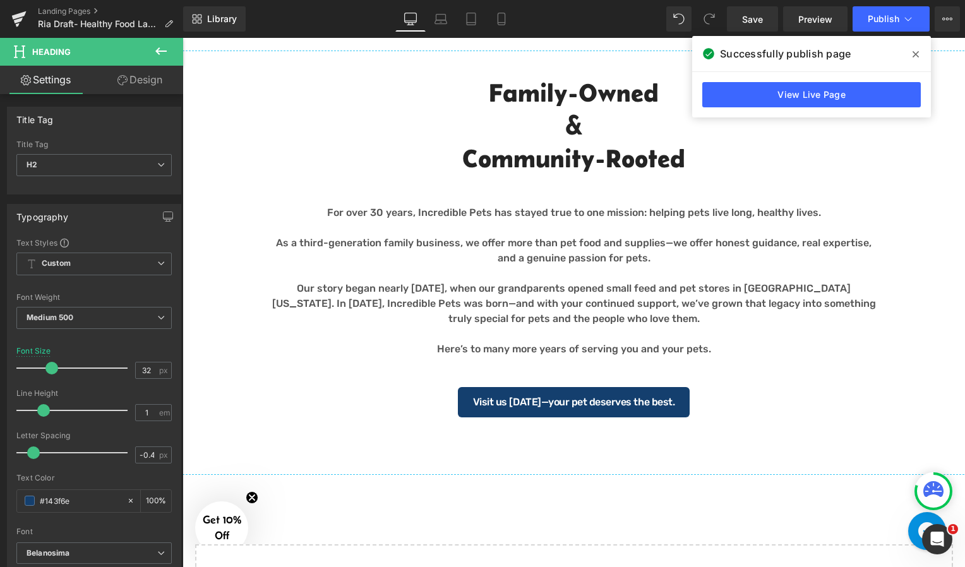
scroll to position [1840, 0]
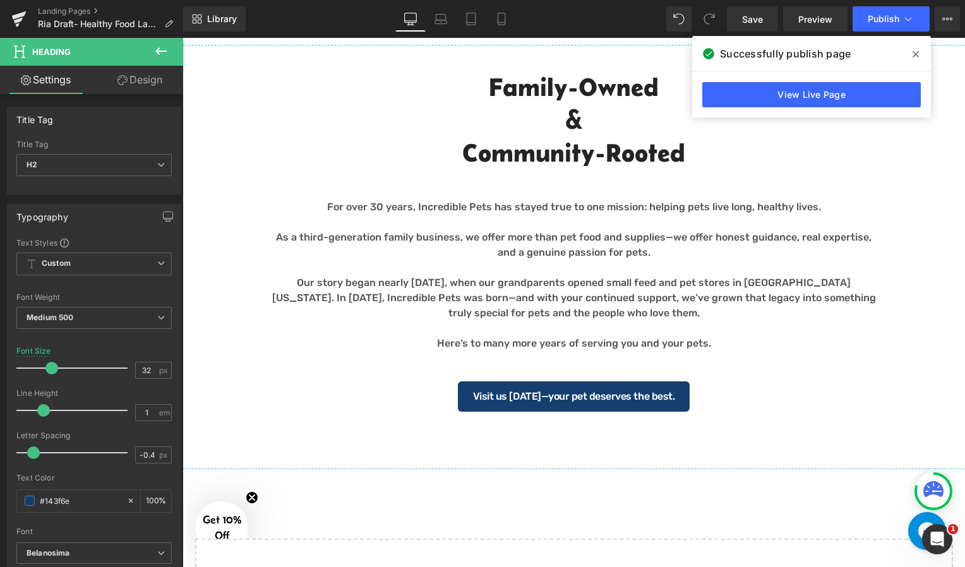
click at [599, 284] on div "For over 30 years, Incredible Pets has stayed true to one mission: helping pets…" at bounding box center [574, 280] width 613 height 202
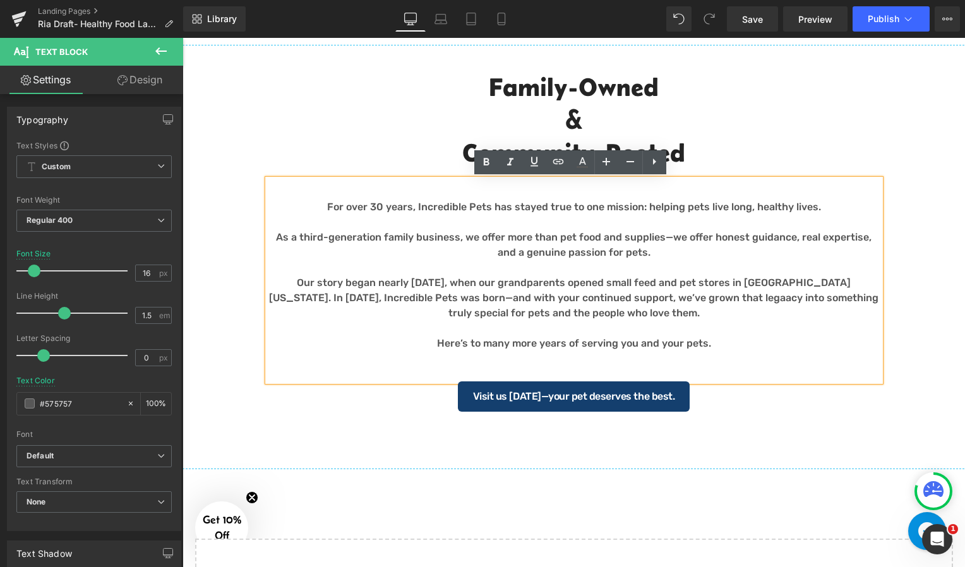
click at [599, 284] on p "Our story began nearly 70 years ago, when our grandparents opened small feed an…" at bounding box center [574, 297] width 613 height 45
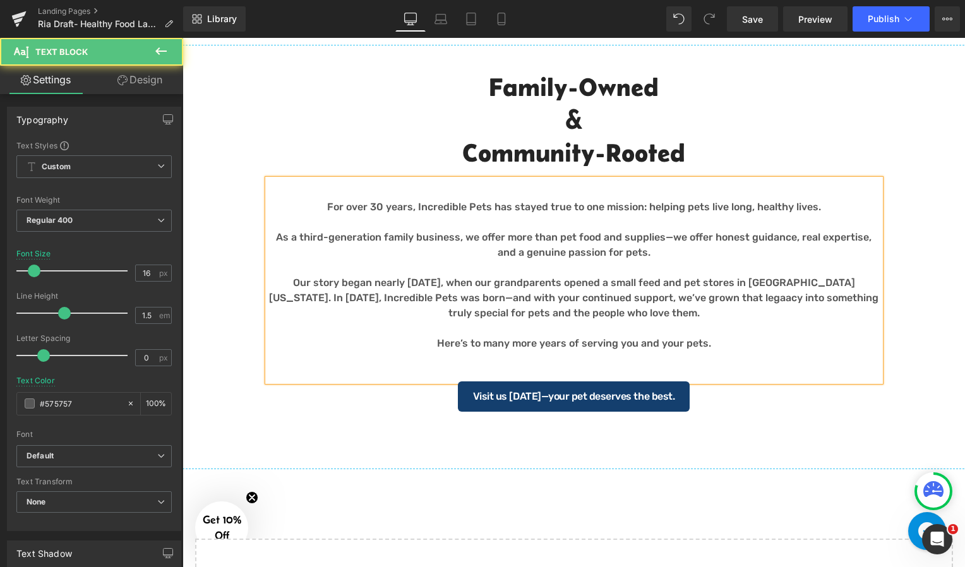
click at [723, 281] on p "Our story began nearly 70 years ago, when our grandparents opened a small feed …" at bounding box center [574, 297] width 613 height 45
click at [668, 298] on p "Our story began nearly 70 years ago, when our grandparents opened a small feed …" at bounding box center [574, 297] width 613 height 45
click at [660, 298] on p "Our story began nearly 70 years ago, when our grandparents opened a small feed …" at bounding box center [574, 297] width 613 height 45
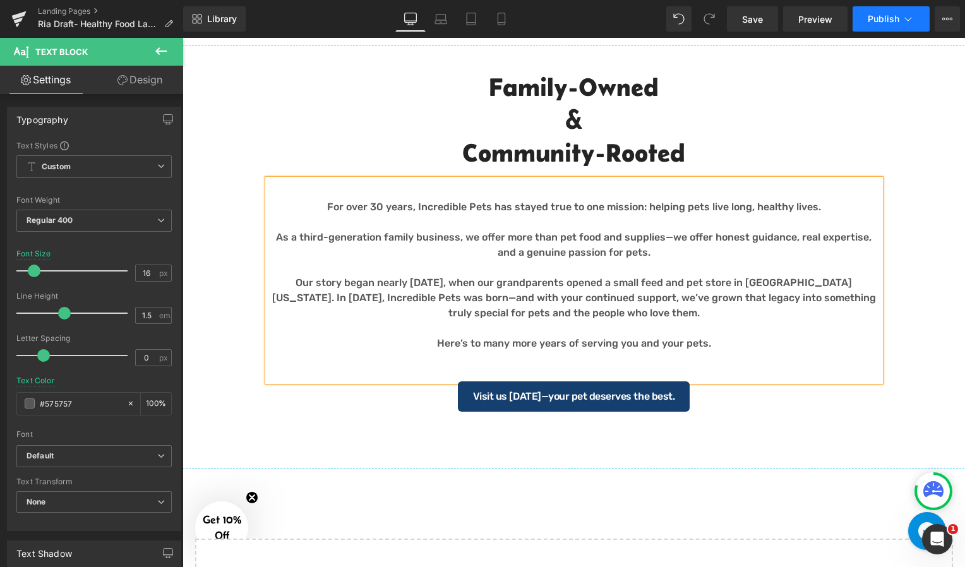
click at [875, 19] on span "Publish" at bounding box center [884, 19] width 32 height 10
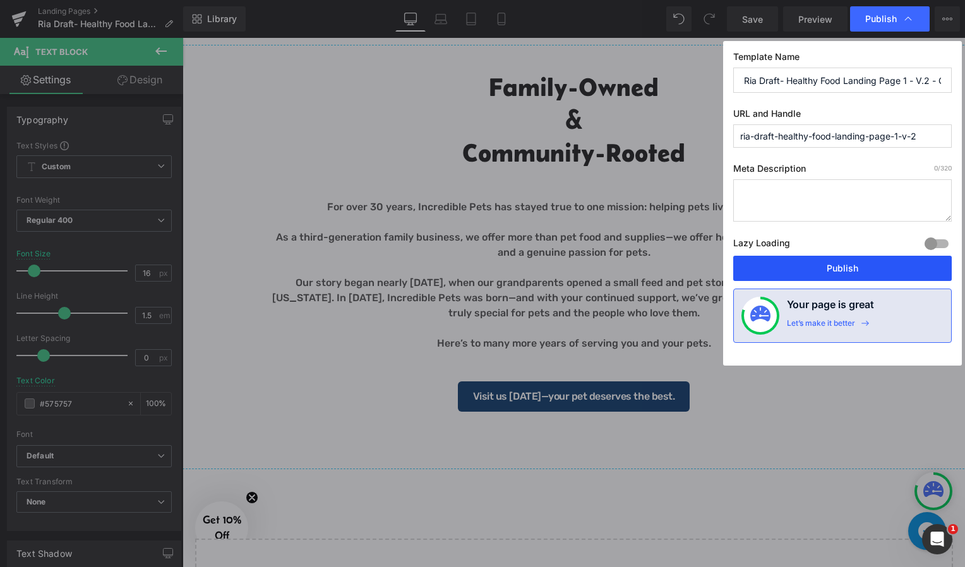
click at [814, 272] on button "Publish" at bounding box center [842, 268] width 219 height 25
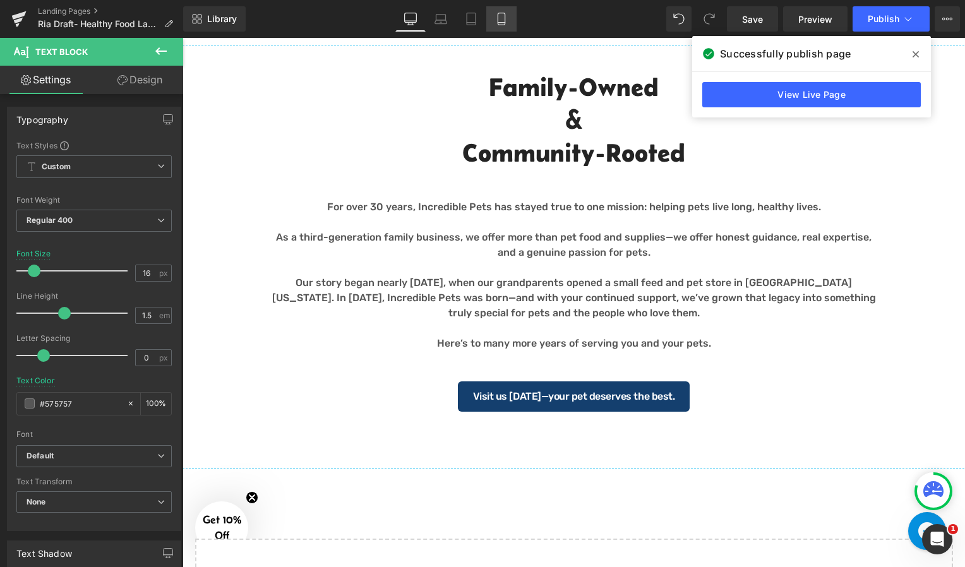
click at [503, 20] on icon at bounding box center [501, 19] width 13 height 13
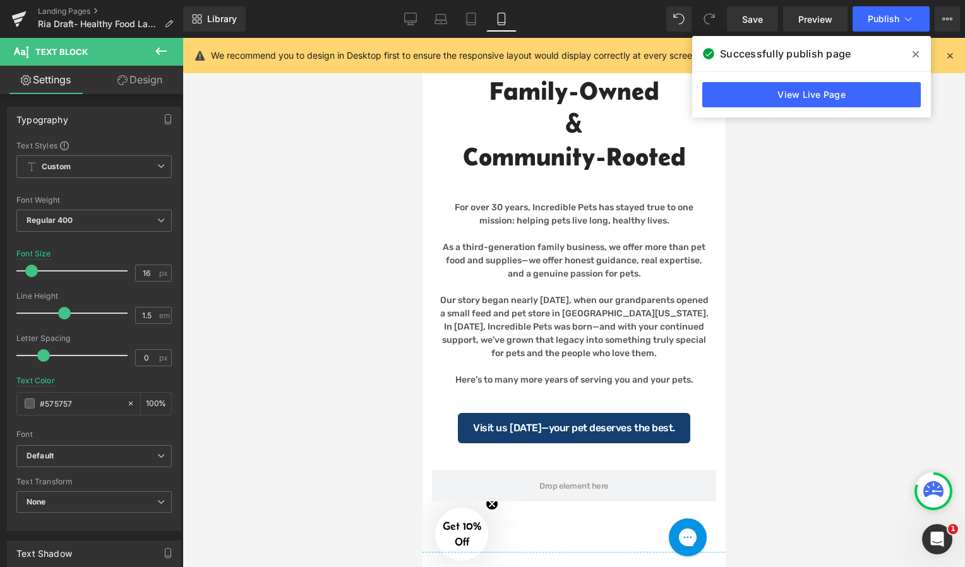
type input "14"
type input "100"
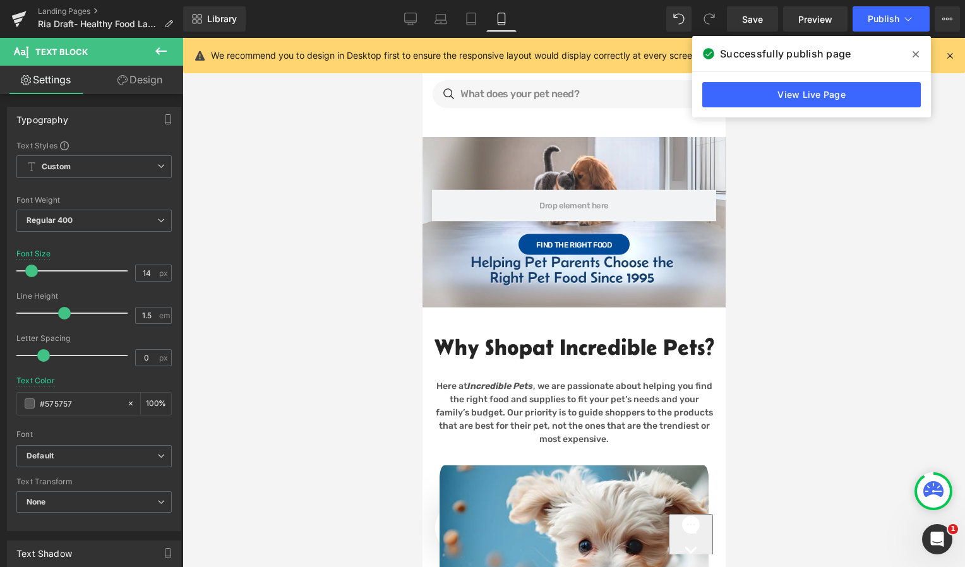
scroll to position [0, 0]
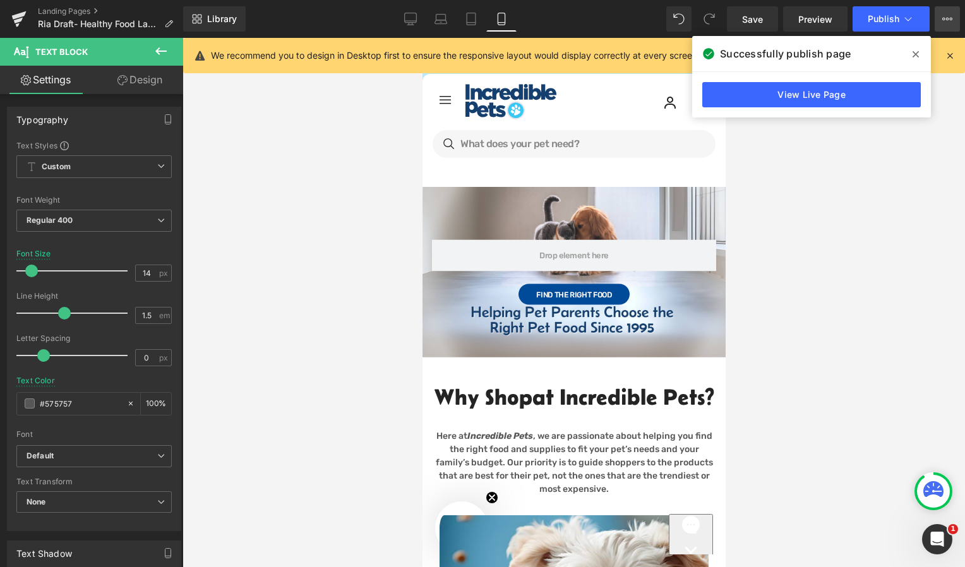
click at [946, 21] on icon at bounding box center [947, 19] width 10 height 10
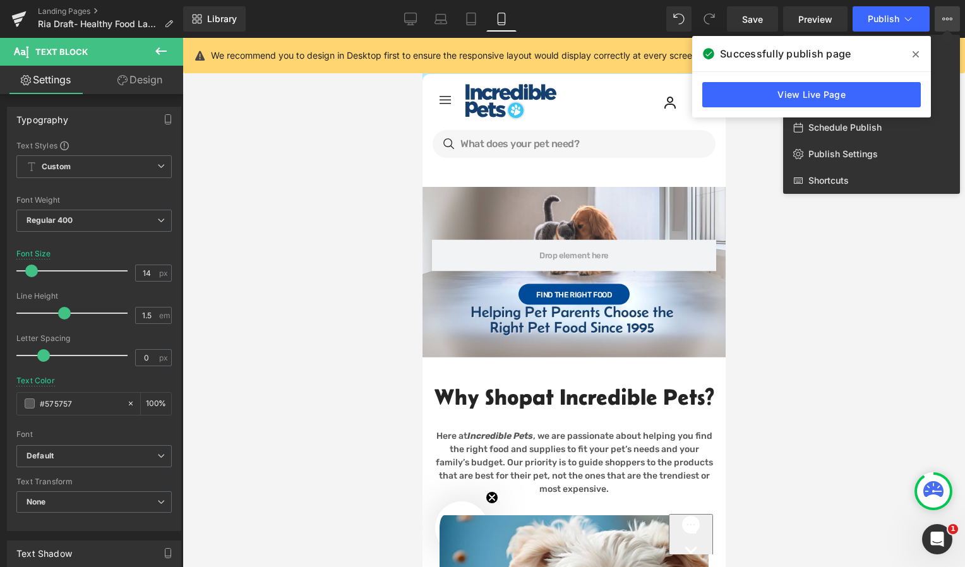
click at [917, 49] on icon at bounding box center [916, 54] width 6 height 10
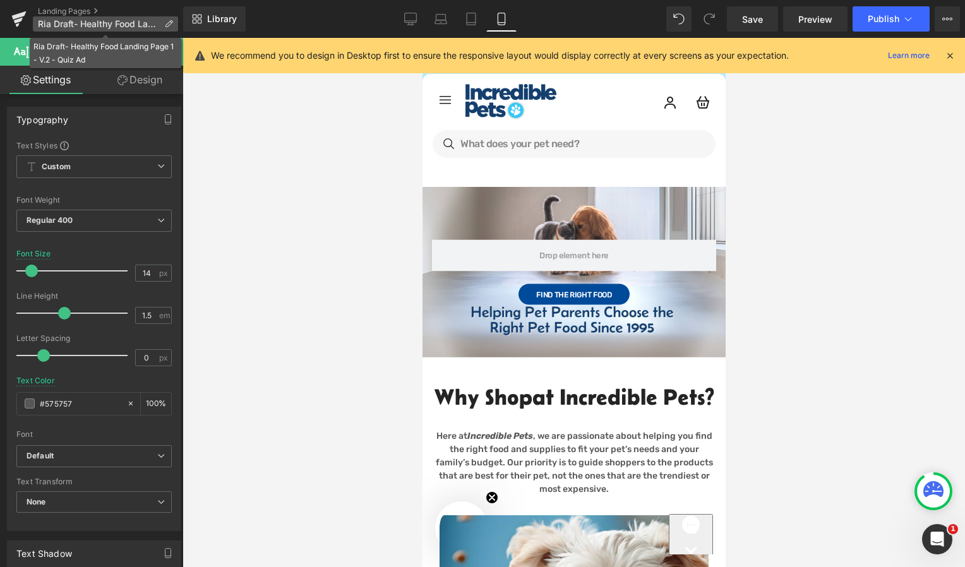
click at [97, 23] on span "Ria Draft- Healthy Food Landing Page 1 - V.2 - Quiz Ad" at bounding box center [98, 24] width 121 height 10
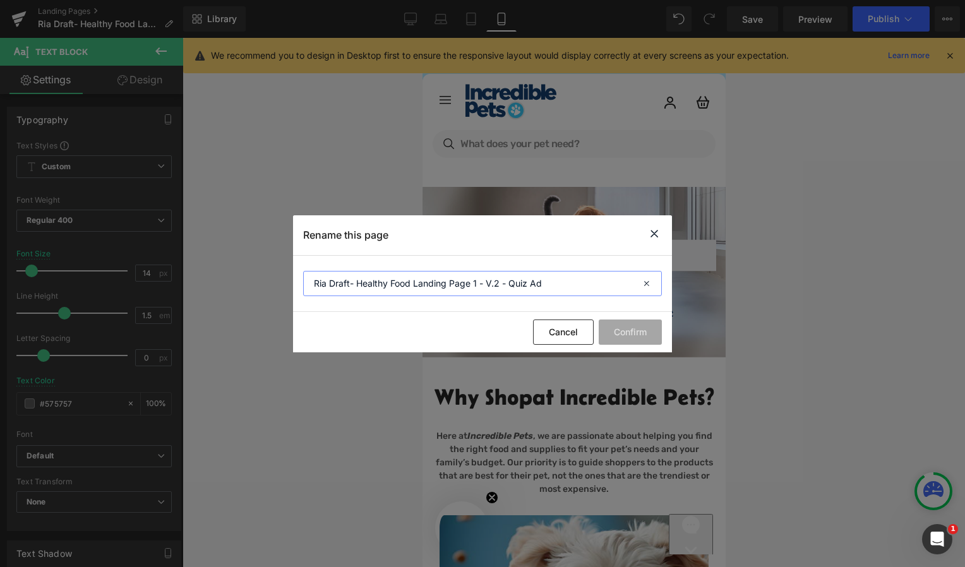
click at [563, 282] on input "Ria Draft- Healthy Food Landing Page 1 - V.2 - Quiz Ad" at bounding box center [482, 283] width 359 height 25
type input "Ria Draft- Healthy Food Landing Page 1 - V.2 - Quiz Ad USE THIS ONE"
click at [632, 342] on button "Confirm" at bounding box center [630, 332] width 63 height 25
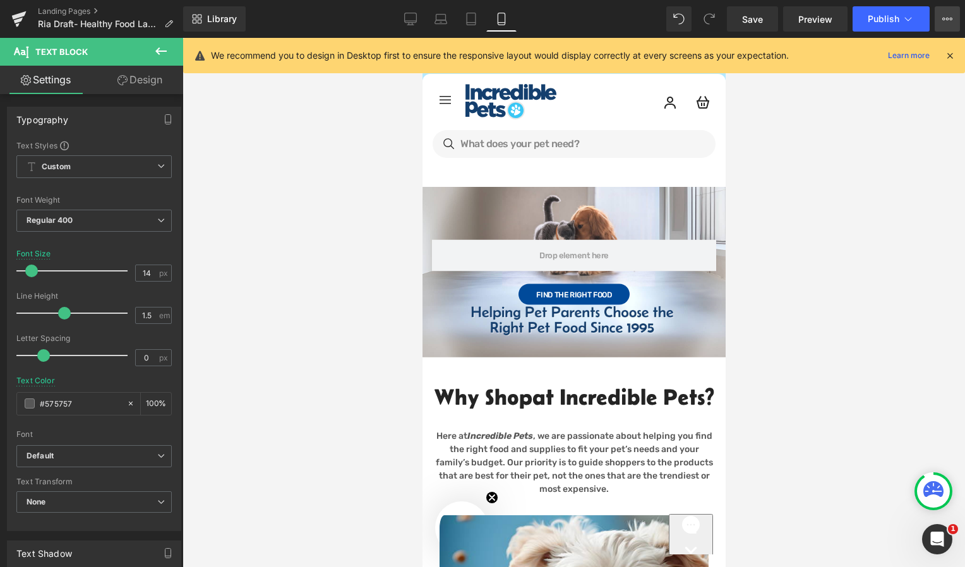
click at [947, 21] on icon at bounding box center [947, 19] width 10 height 10
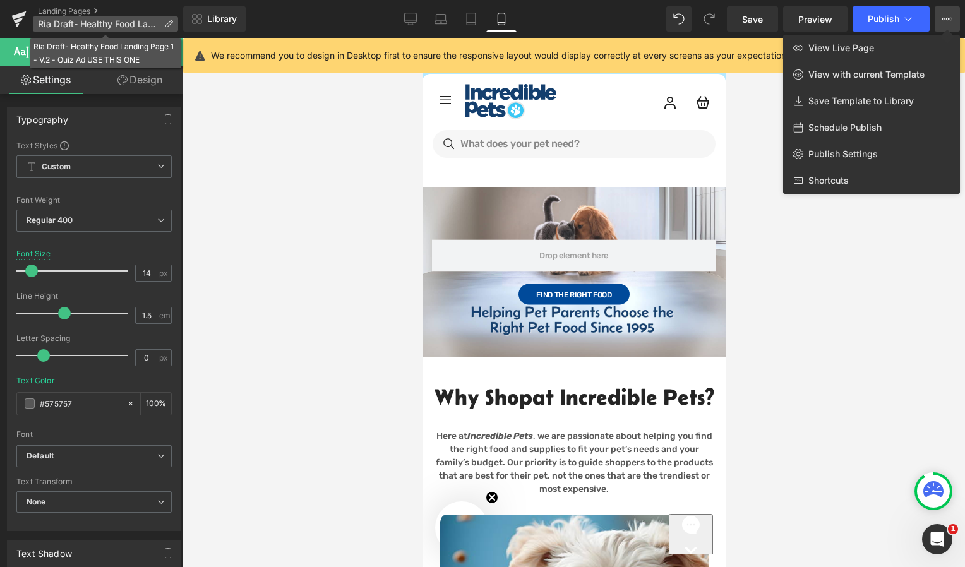
click at [127, 26] on span "Ria Draft- Healthy Food Landing Page 1 - V.2 - Quiz Ad USE THIS ONE" at bounding box center [98, 24] width 121 height 10
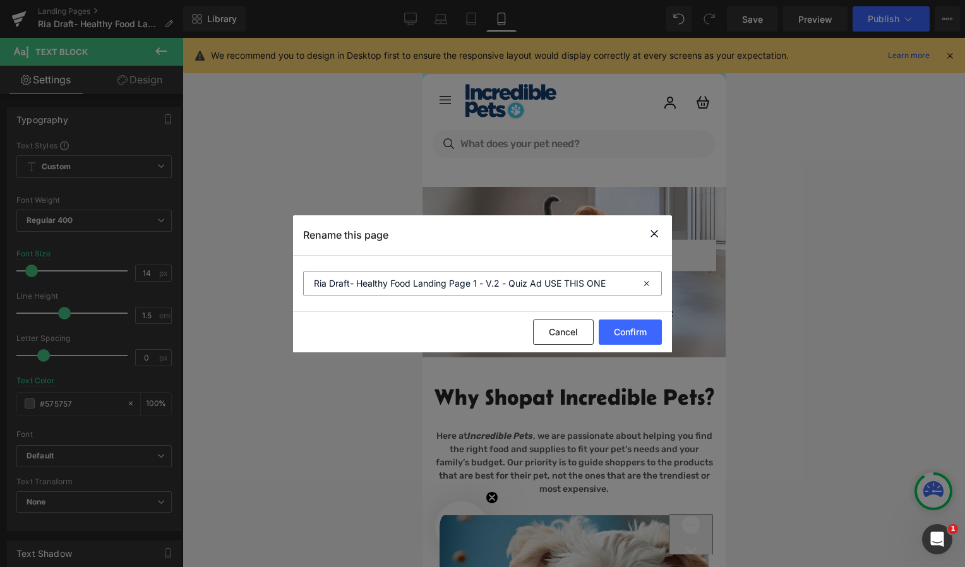
click at [594, 291] on input "Ria Draft- Healthy Food Landing Page 1 - V.2 - Quiz Ad USE THIS ONE" at bounding box center [482, 283] width 359 height 25
click at [632, 339] on button "Confirm" at bounding box center [630, 332] width 63 height 25
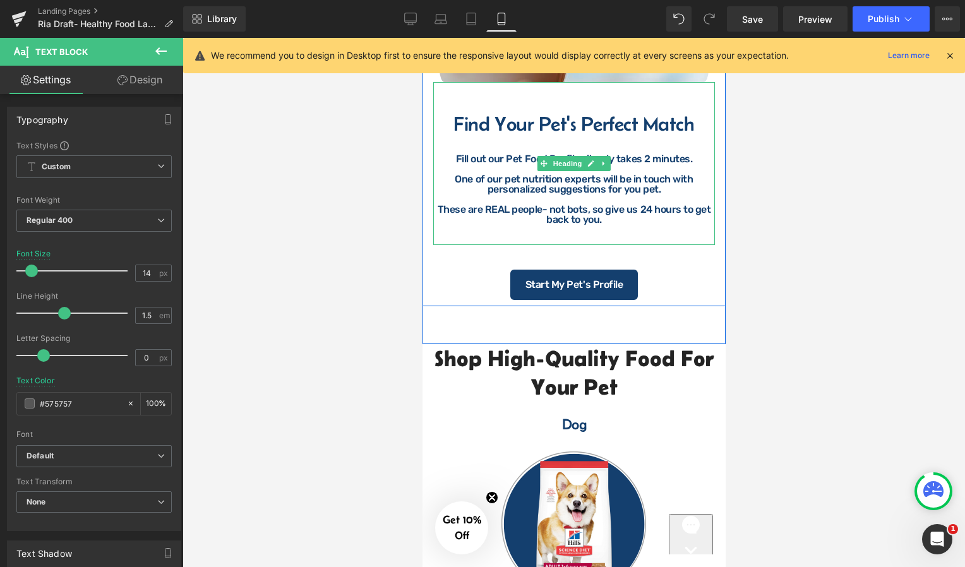
scroll to position [702, 0]
drag, startPoint x: 448, startPoint y: 151, endPoint x: 581, endPoint y: 244, distance: 162.8
click at [570, 246] on div "Find Your Pet's Perfect Match Fill out our Pet Food Profile- it only takes 2 mi…" at bounding box center [574, 164] width 282 height 163
click at [611, 225] on div "These are REAL people- not bots, so give us 24 hours to get back to you." at bounding box center [573, 215] width 279 height 20
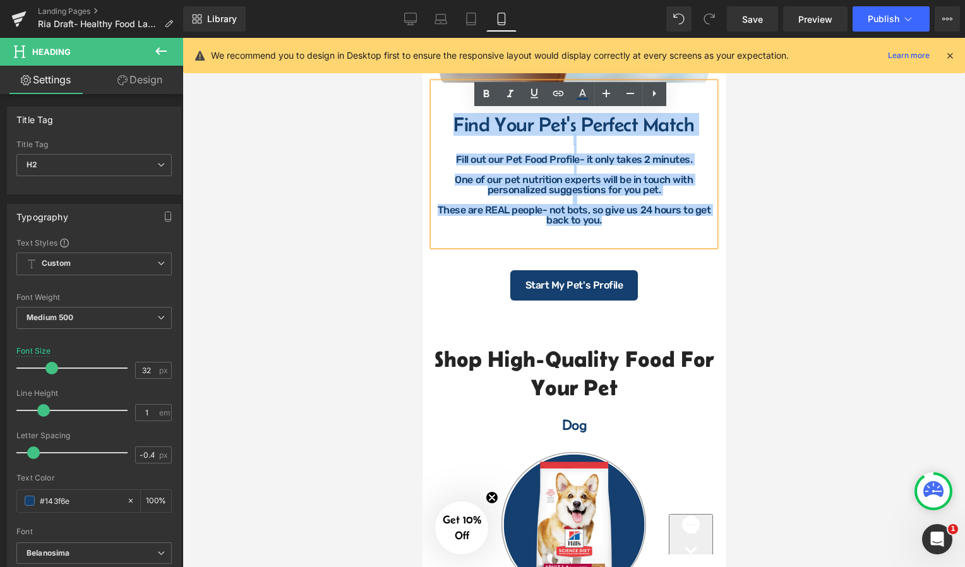
drag, startPoint x: 604, startPoint y: 251, endPoint x: 446, endPoint y: 152, distance: 187.3
click at [446, 152] on div "Find Your Pet's Perfect Match Fill out our Pet Food Profile- it only takes 2 mi…" at bounding box center [574, 164] width 282 height 163
copy div "Find Your Pet's Perfect Match Fill out our Pet Food Profile- it only takes 2 mi…"
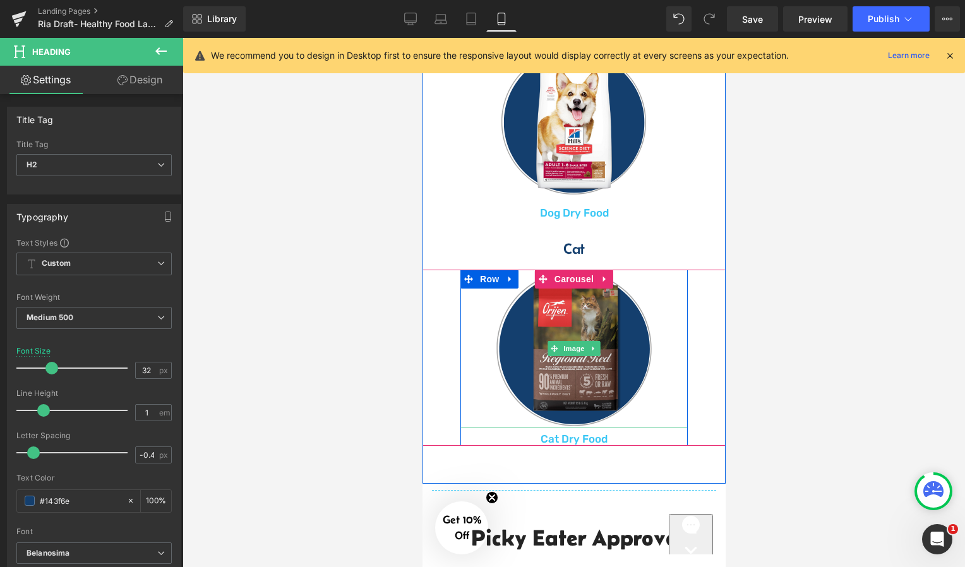
scroll to position [1419, 0]
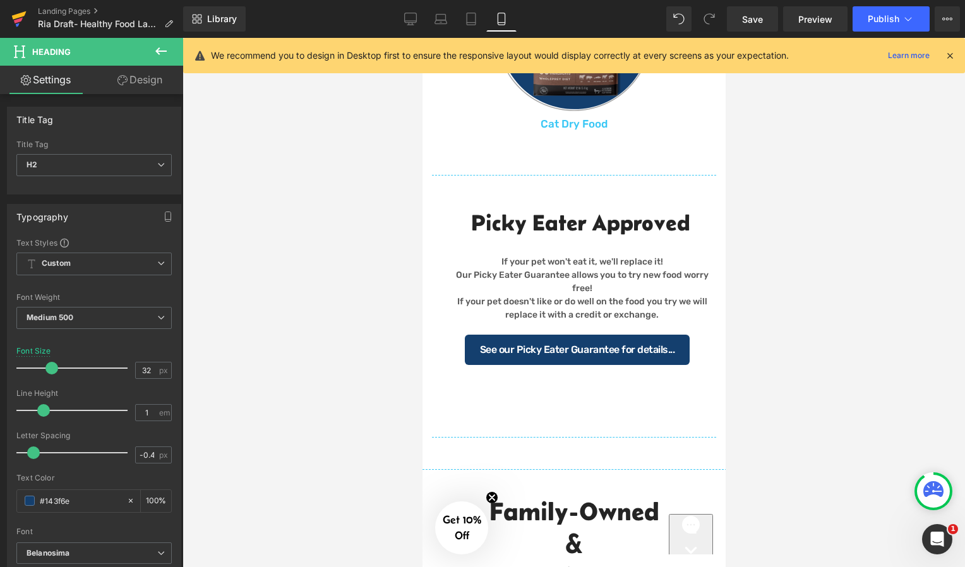
click at [22, 12] on icon at bounding box center [18, 19] width 15 height 32
click at [760, 18] on span "Save" at bounding box center [752, 19] width 21 height 13
click at [18, 16] on icon at bounding box center [19, 15] width 15 height 8
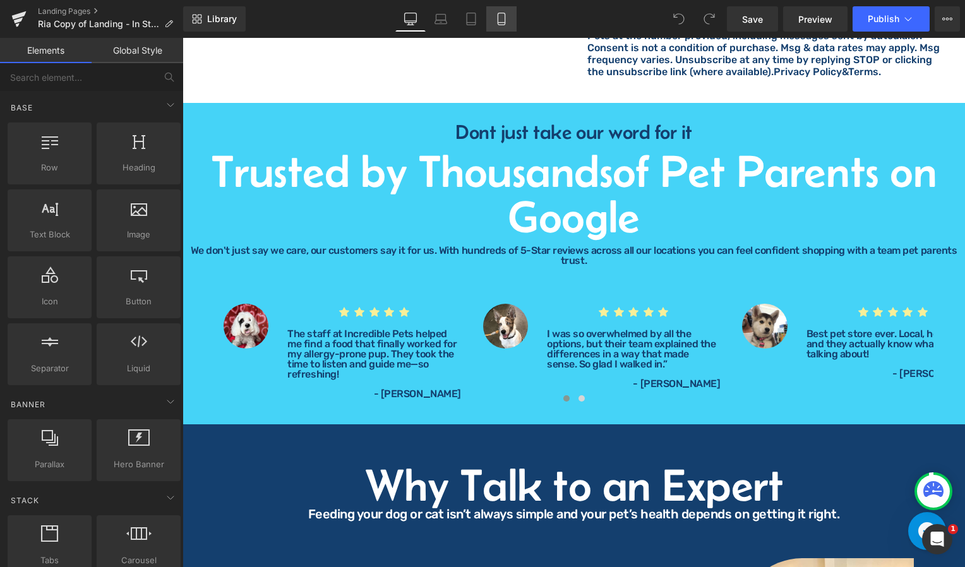
click at [505, 21] on icon at bounding box center [501, 19] width 7 height 12
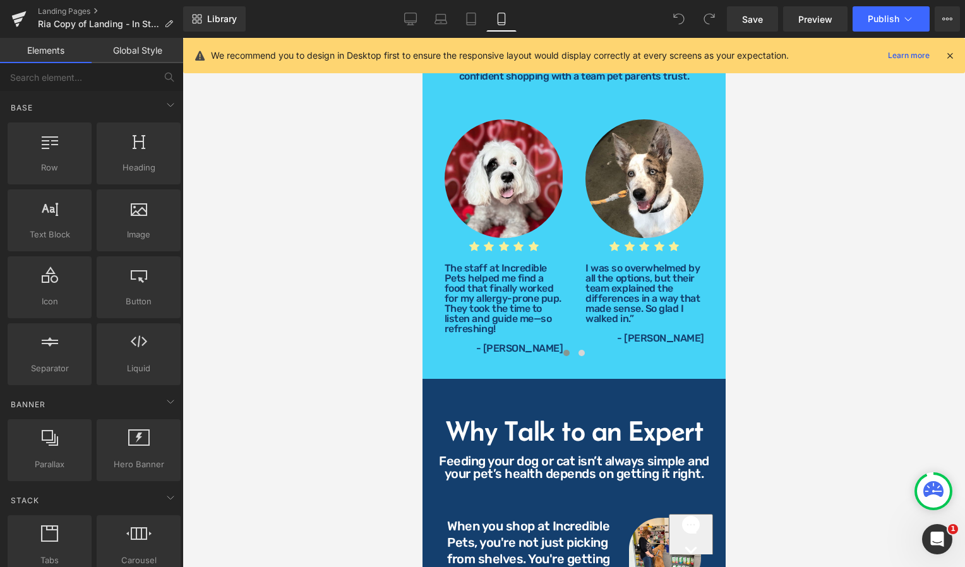
scroll to position [1228, 0]
click at [806, 196] on div at bounding box center [574, 302] width 782 height 529
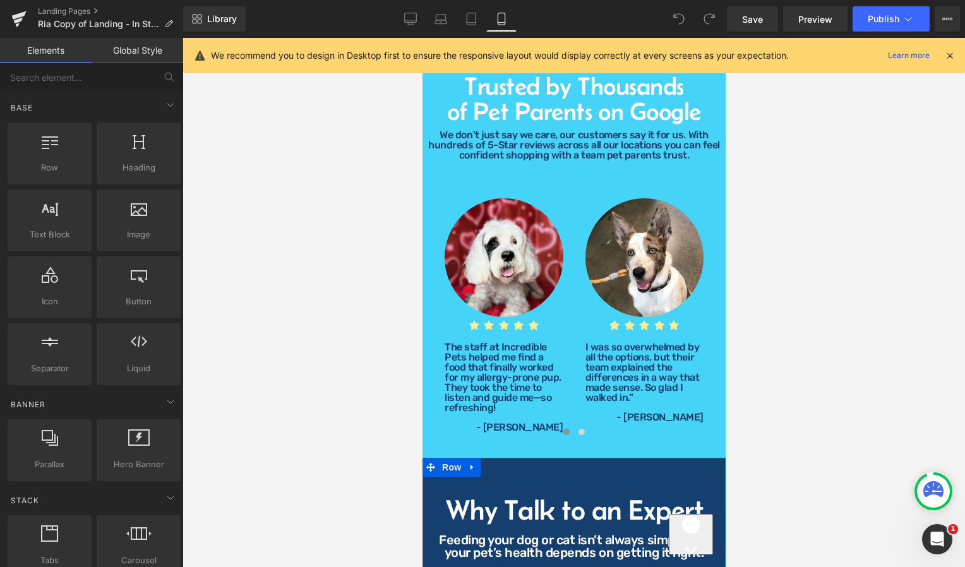
scroll to position [1089, 0]
